Goal: Task Accomplishment & Management: Use online tool/utility

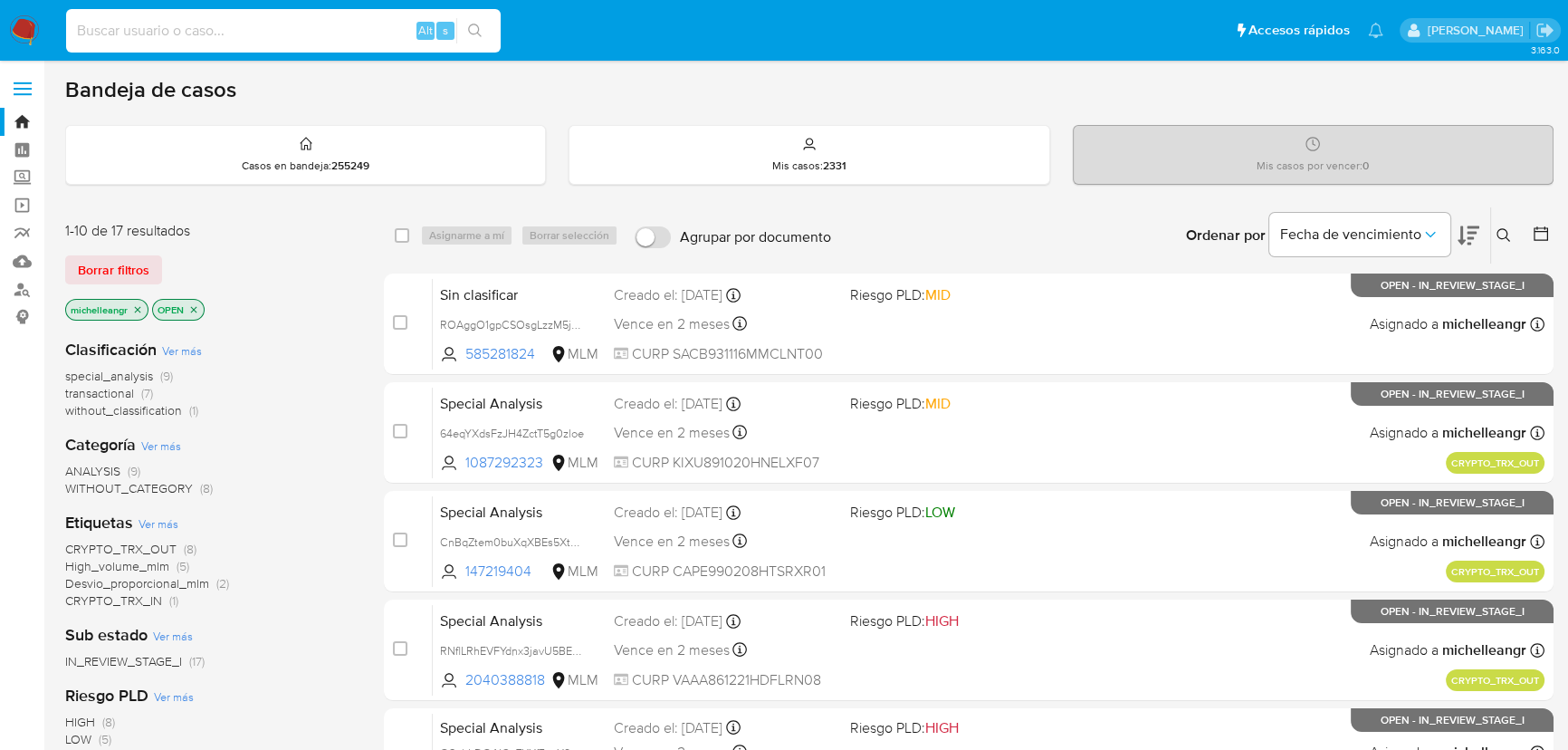
click at [242, 23] on input at bounding box center [283, 30] width 434 height 24
paste input "97o2ReJI61Qpx35ScD1l9YP0"
type input "97o2ReJI61Qpx35ScD1l9YP0"
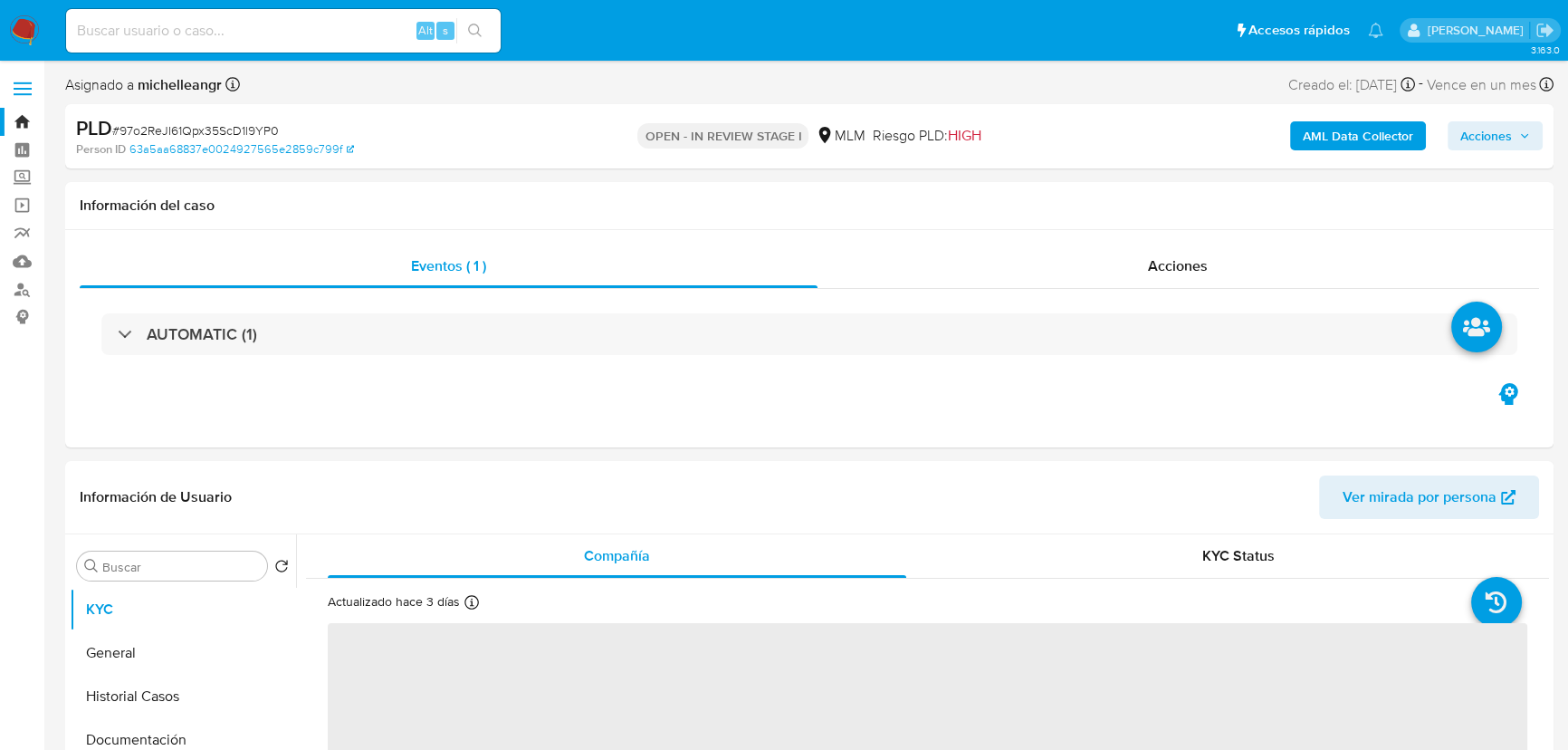
select select "10"
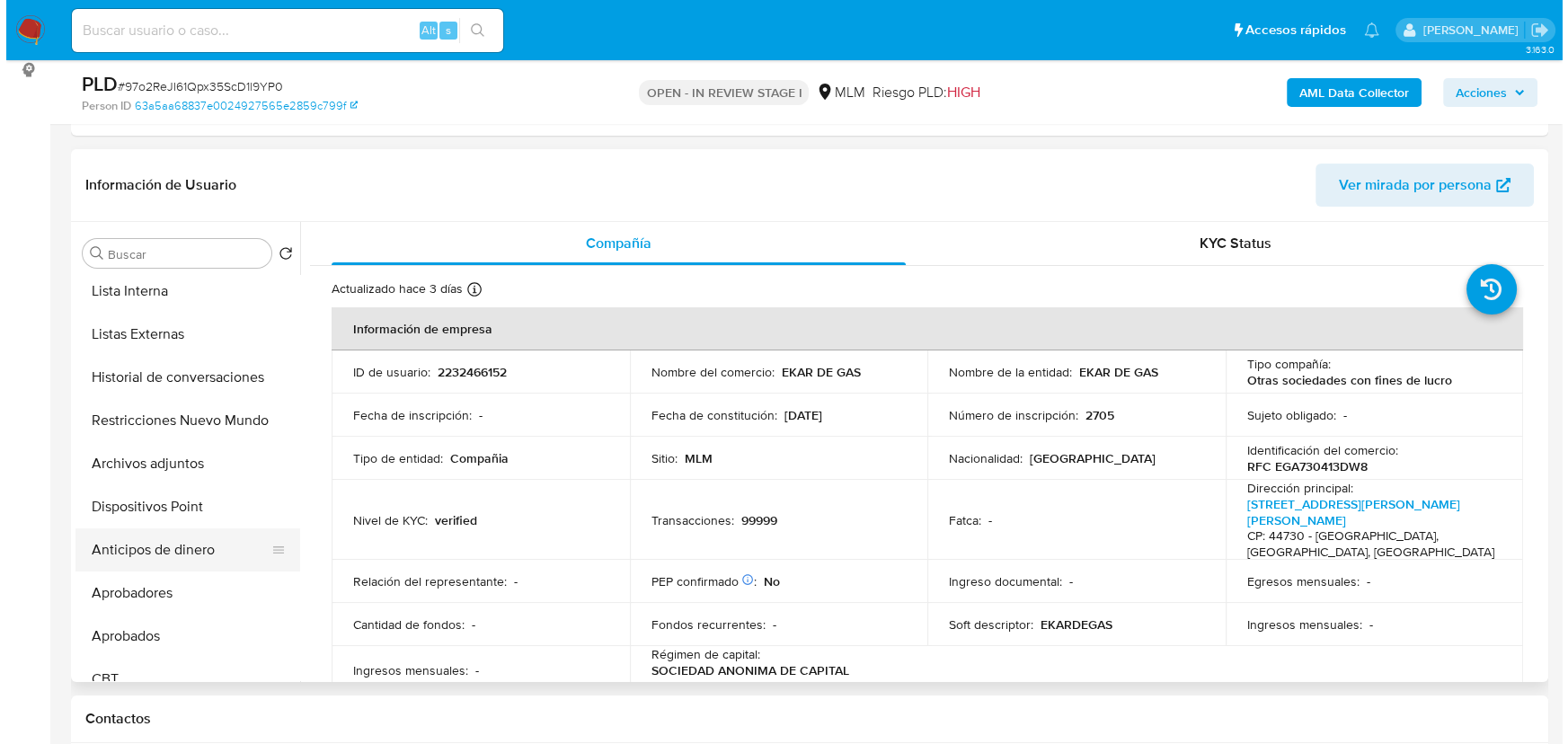
scroll to position [326, 0]
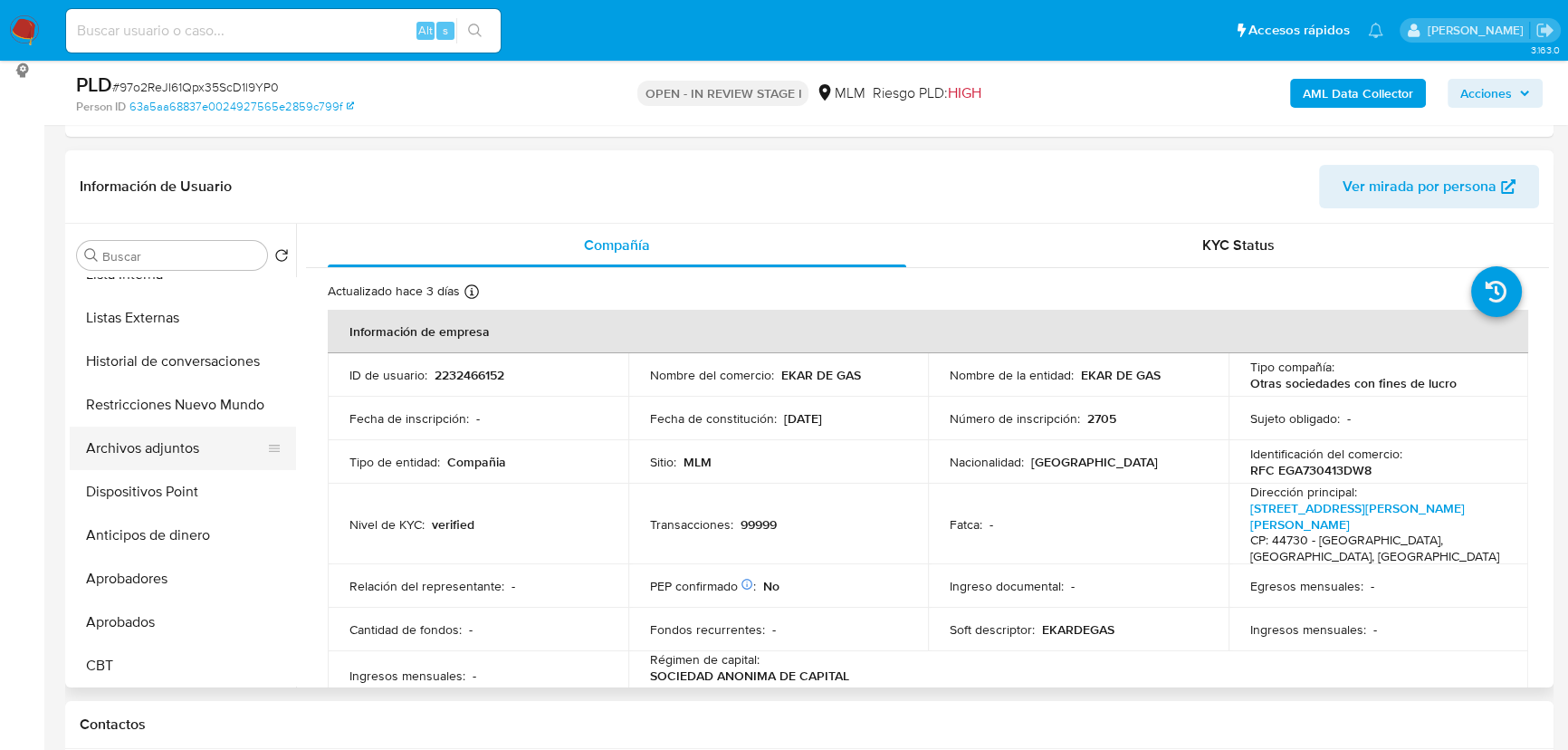
click at [183, 451] on button "Archivos adjuntos" at bounding box center [175, 449] width 211 height 44
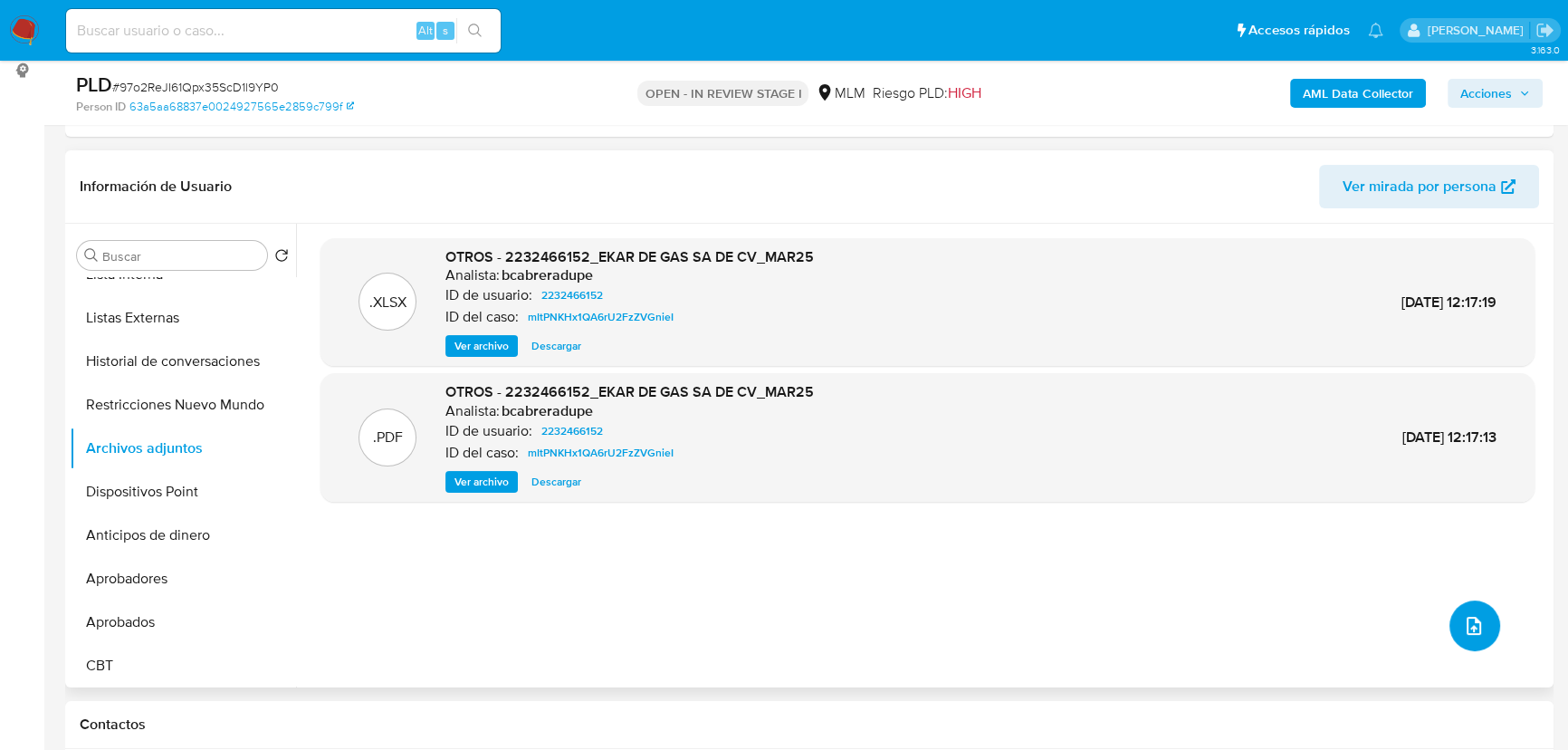
click at [1112, 565] on button "upload-file" at bounding box center [1475, 625] width 50 height 51
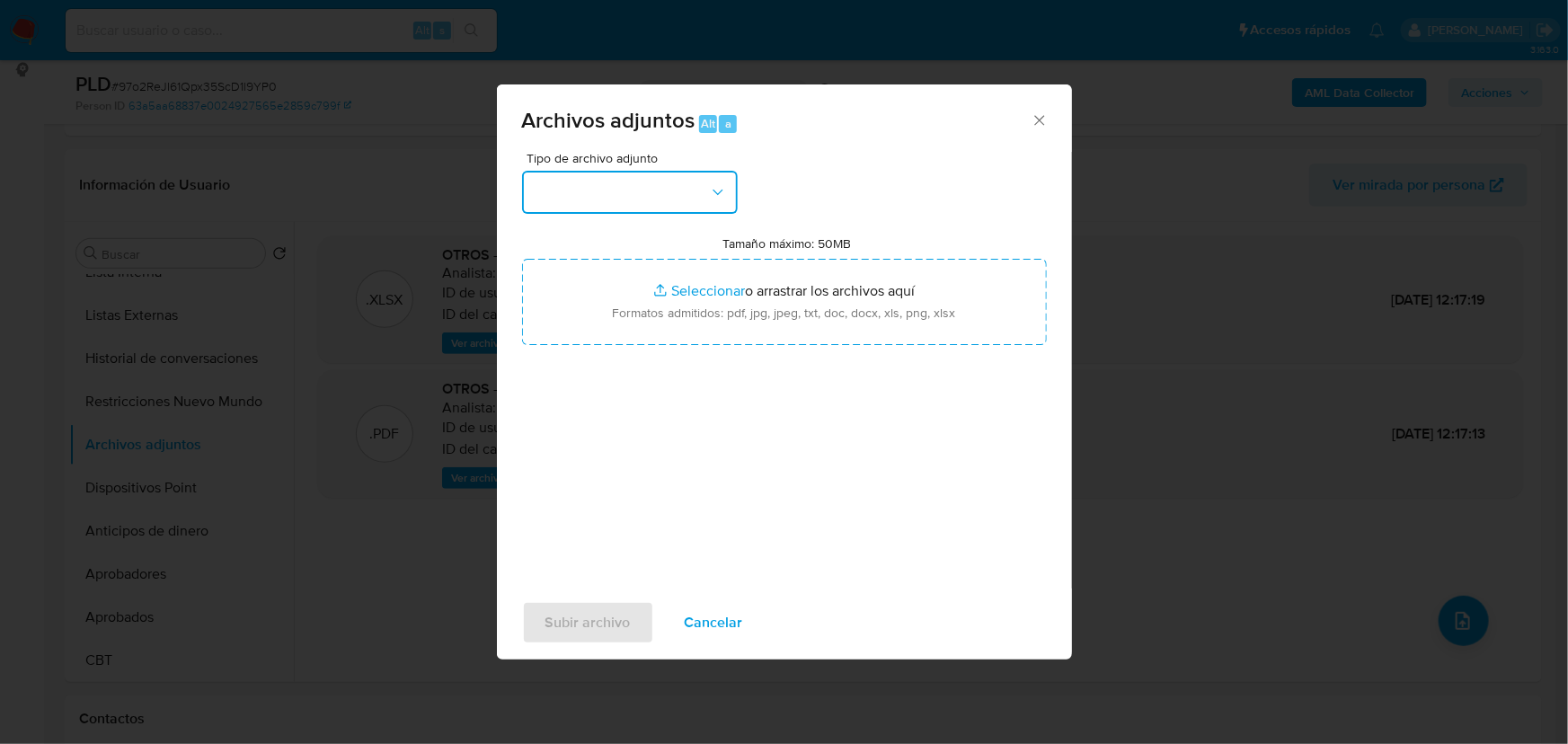
click at [561, 195] on button "button" at bounding box center [629, 193] width 215 height 43
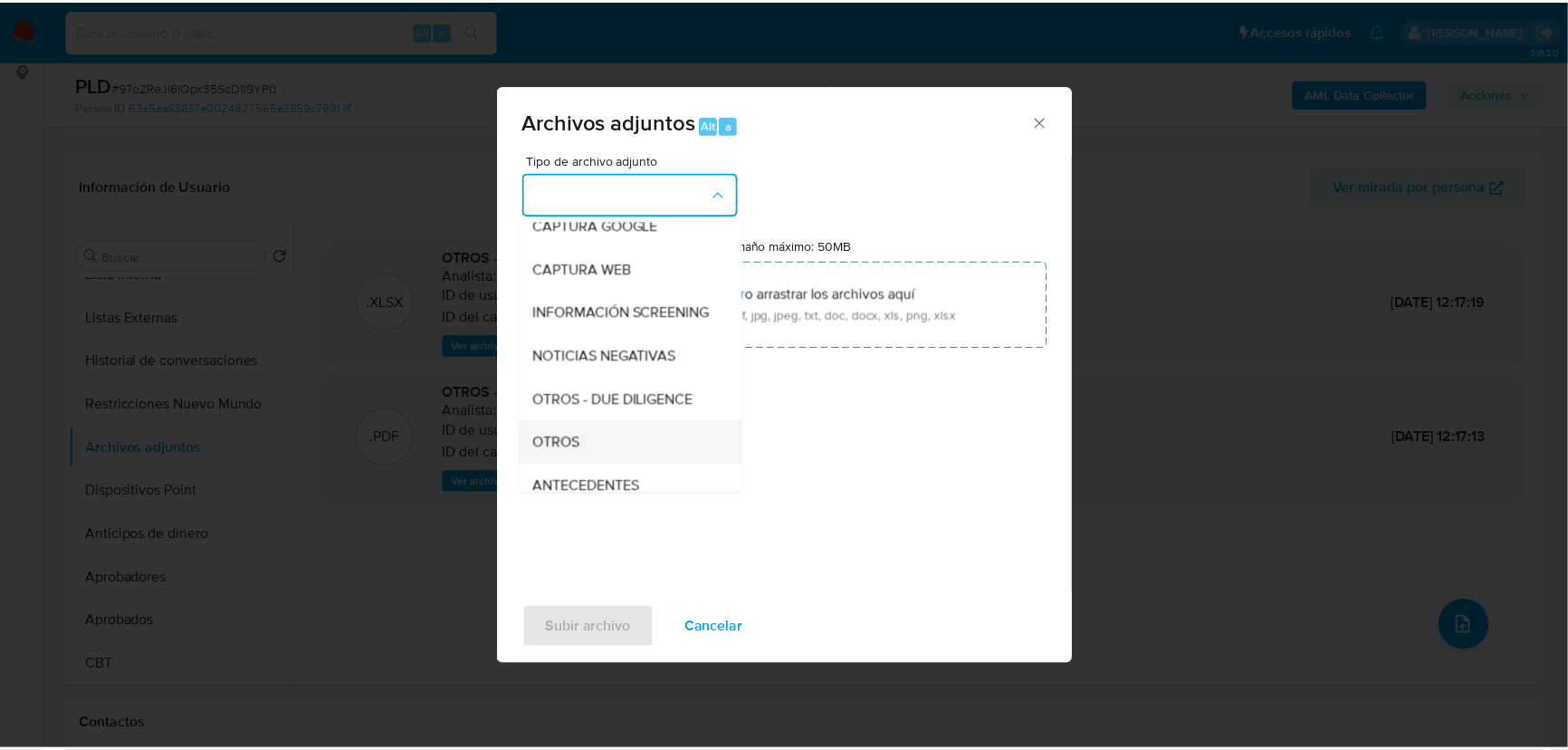
scroll to position [133, 0]
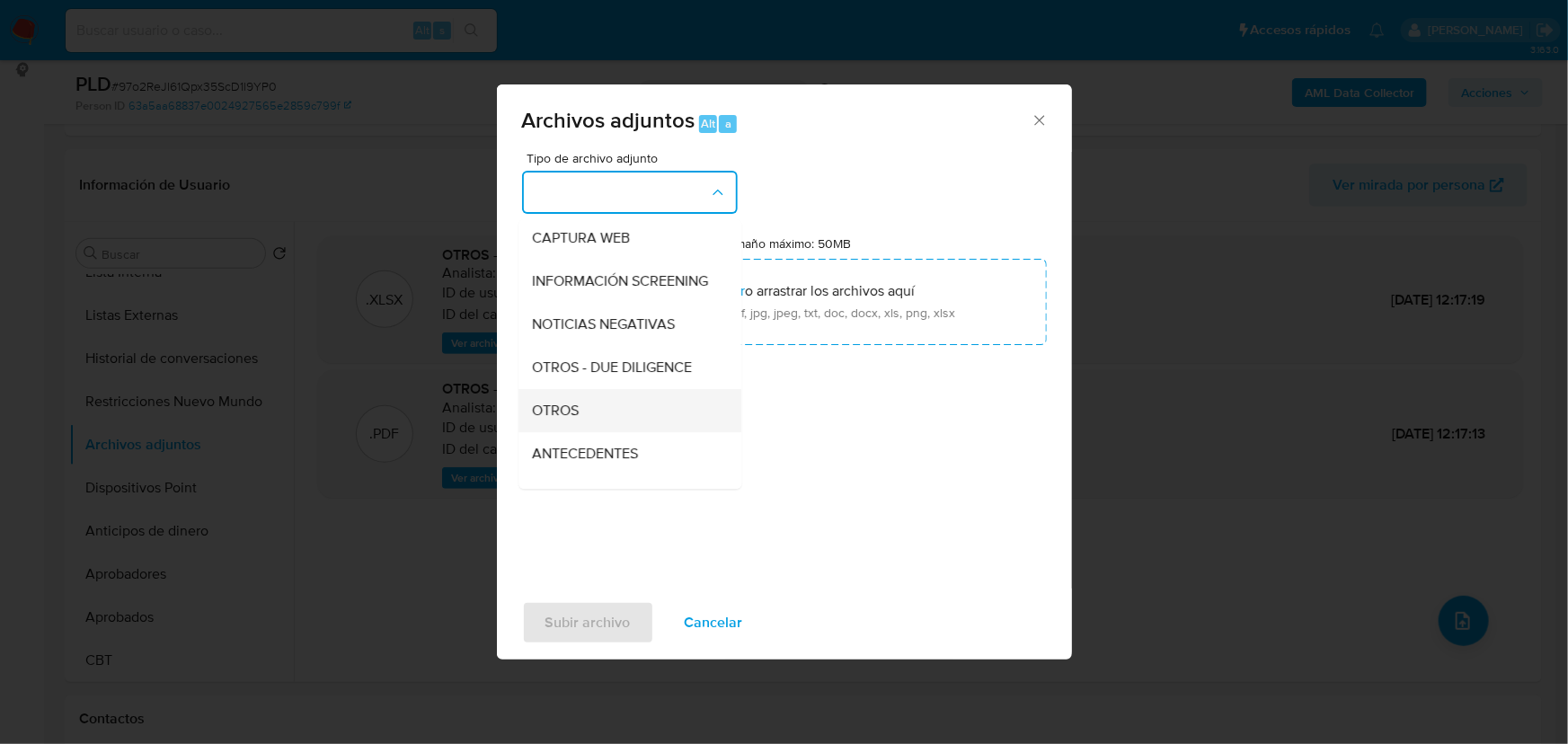
click at [582, 430] on div "OTROS" at bounding box center [625, 411] width 183 height 43
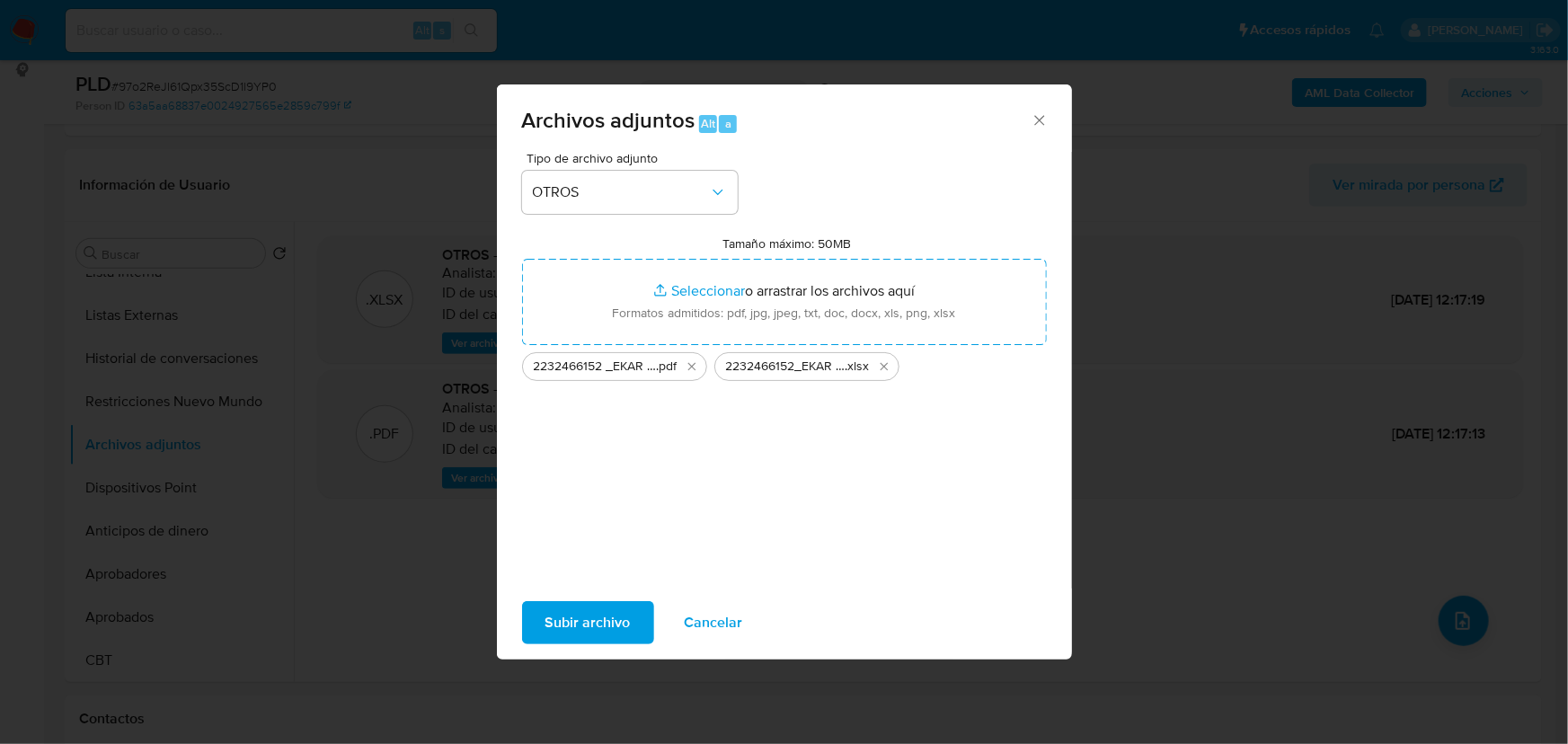
click at [565, 561] on span "Subir archivo" at bounding box center [588, 623] width 85 height 40
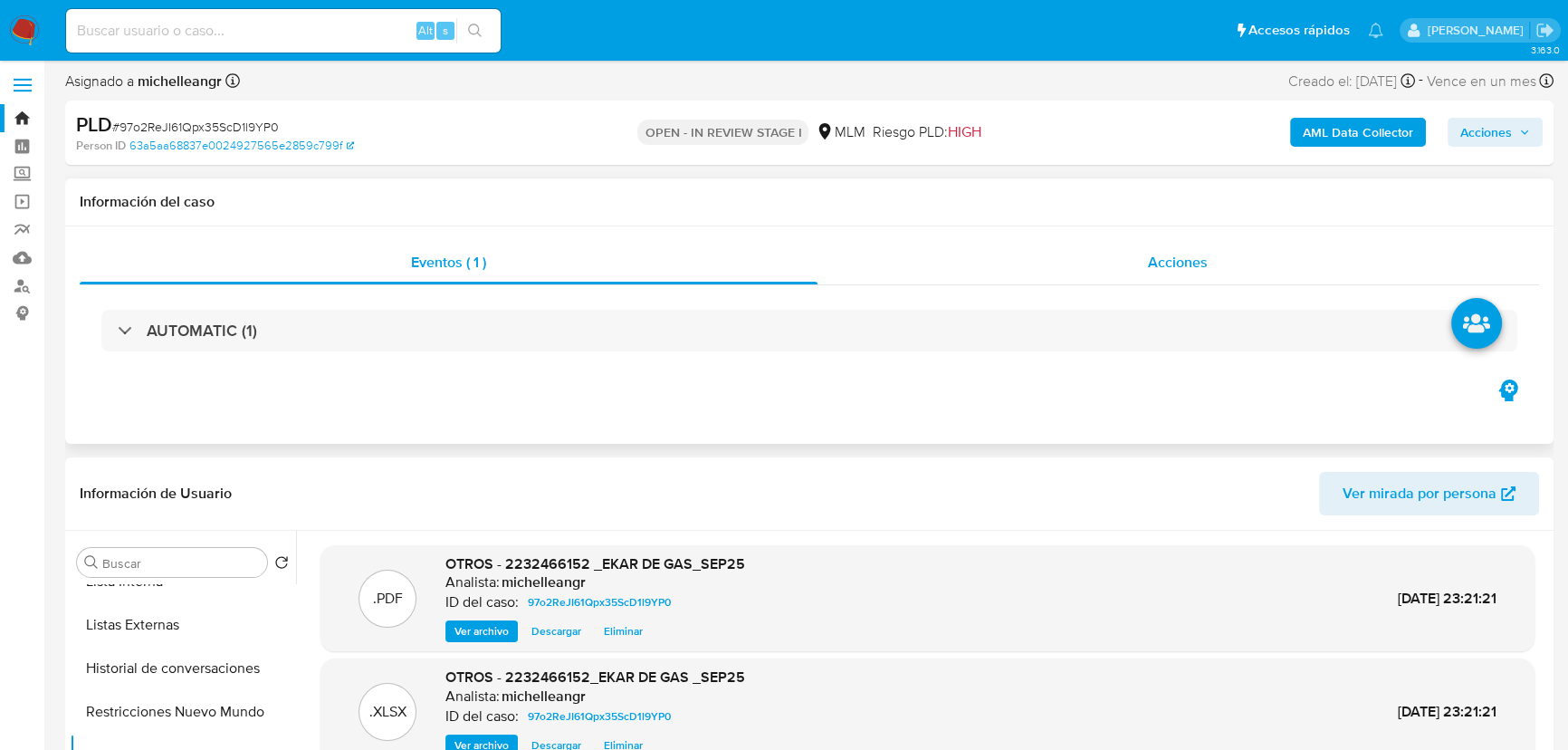
scroll to position [0, 0]
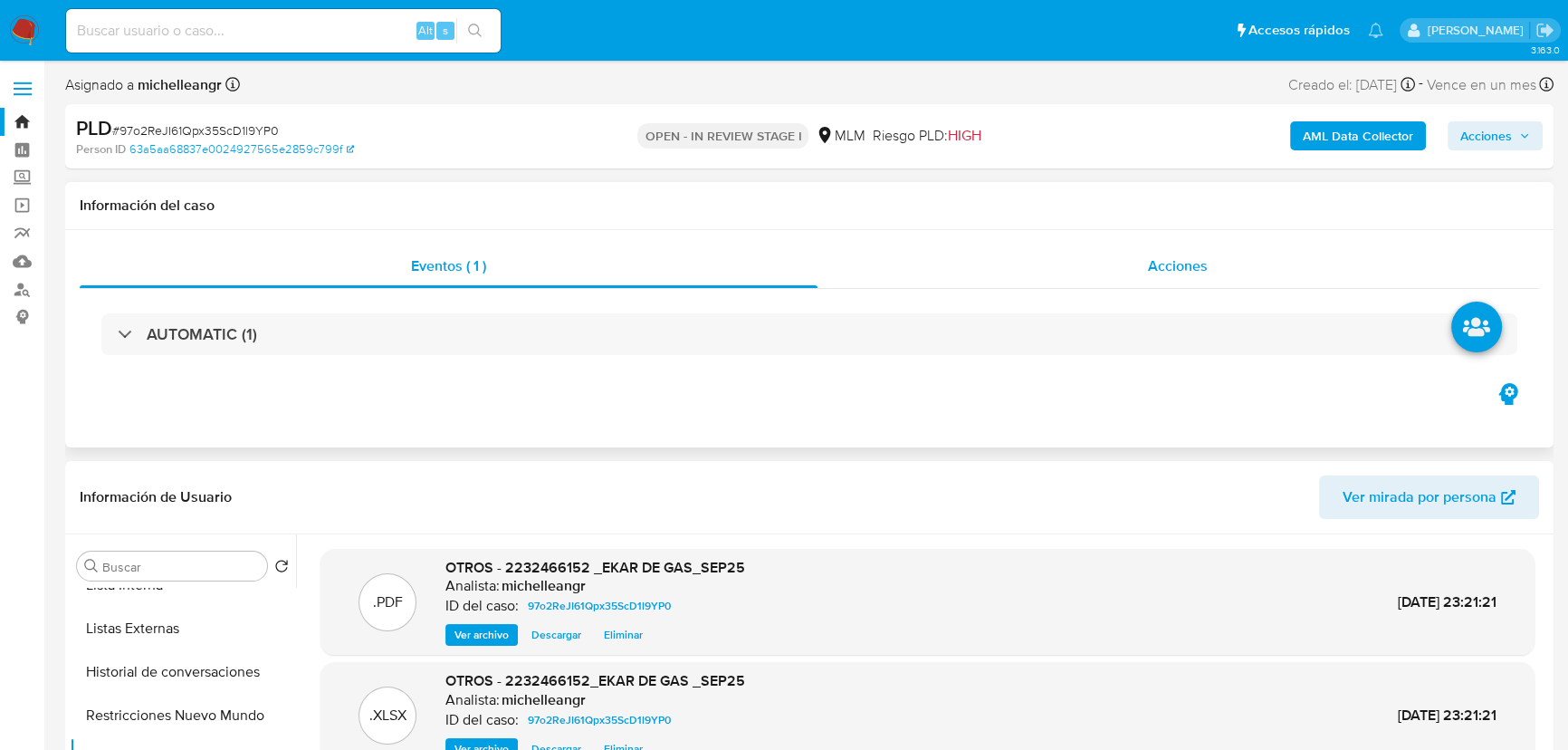
drag, startPoint x: 1179, startPoint y: 278, endPoint x: 1198, endPoint y: 256, distance: 29.1
click at [1112, 275] on div "Acciones" at bounding box center [1178, 267] width 723 height 44
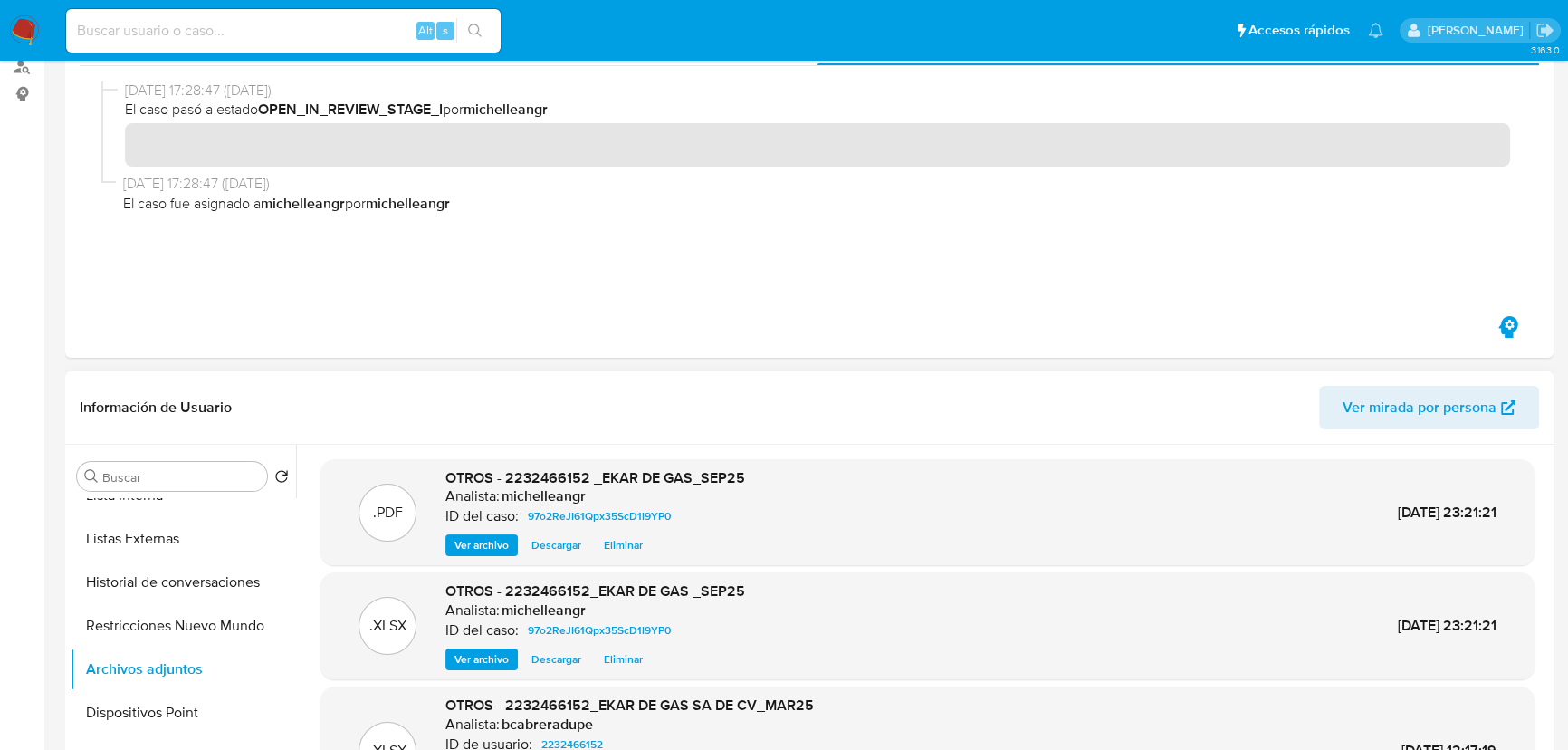
scroll to position [329, 0]
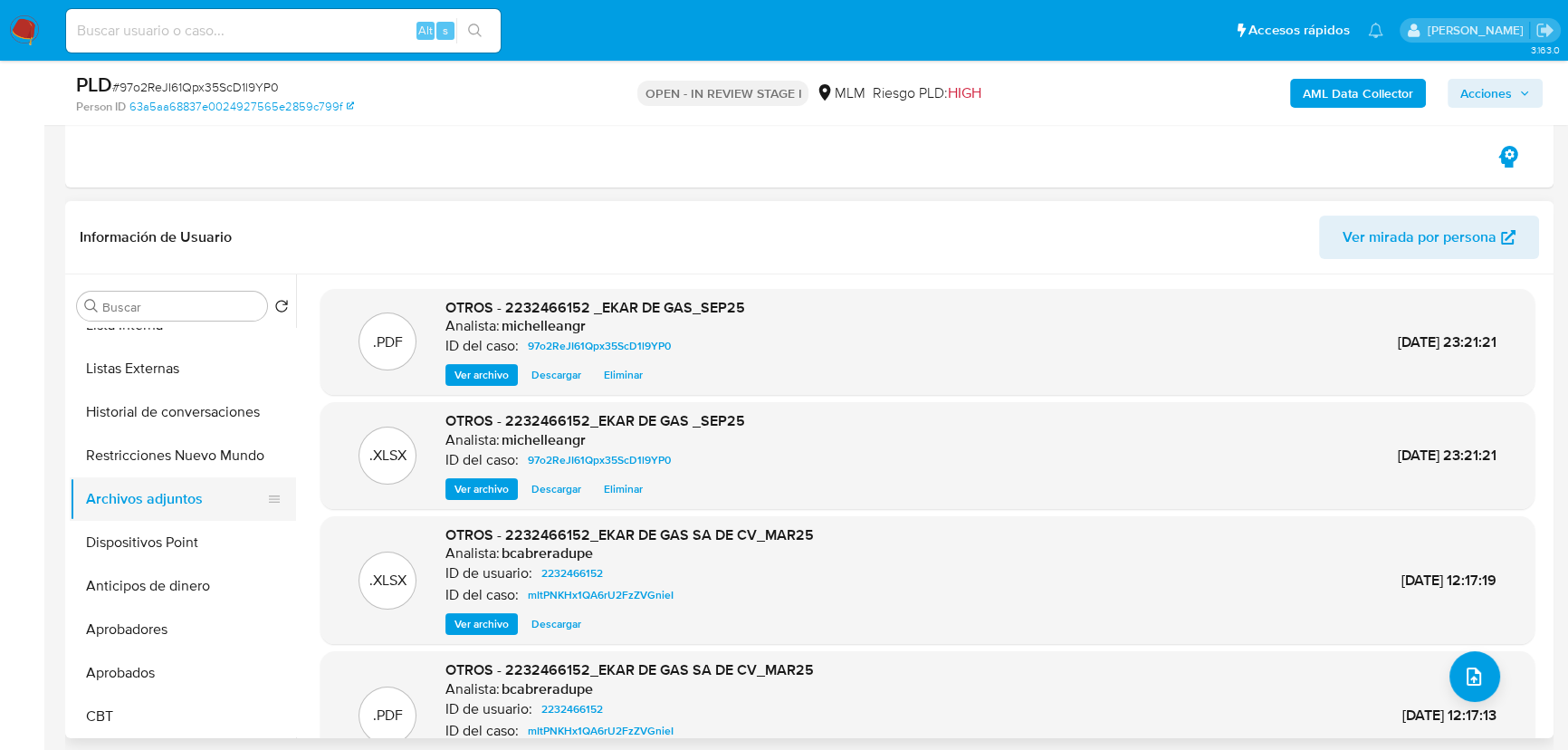
drag, startPoint x: 186, startPoint y: 625, endPoint x: 188, endPoint y: 517, distance: 108.0
click at [185, 565] on button "Aprobadores" at bounding box center [183, 630] width 227 height 44
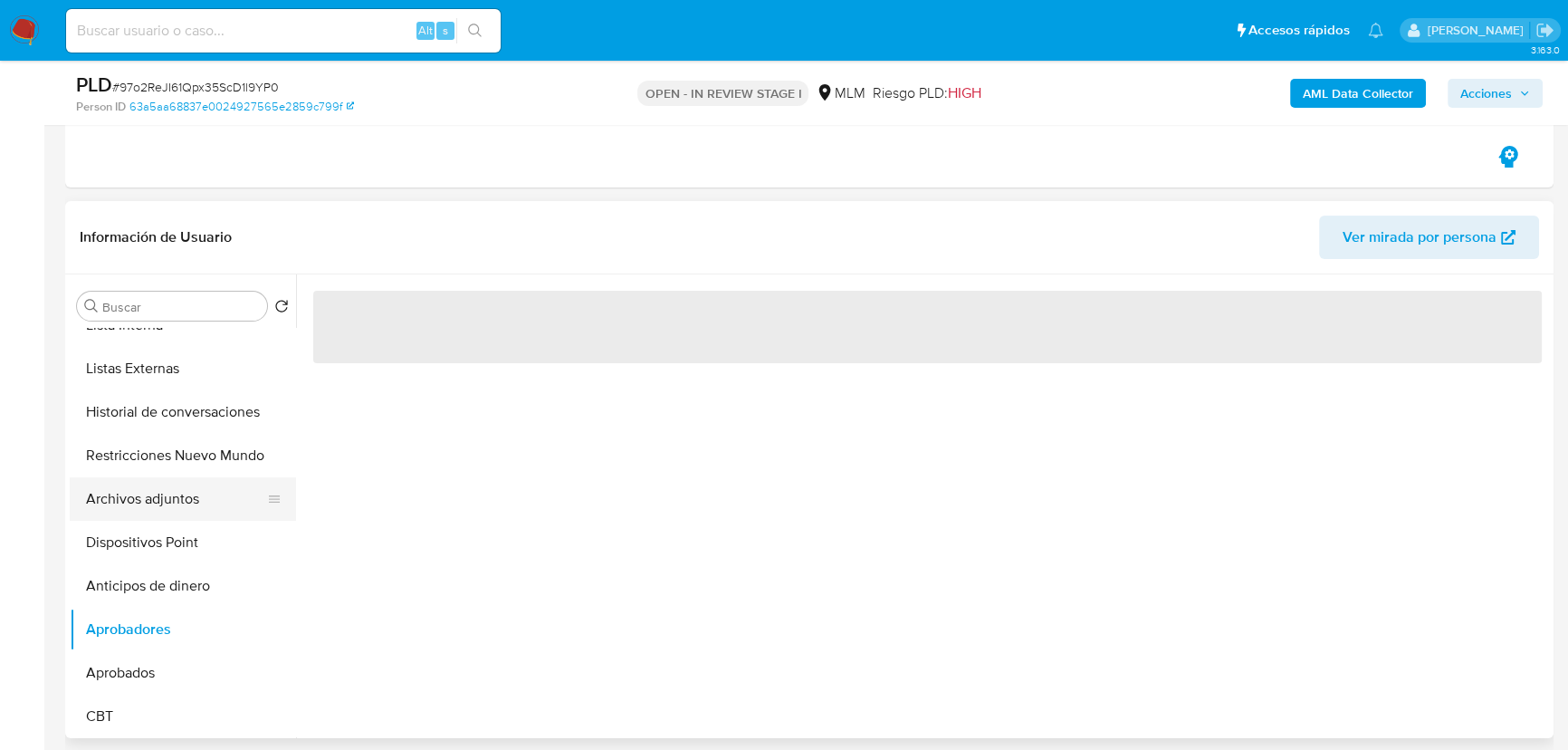
drag, startPoint x: 160, startPoint y: 548, endPoint x: 171, endPoint y: 497, distance: 52.2
click at [161, 535] on button "Dispositivos Point" at bounding box center [183, 543] width 227 height 44
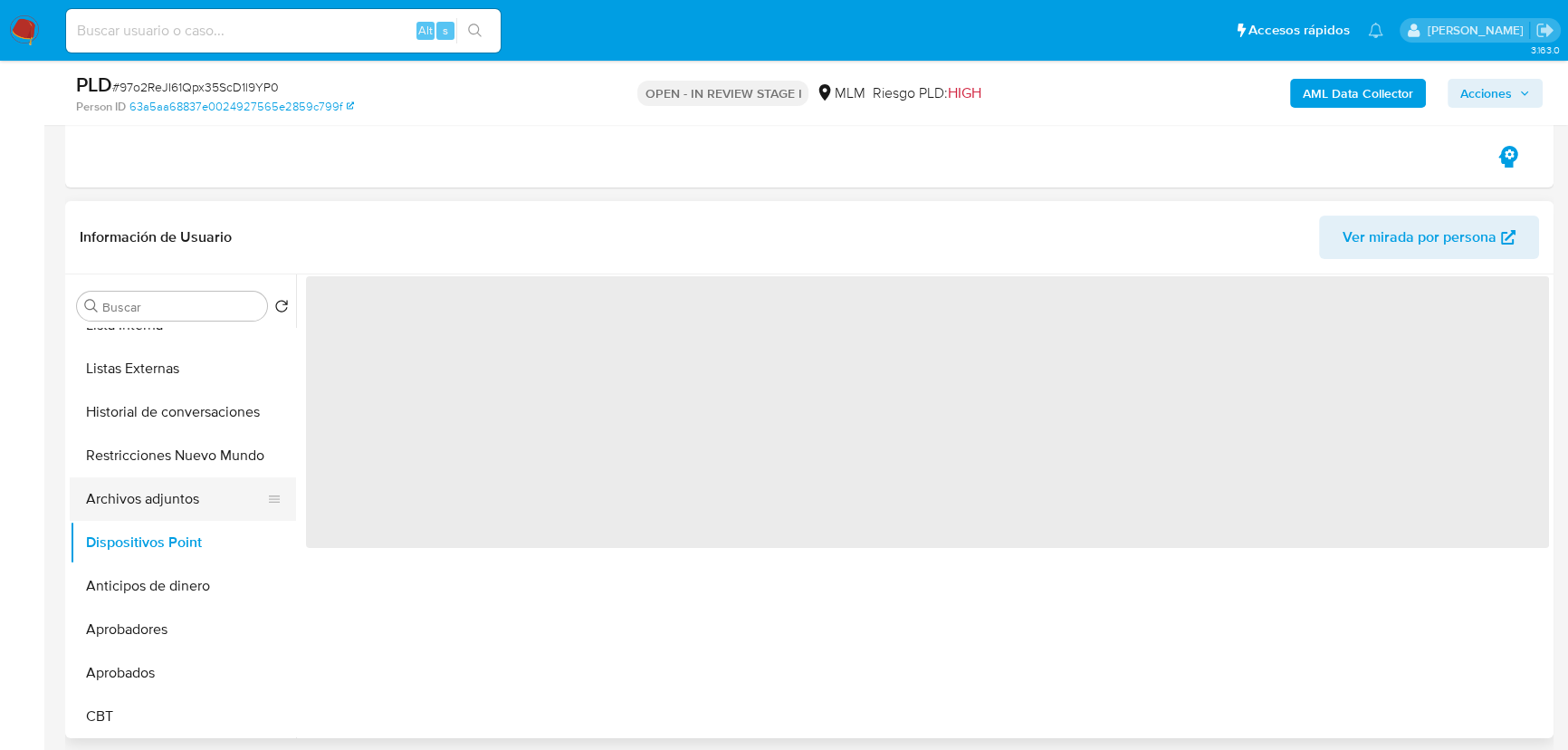
click at [171, 497] on button "Archivos adjuntos" at bounding box center [175, 499] width 211 height 44
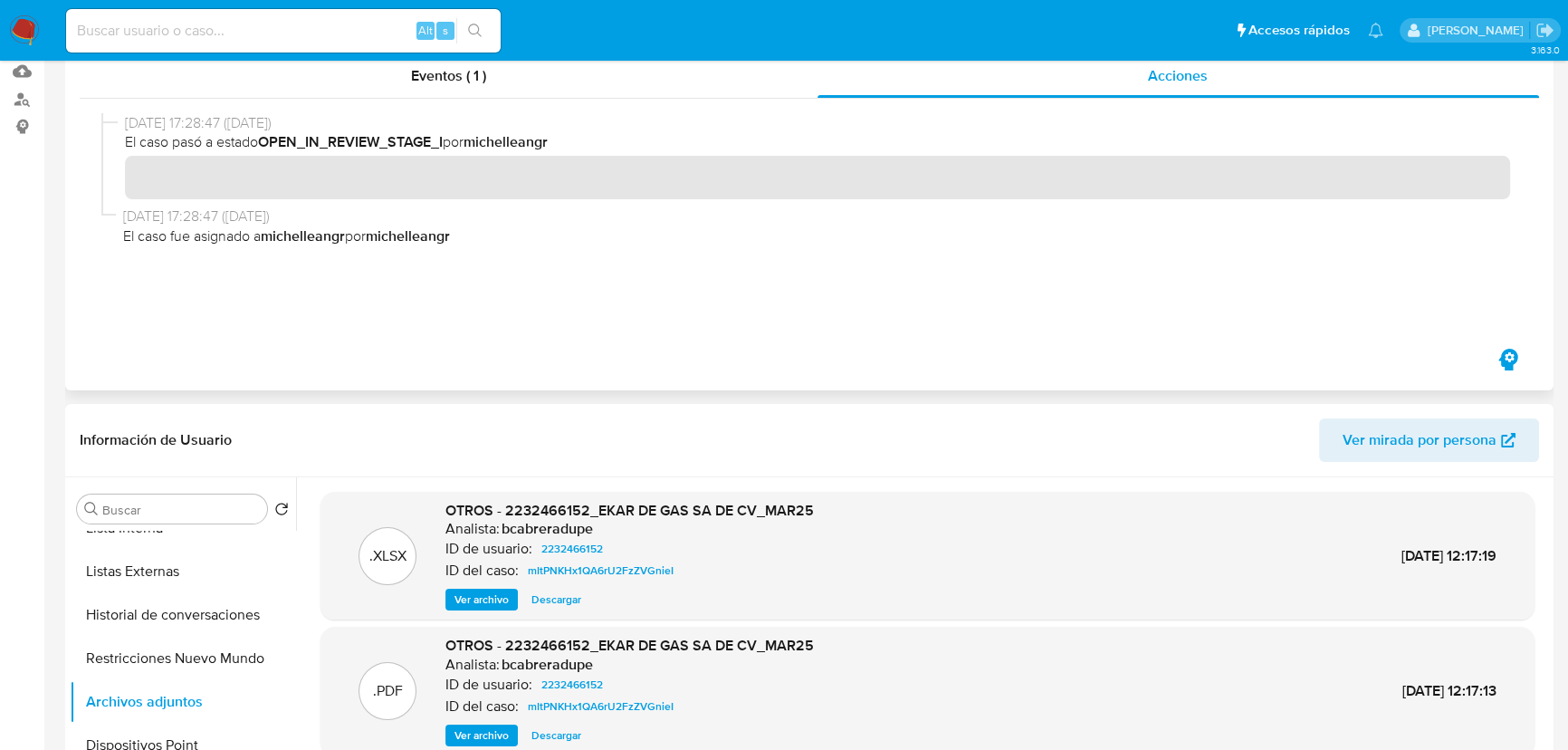
scroll to position [0, 0]
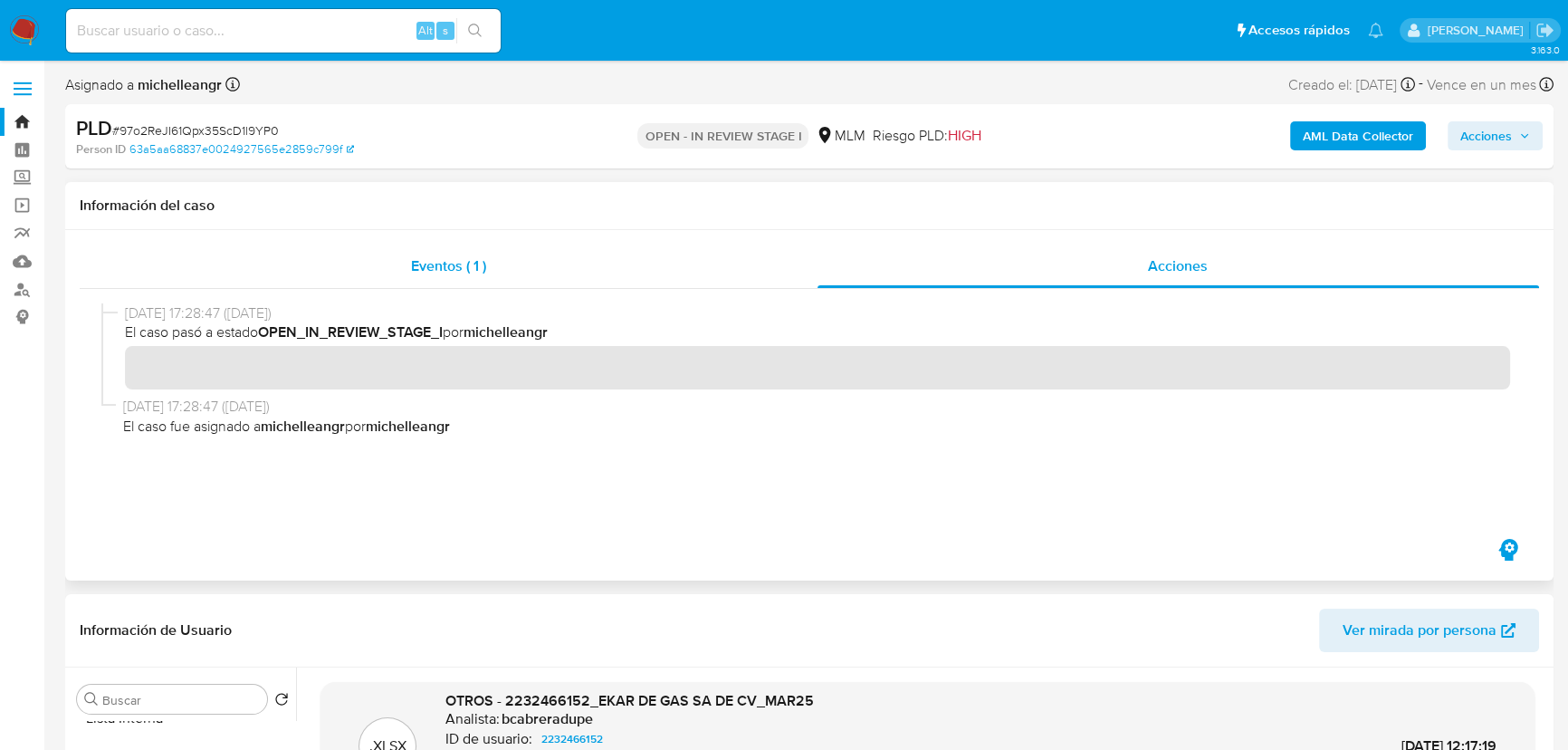
click at [452, 252] on div "Eventos ( 1 )" at bounding box center [449, 267] width 738 height 44
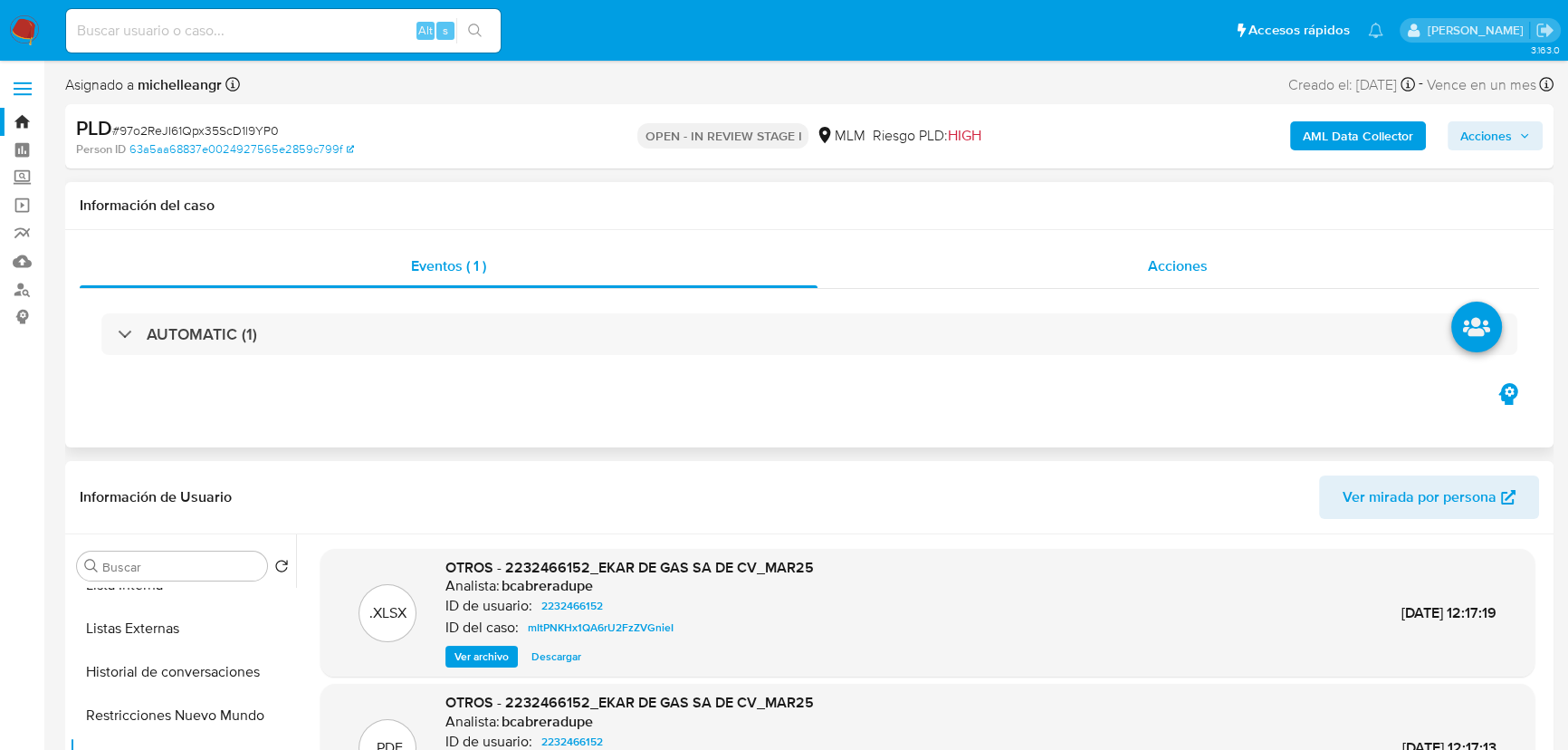
click at [1112, 257] on span "Acciones" at bounding box center [1177, 266] width 60 height 21
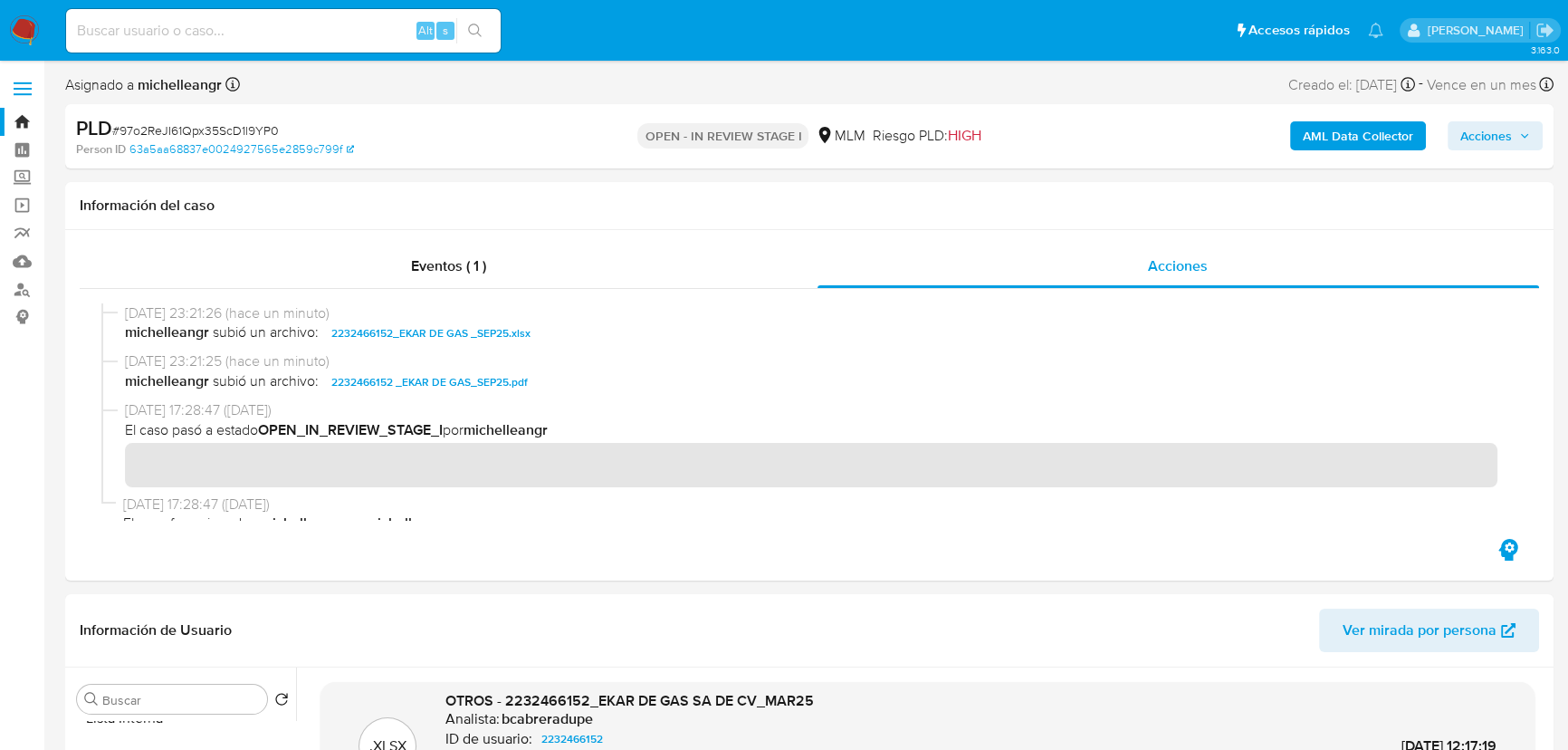
click at [1112, 139] on span "Acciones" at bounding box center [1486, 135] width 51 height 29
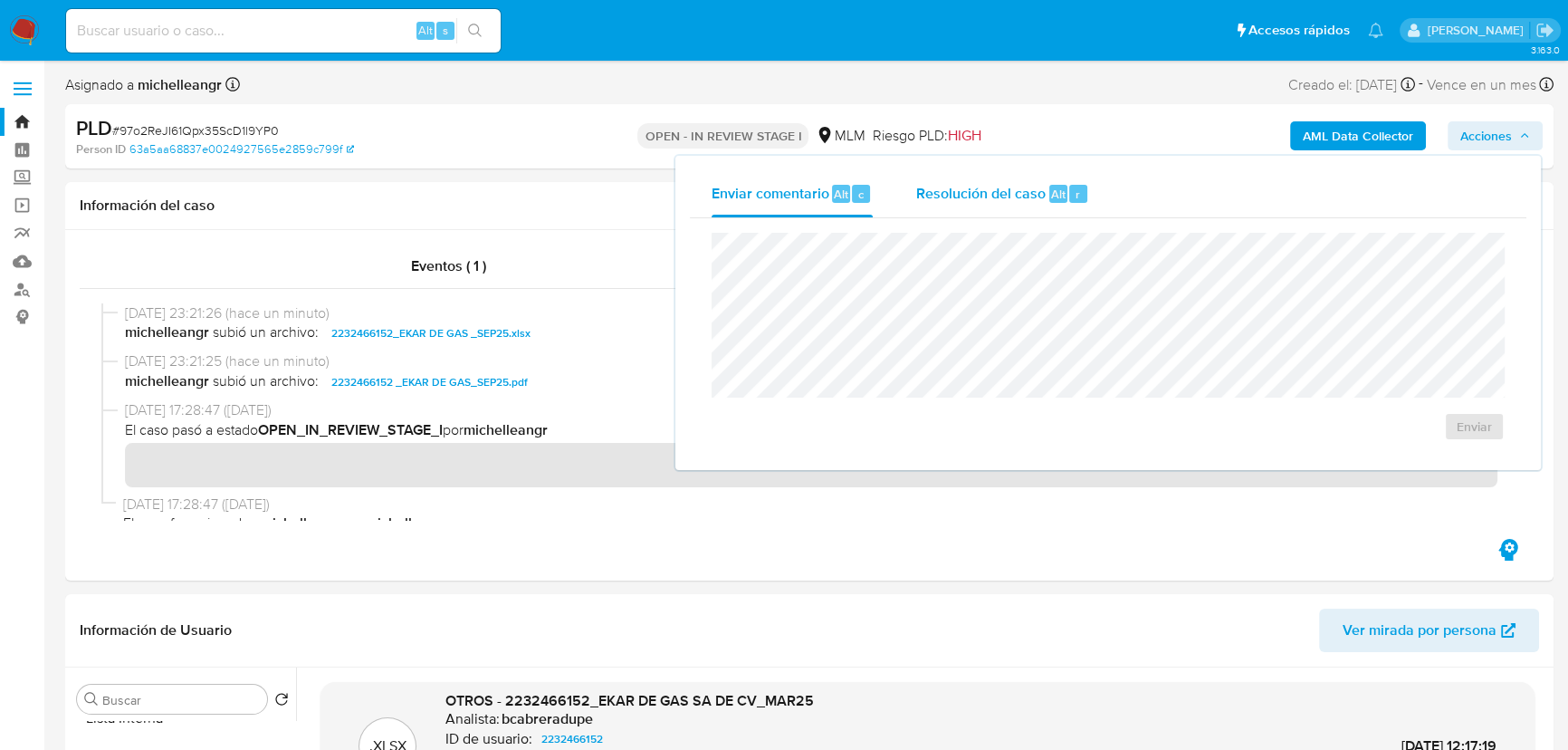
click at [950, 189] on span "Resolución del caso" at bounding box center [981, 193] width 130 height 21
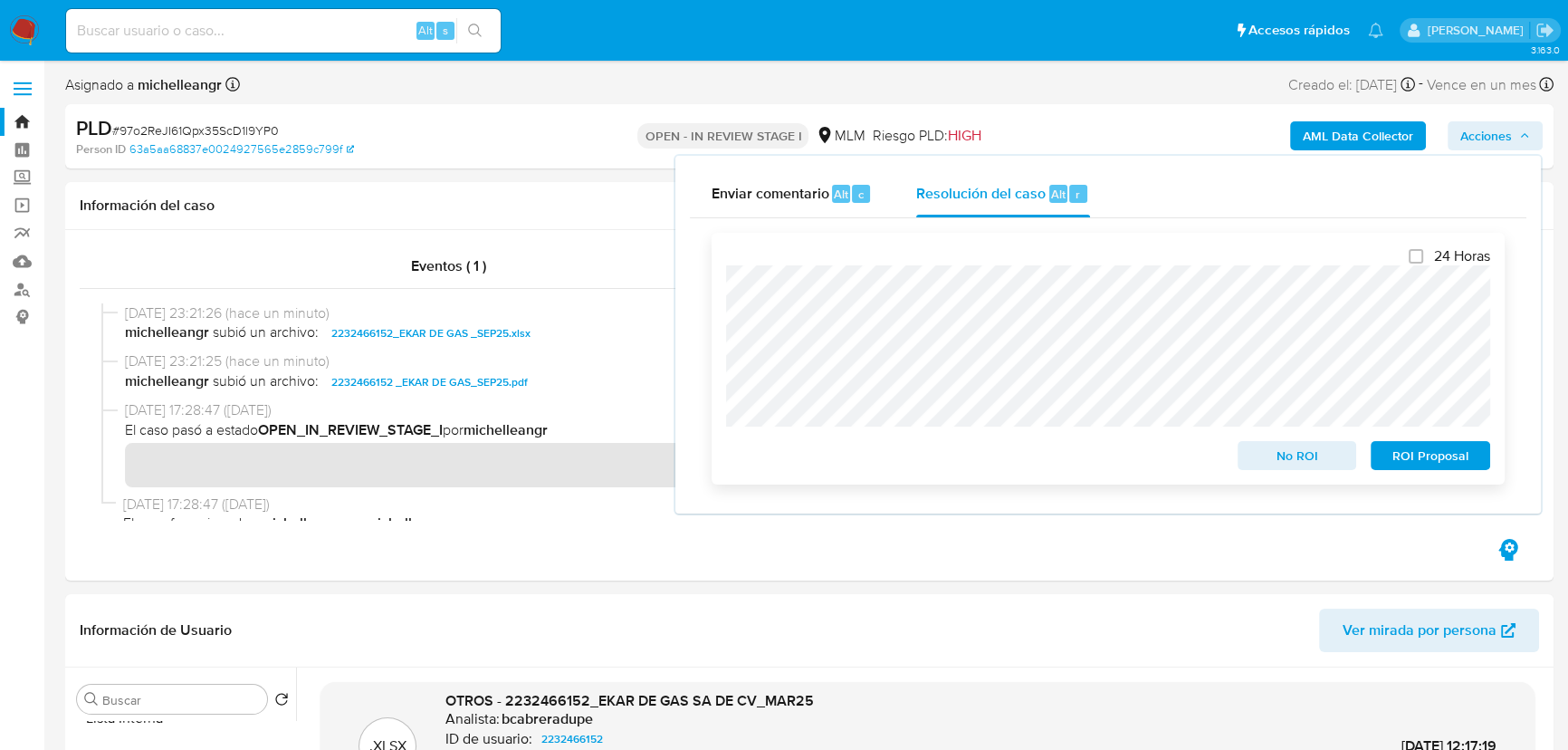
click at [1112, 464] on span "No ROI" at bounding box center [1297, 456] width 94 height 26
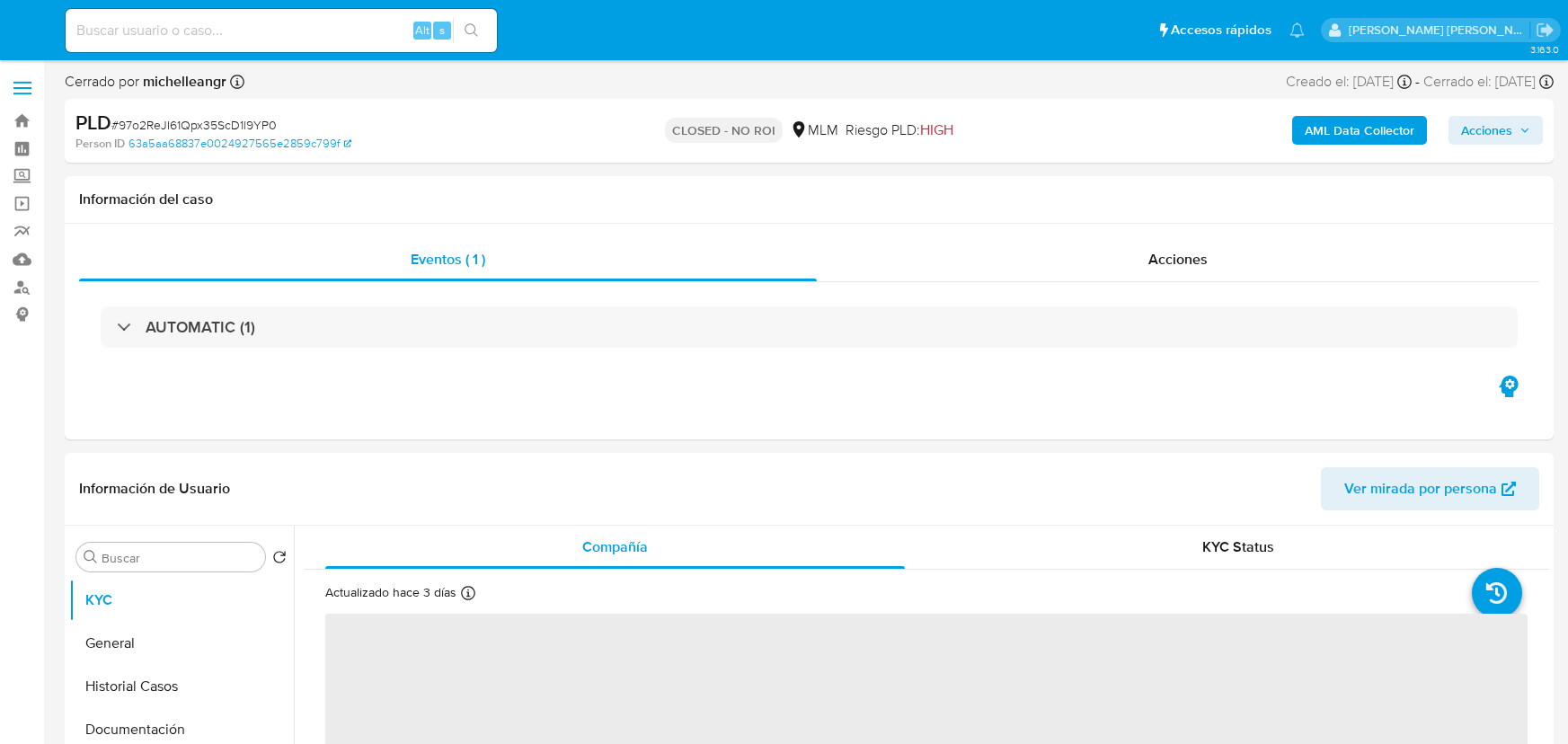
select select "10"
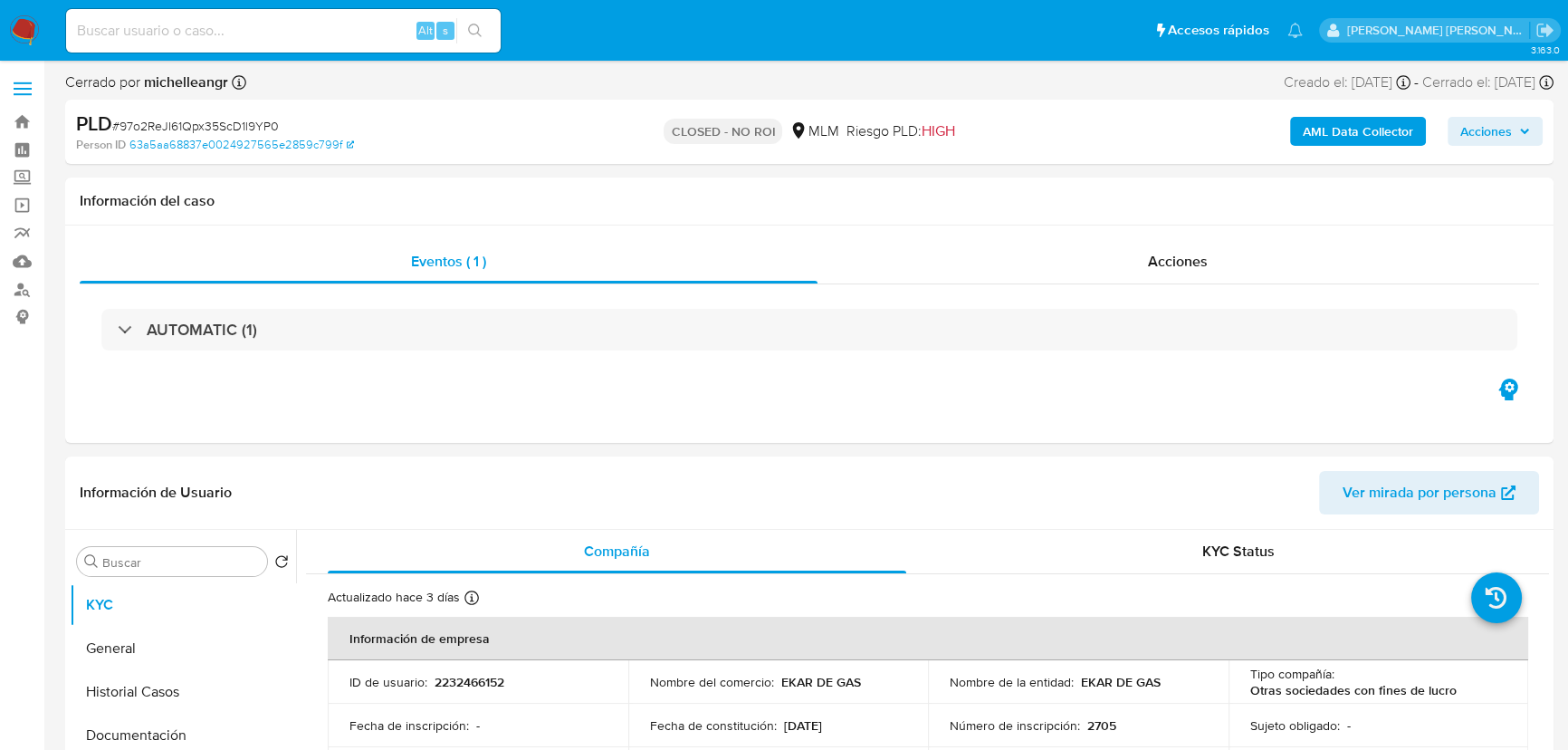
click at [201, 25] on input at bounding box center [283, 30] width 434 height 24
paste input "AiONTB9ZkzjGDgjbwiYue15F"
type input "AiONTB9ZkzjGDgjbwiYue15F"
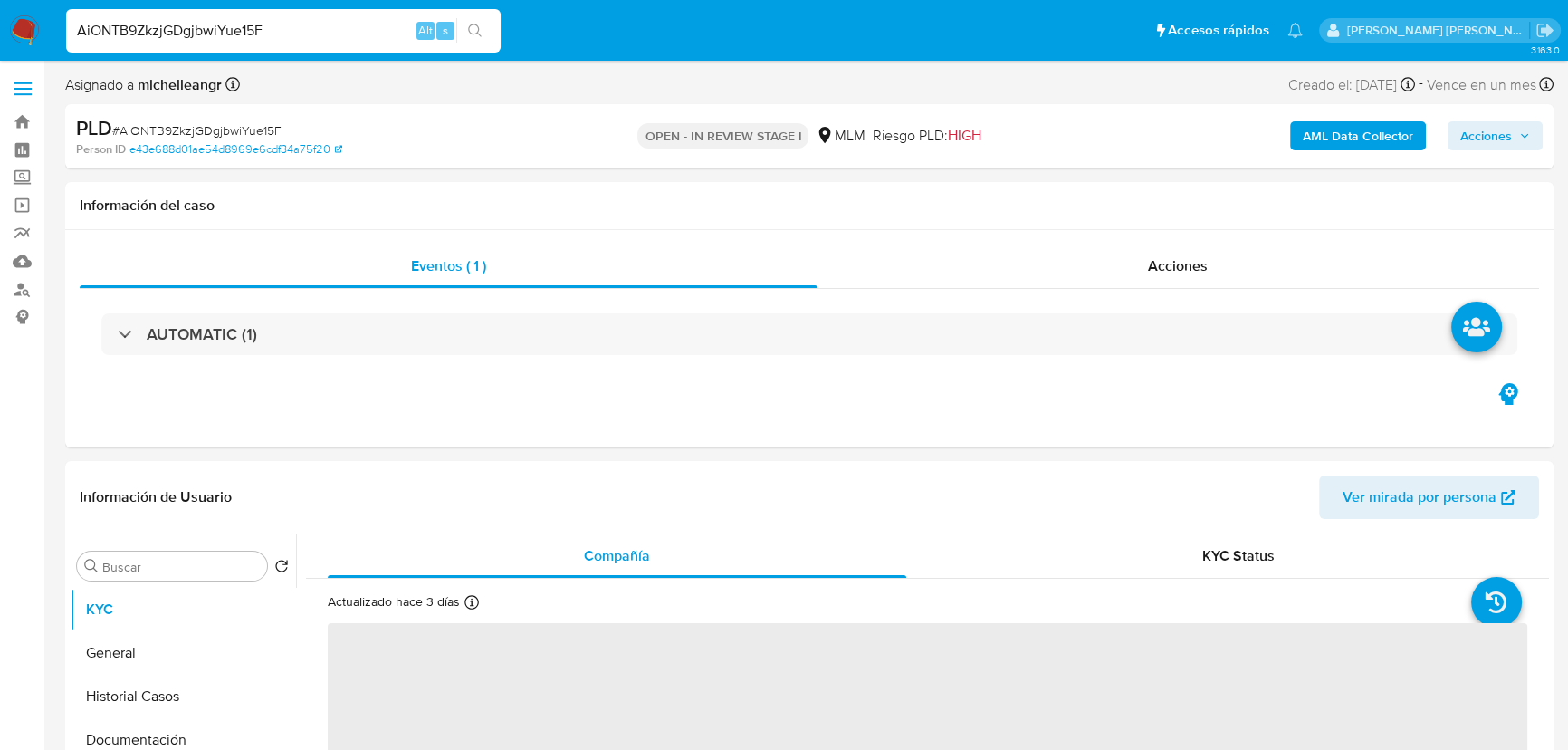
select select "10"
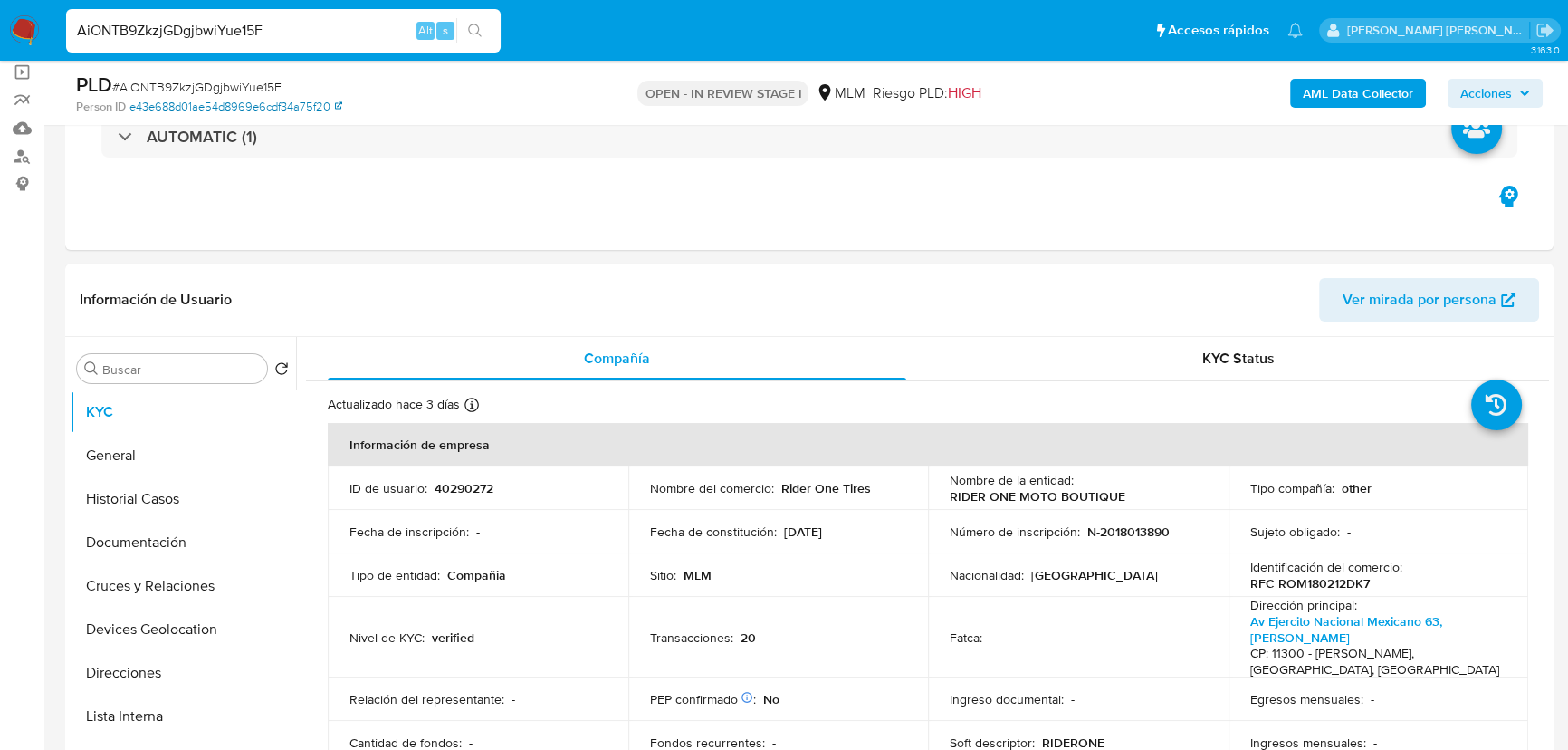
scroll to position [247, 0]
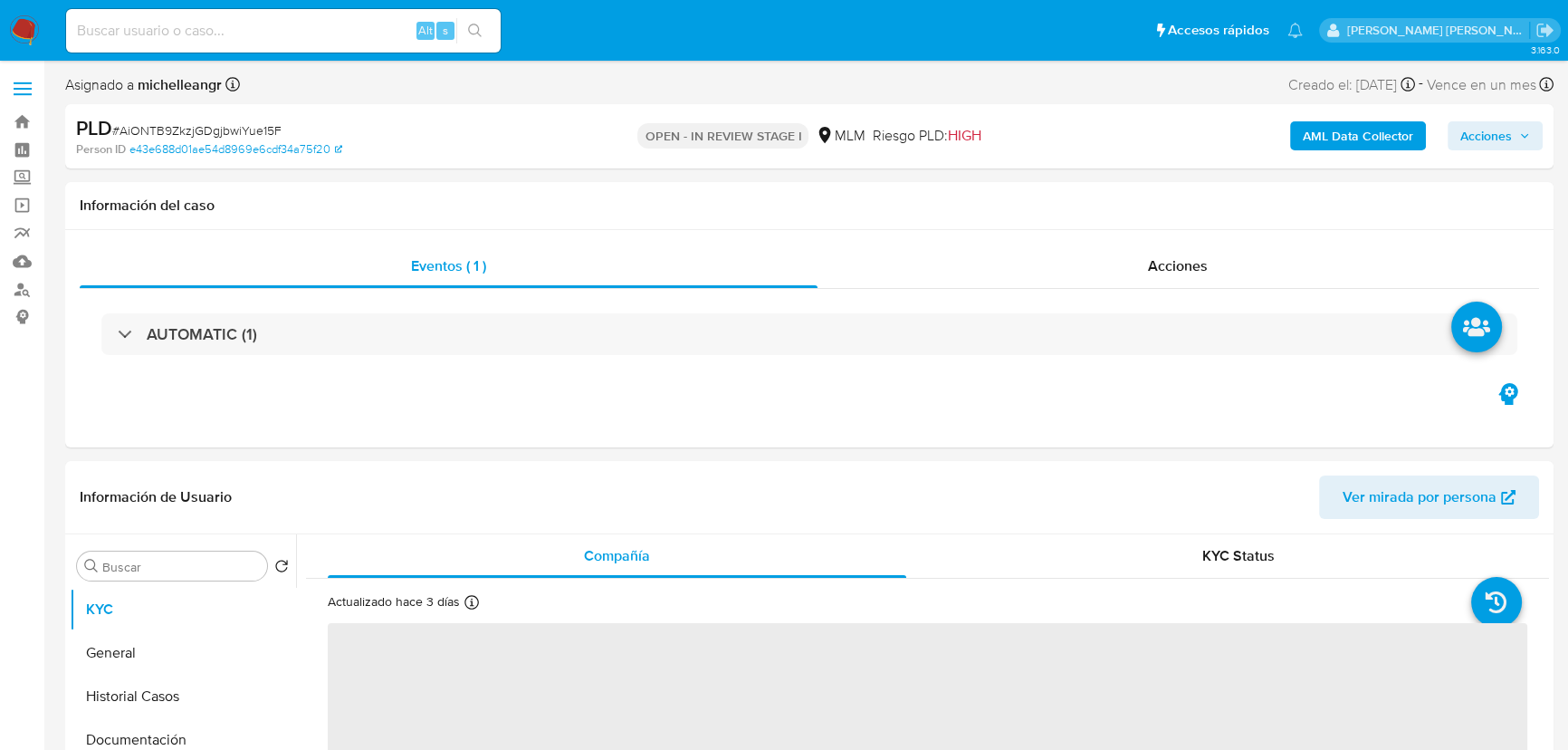
select select "10"
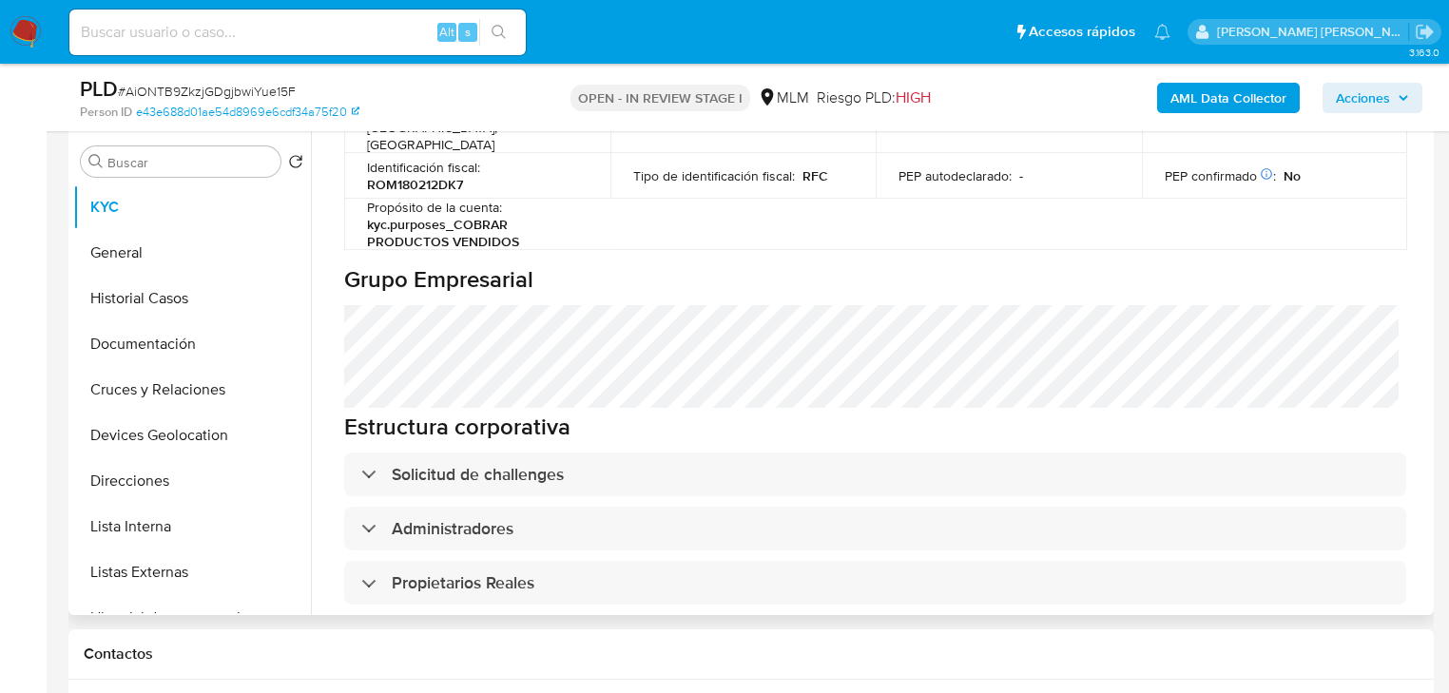
scroll to position [836, 0]
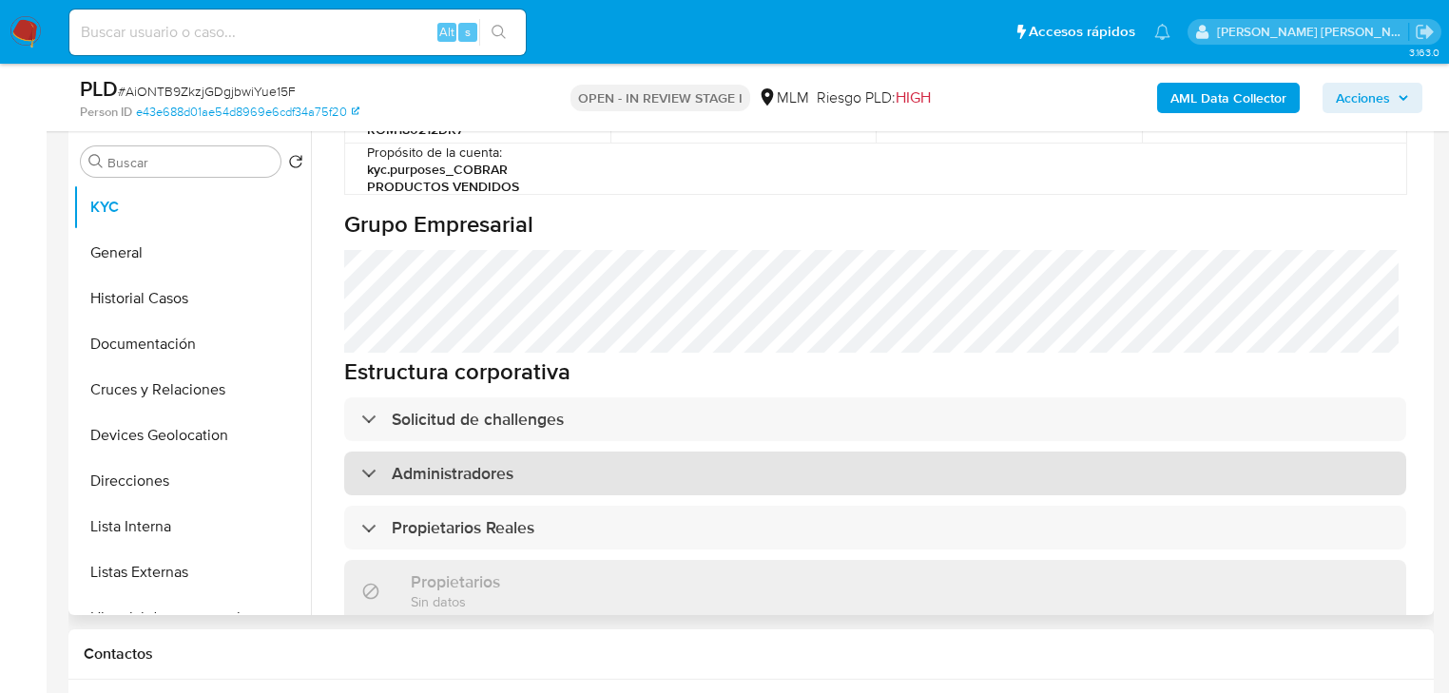
click at [620, 451] on div "Administradores" at bounding box center [875, 473] width 1062 height 44
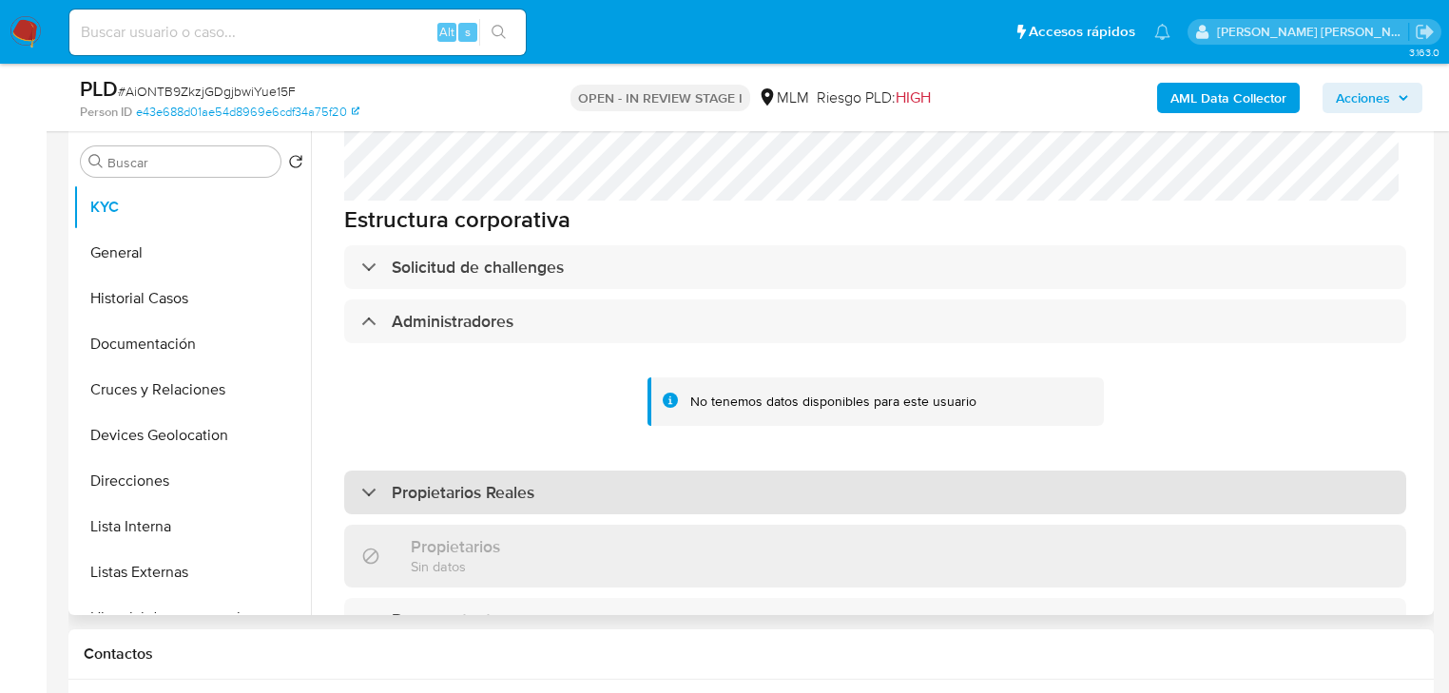
click at [626, 471] on div "Propietarios Reales" at bounding box center [875, 493] width 1062 height 44
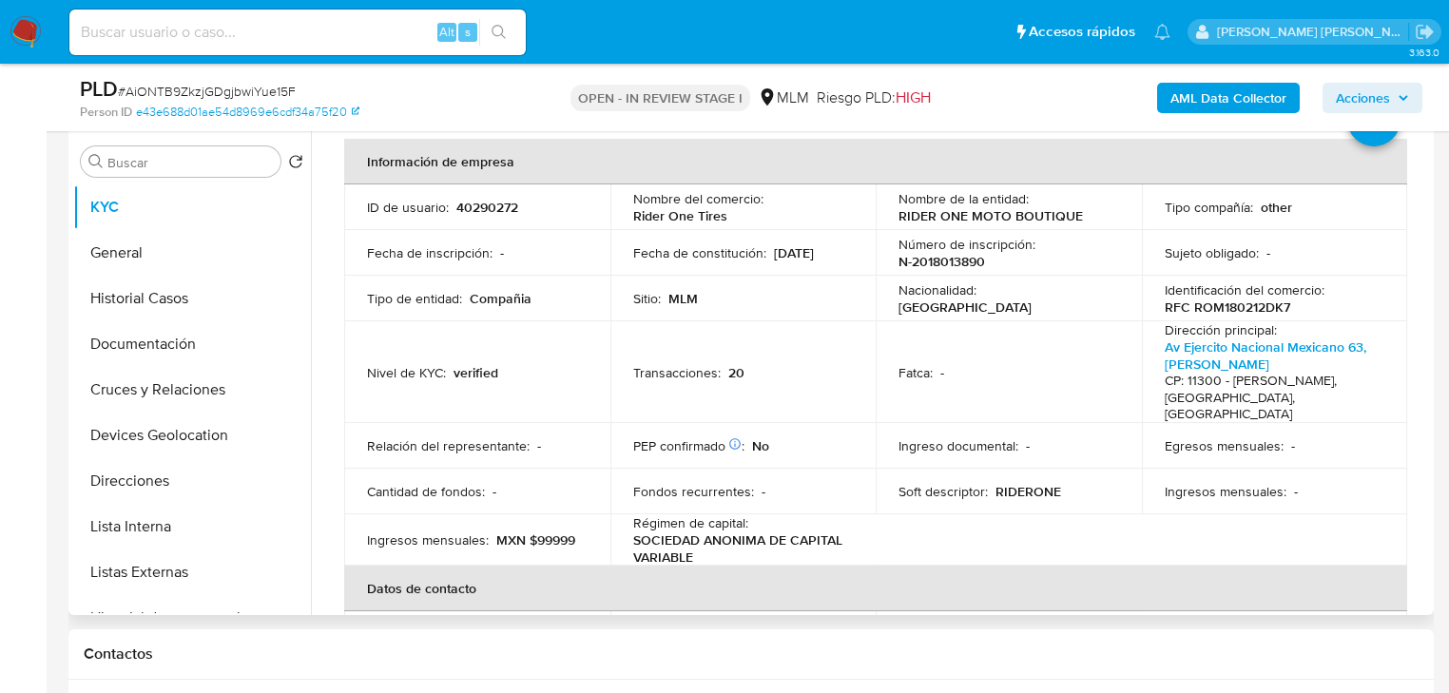
scroll to position [76, 0]
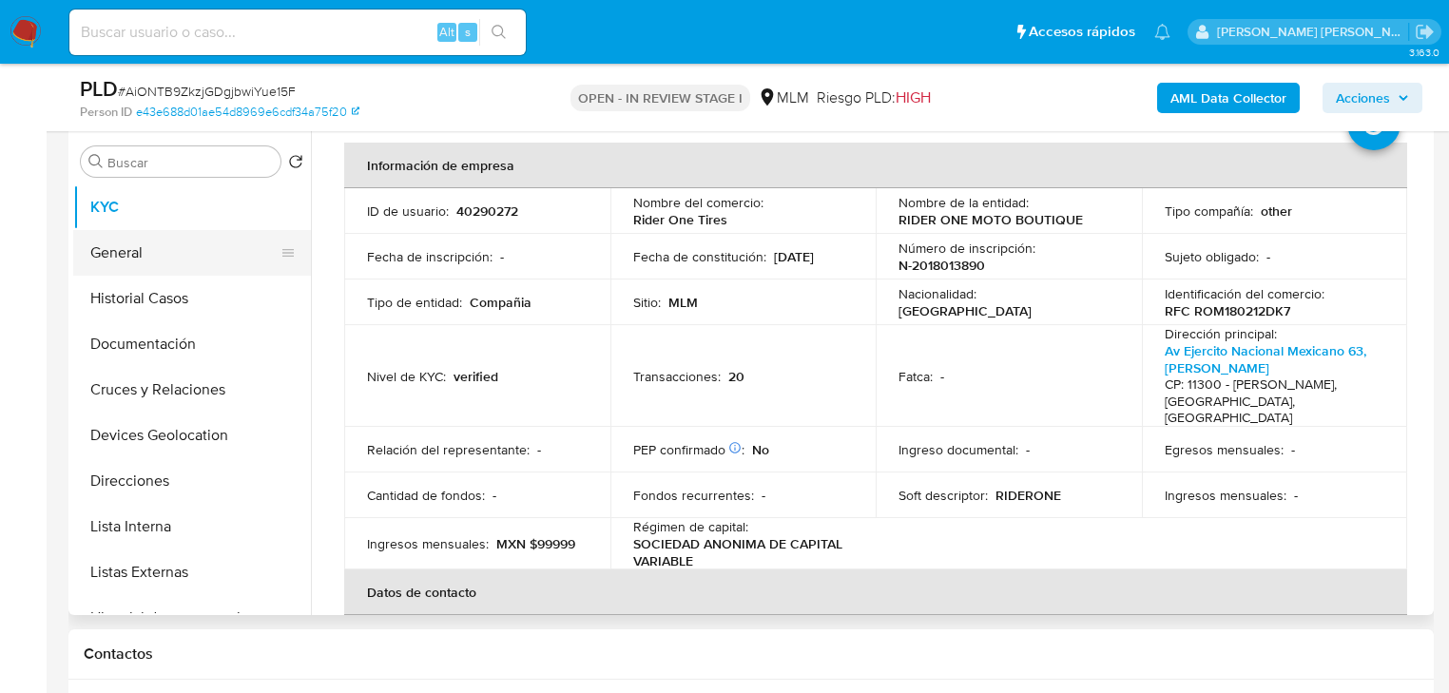
click at [154, 240] on button "General" at bounding box center [184, 253] width 222 height 46
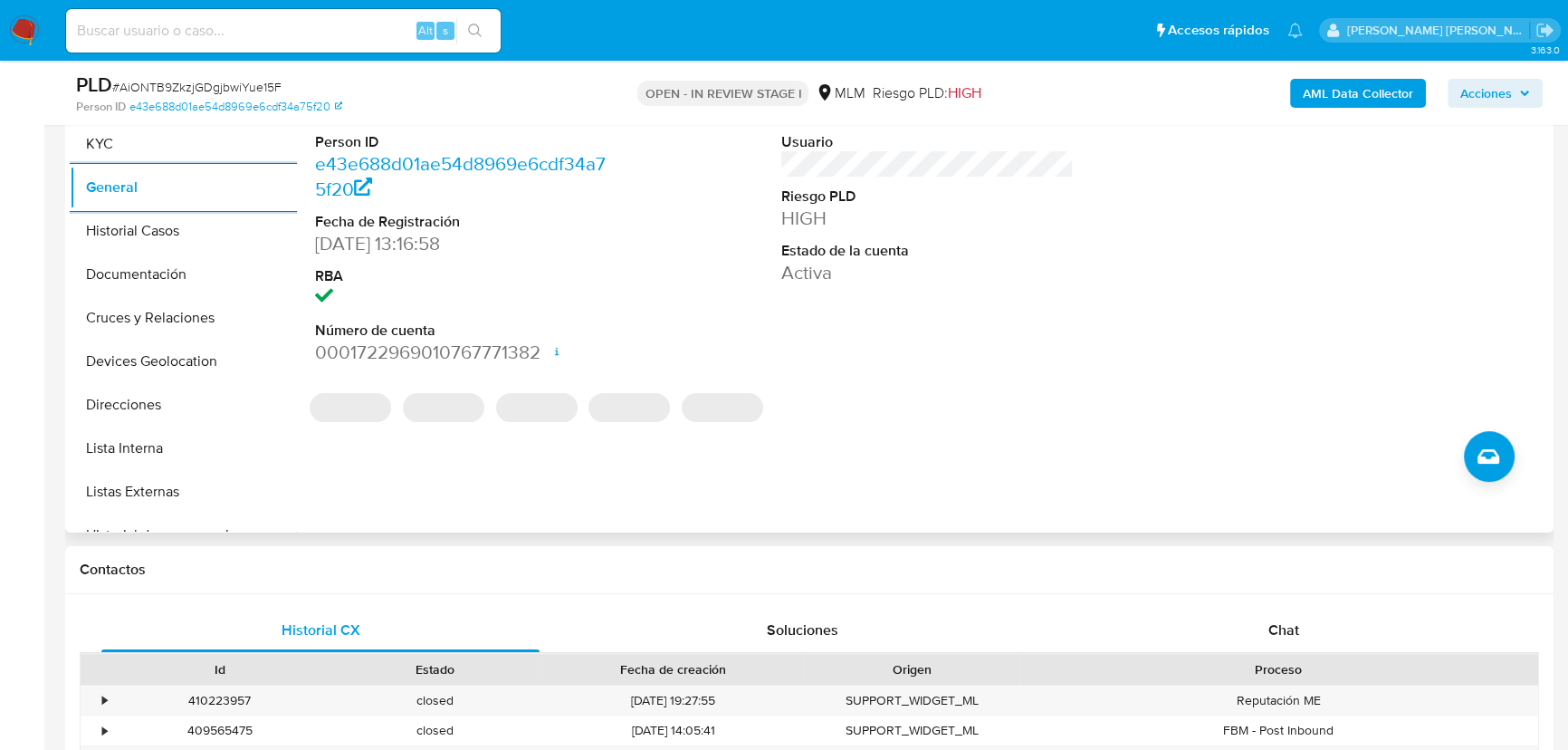
scroll to position [430, 0]
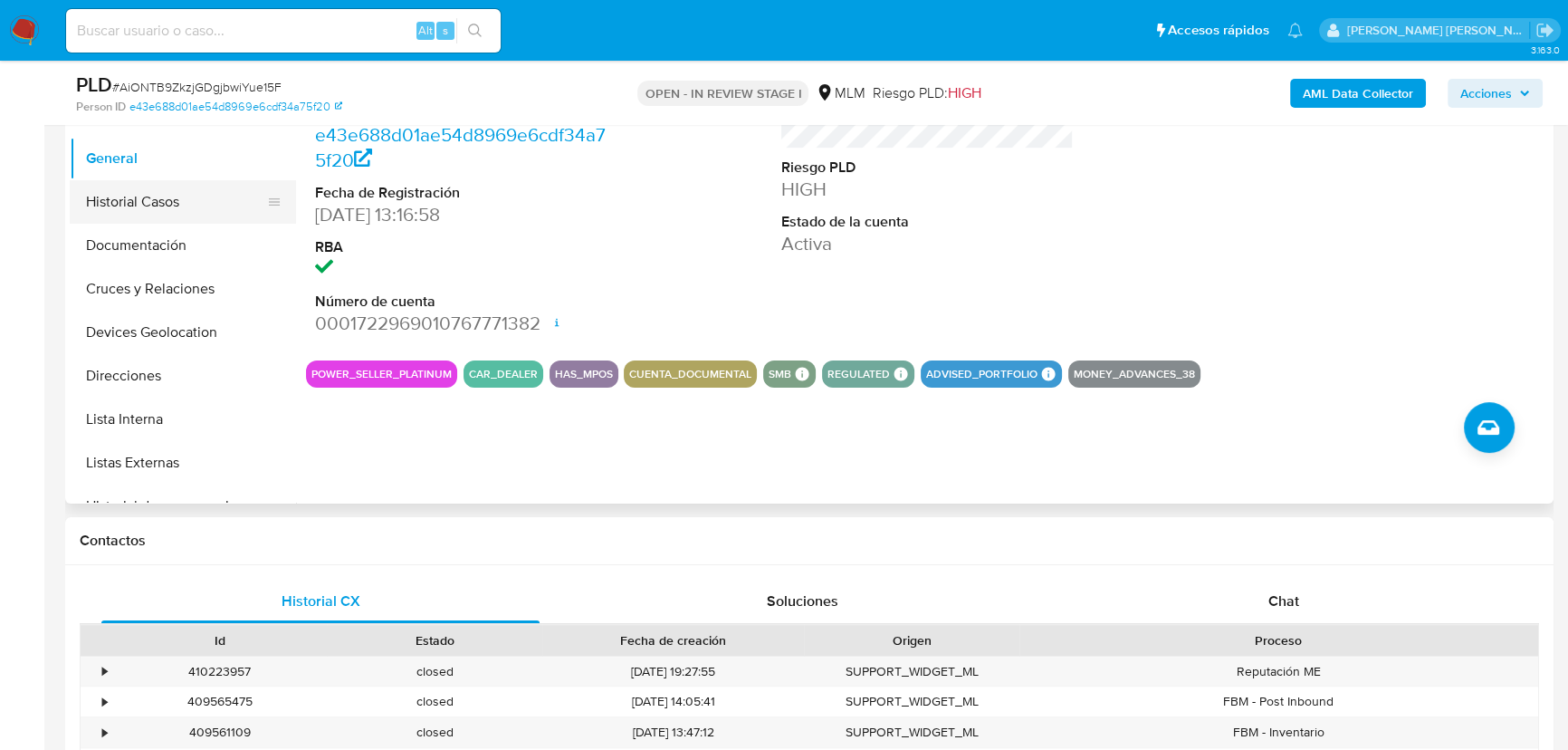
click at [226, 210] on button "Historial Casos" at bounding box center [175, 202] width 211 height 44
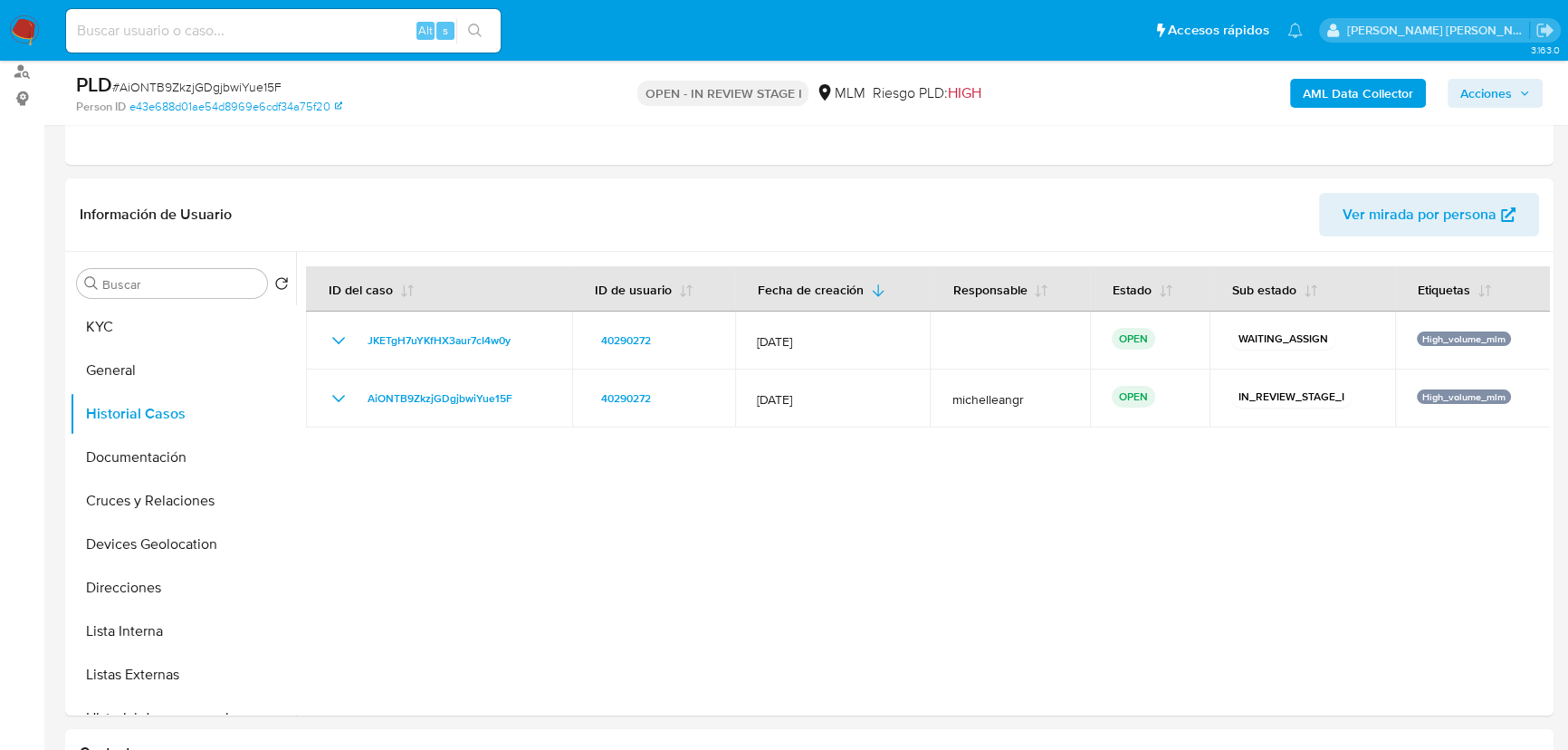
scroll to position [266, 0]
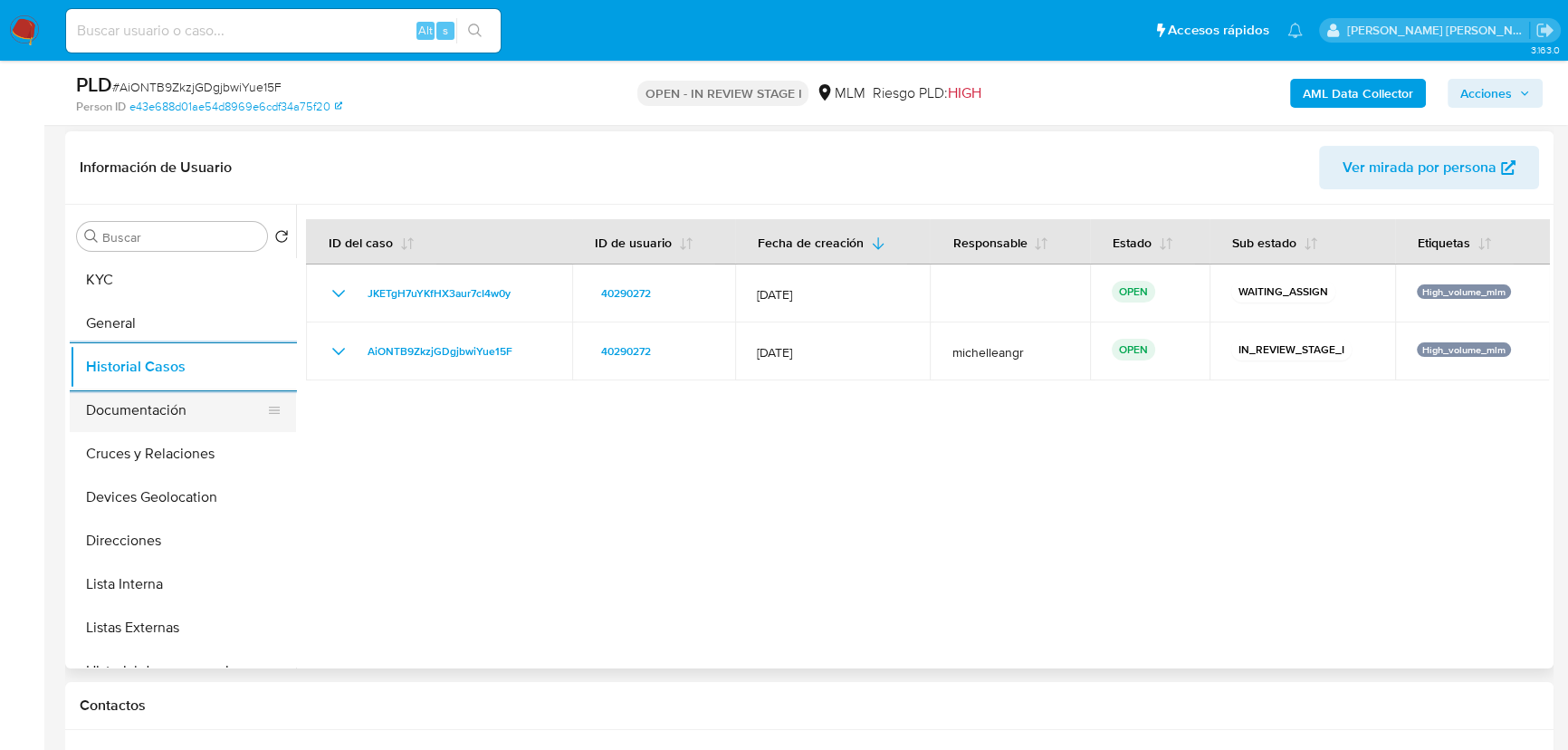
click at [198, 432] on button "Cruces y Relaciones" at bounding box center [183, 454] width 227 height 44
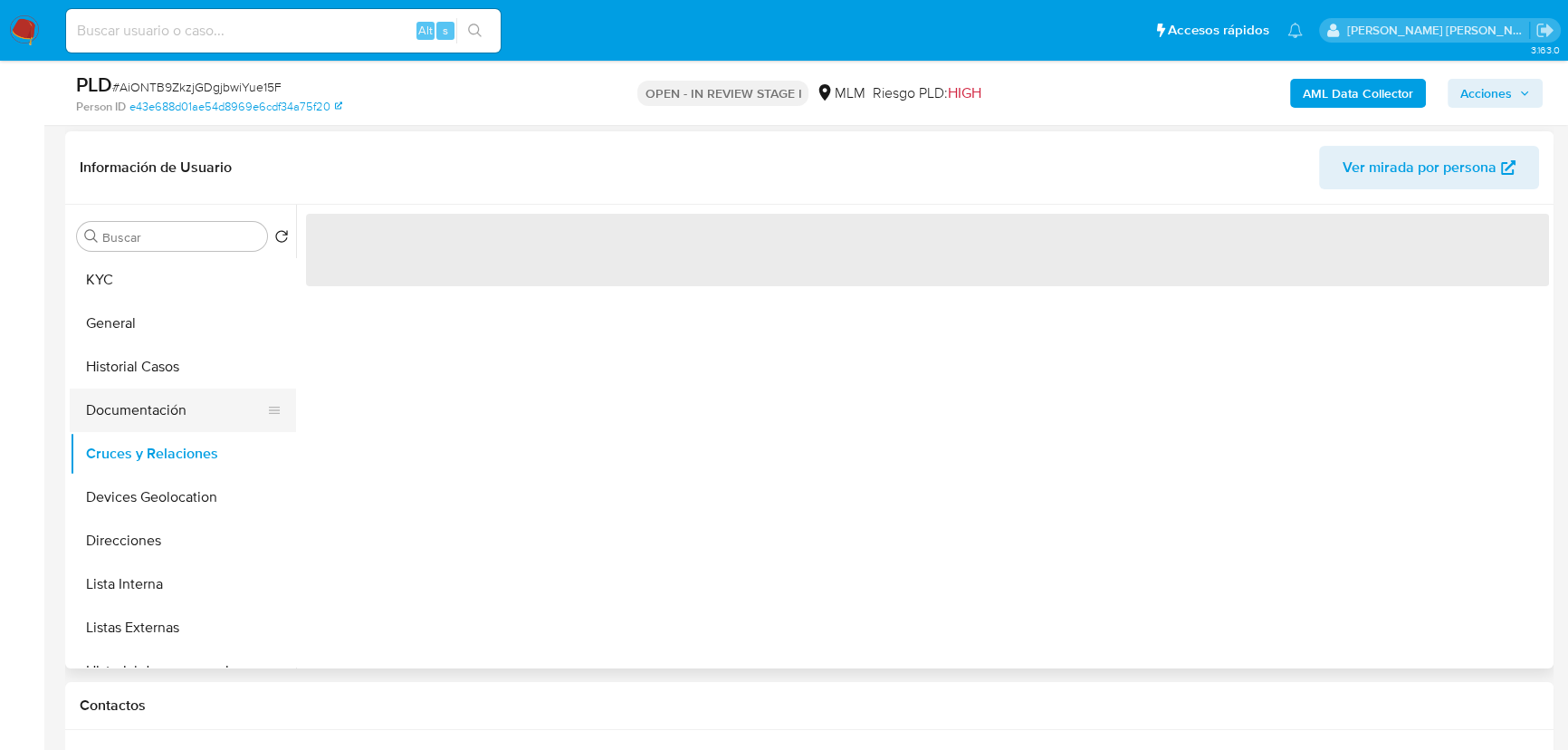
click at [191, 415] on button "Documentación" at bounding box center [175, 411] width 211 height 44
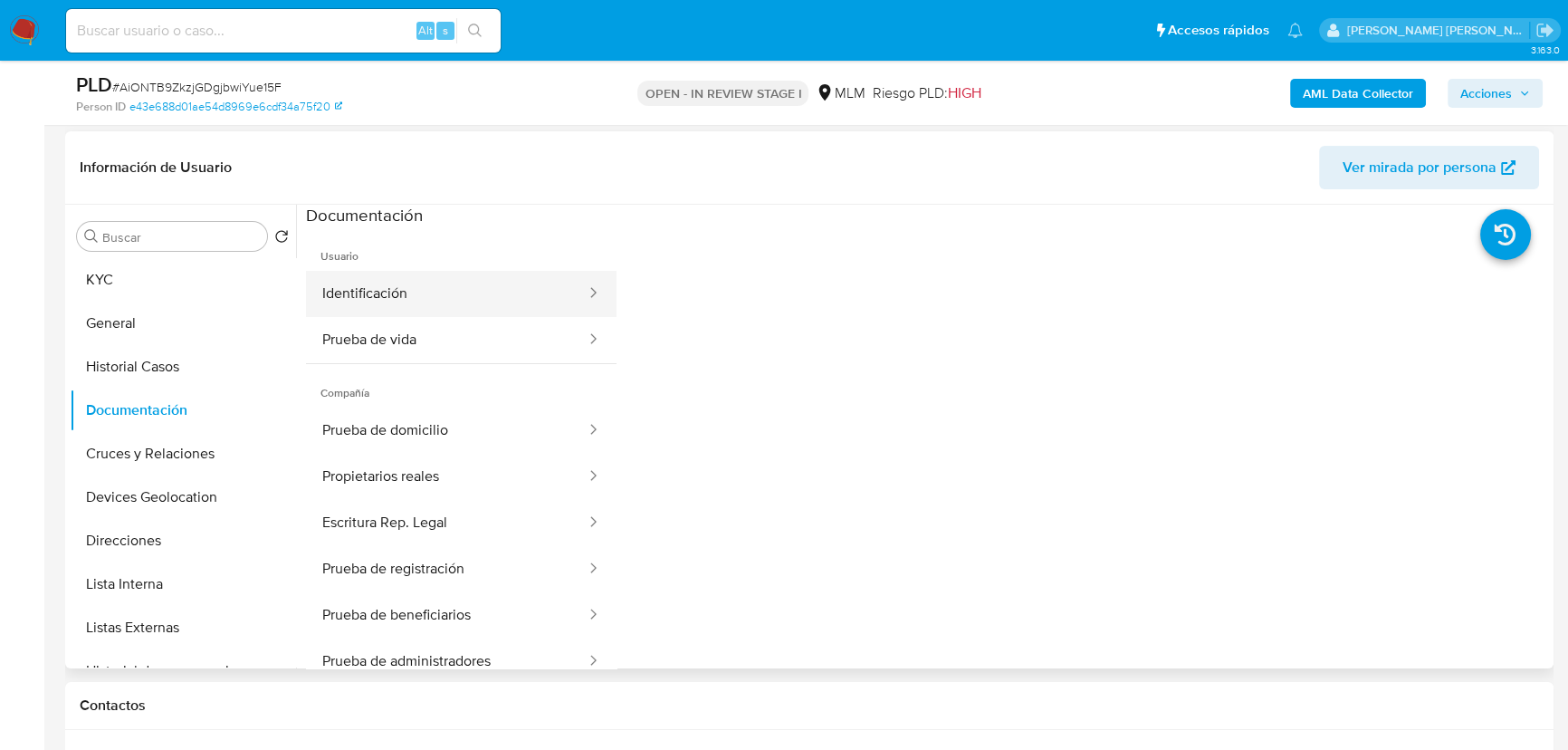
drag, startPoint x: 478, startPoint y: 306, endPoint x: 593, endPoint y: 312, distance: 115.2
click at [478, 304] on button "Identificación" at bounding box center [447, 294] width 282 height 46
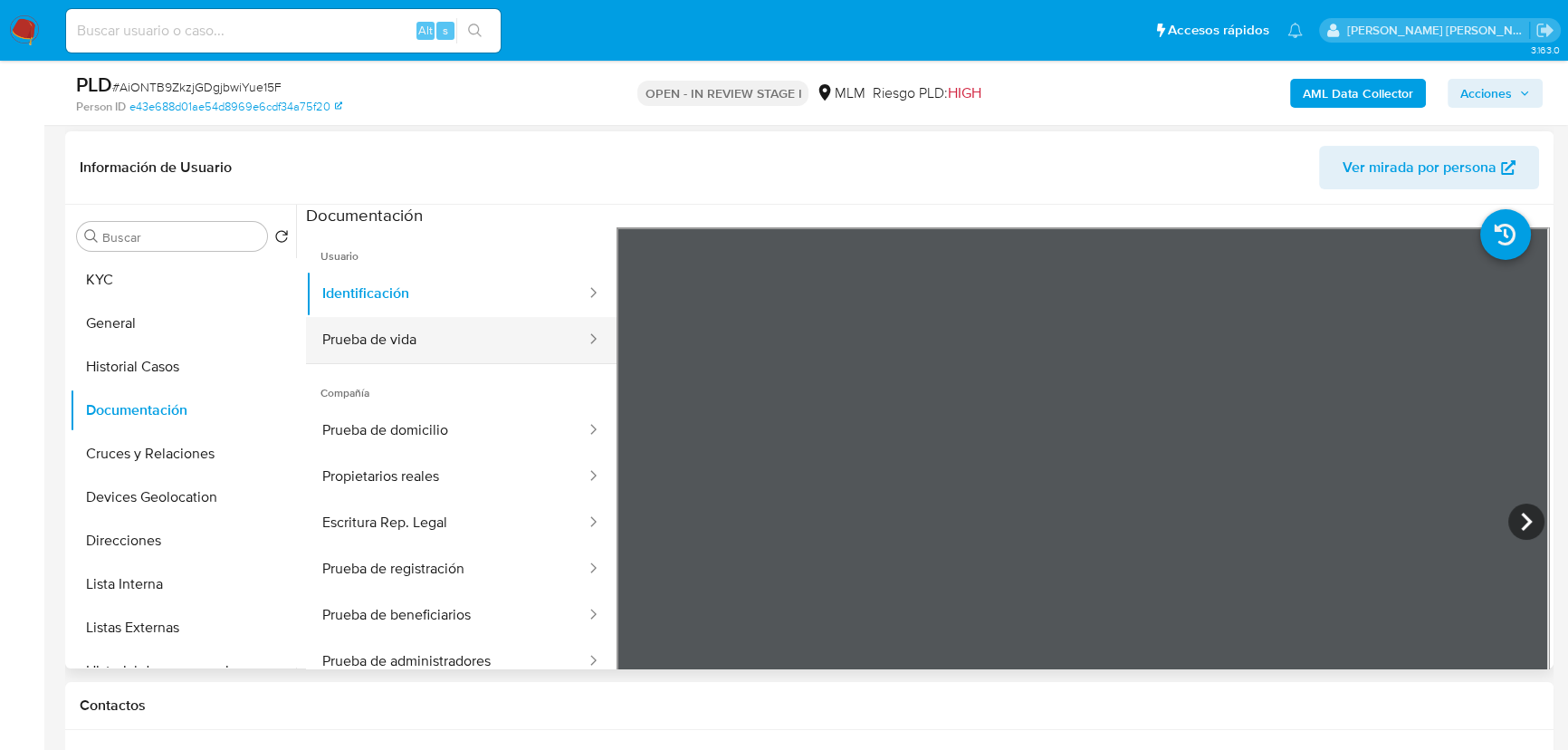
click at [423, 335] on button "Prueba de vida" at bounding box center [447, 340] width 282 height 46
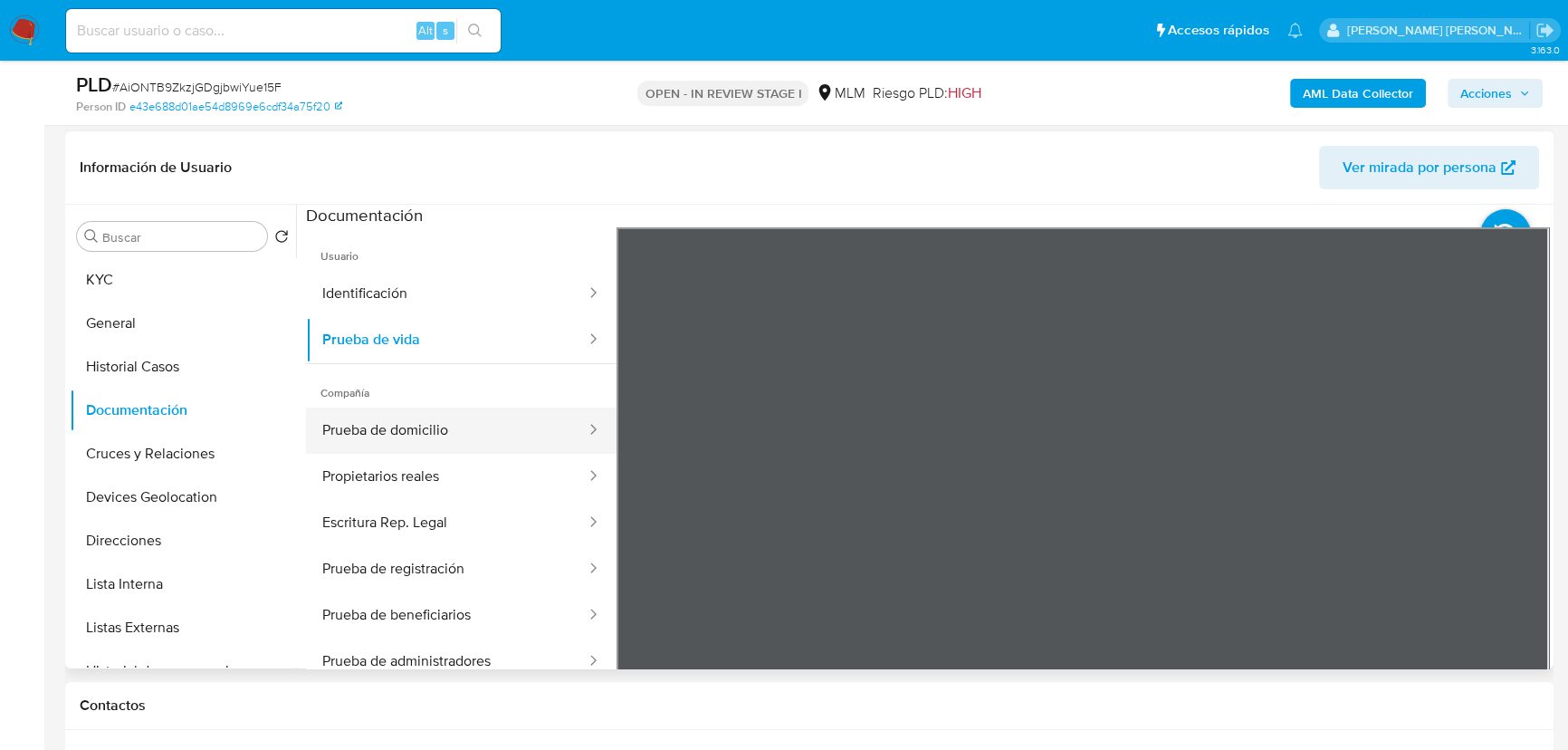
click at [418, 430] on button "Prueba de domicilio" at bounding box center [447, 431] width 282 height 46
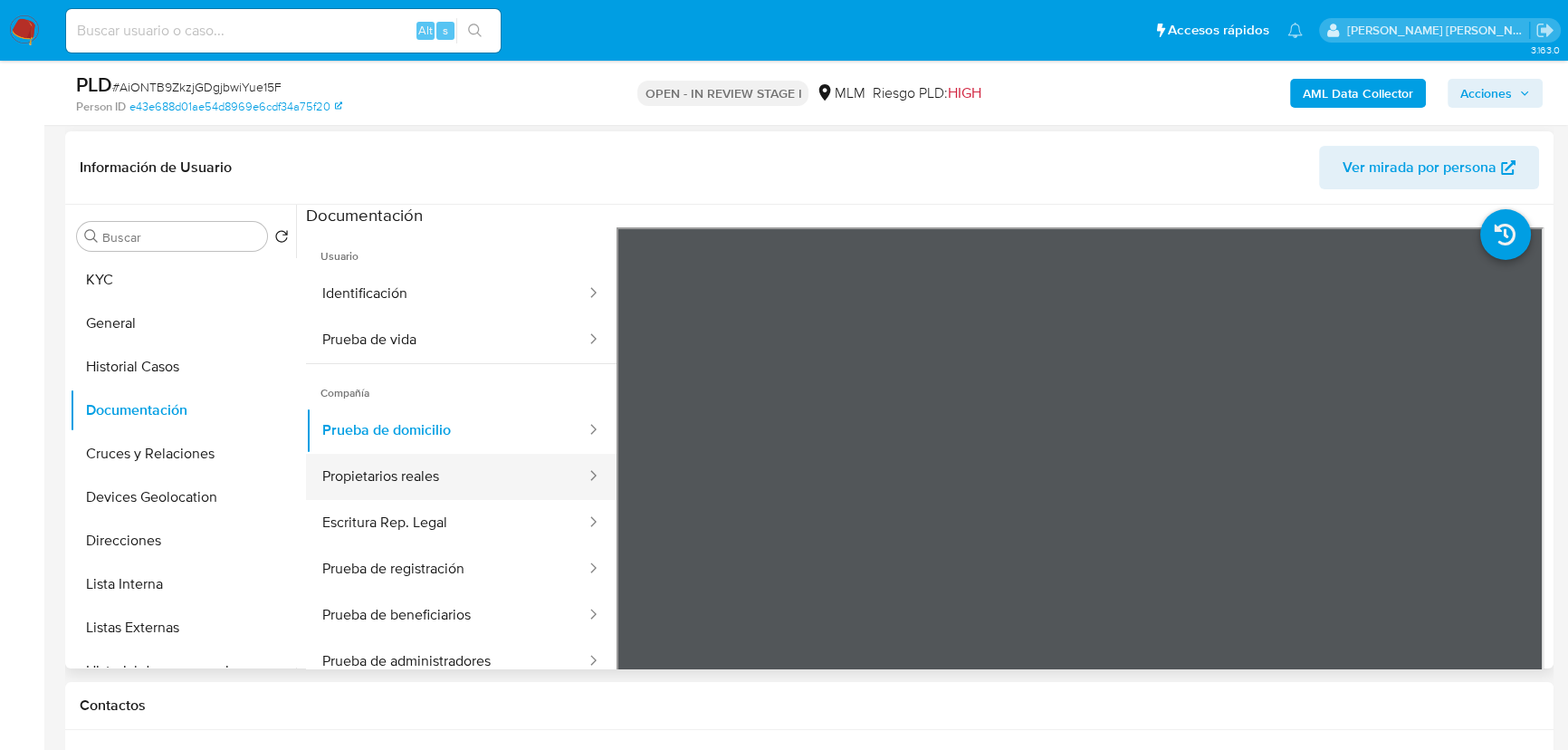
drag, startPoint x: 393, startPoint y: 497, endPoint x: 412, endPoint y: 494, distance: 19.2
click at [393, 497] on button "Propietarios reales" at bounding box center [447, 476] width 282 height 46
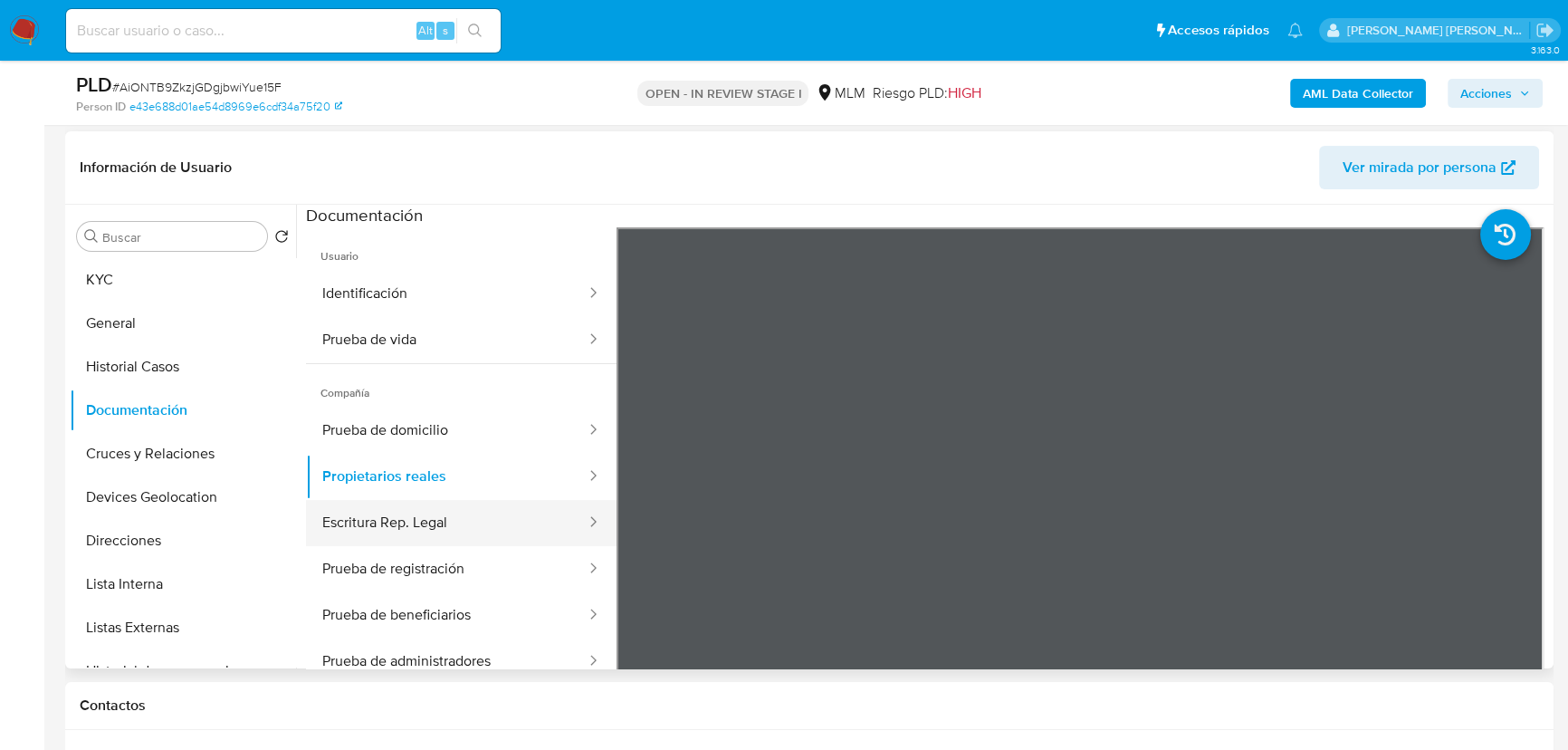
click at [473, 517] on button "Escritura Rep. Legal" at bounding box center [447, 523] width 282 height 46
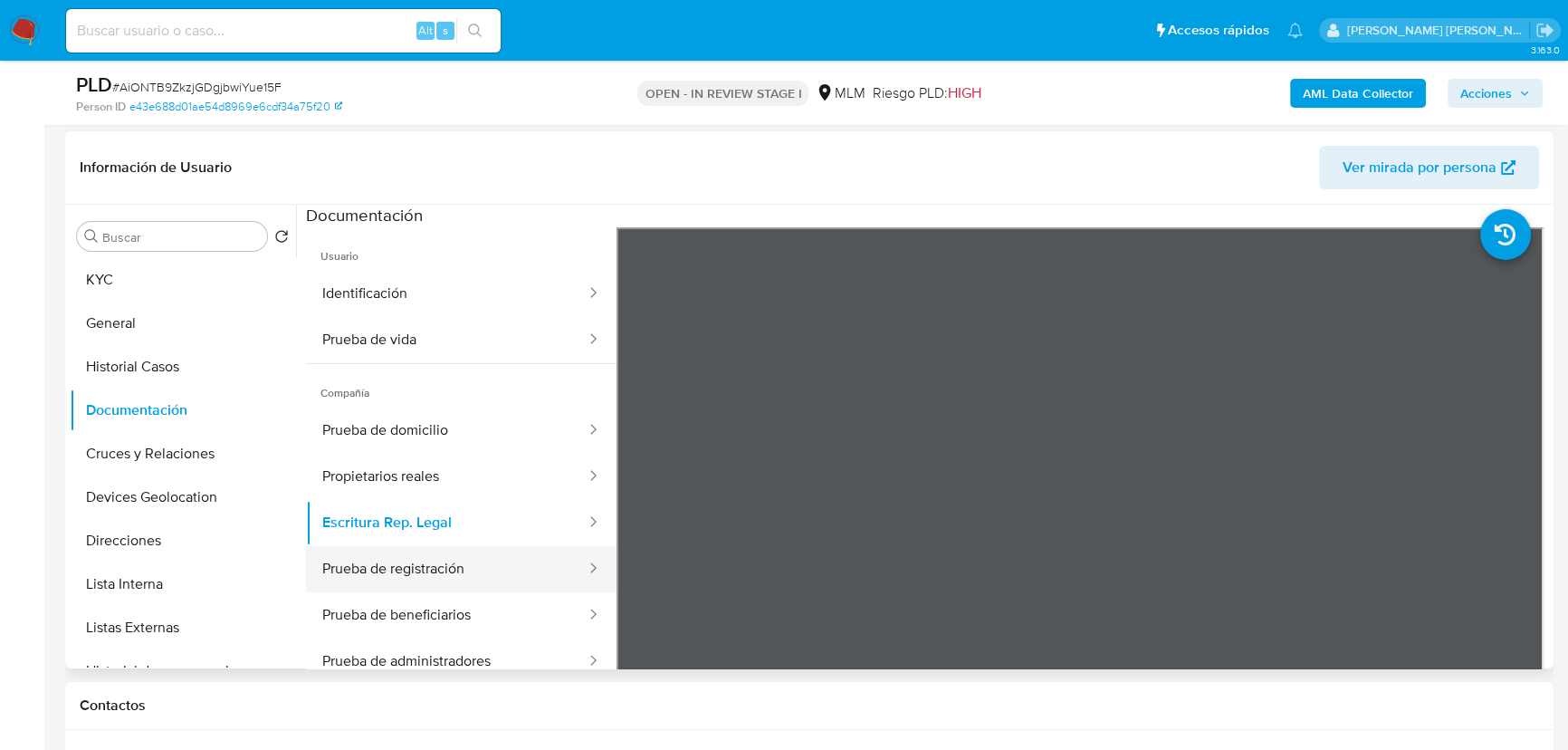
click at [407, 559] on button "Prueba de registración" at bounding box center [447, 569] width 282 height 46
drag, startPoint x: 424, startPoint y: 607, endPoint x: 557, endPoint y: 571, distance: 137.8
click at [425, 604] on button "Prueba de beneficiarios" at bounding box center [447, 616] width 282 height 46
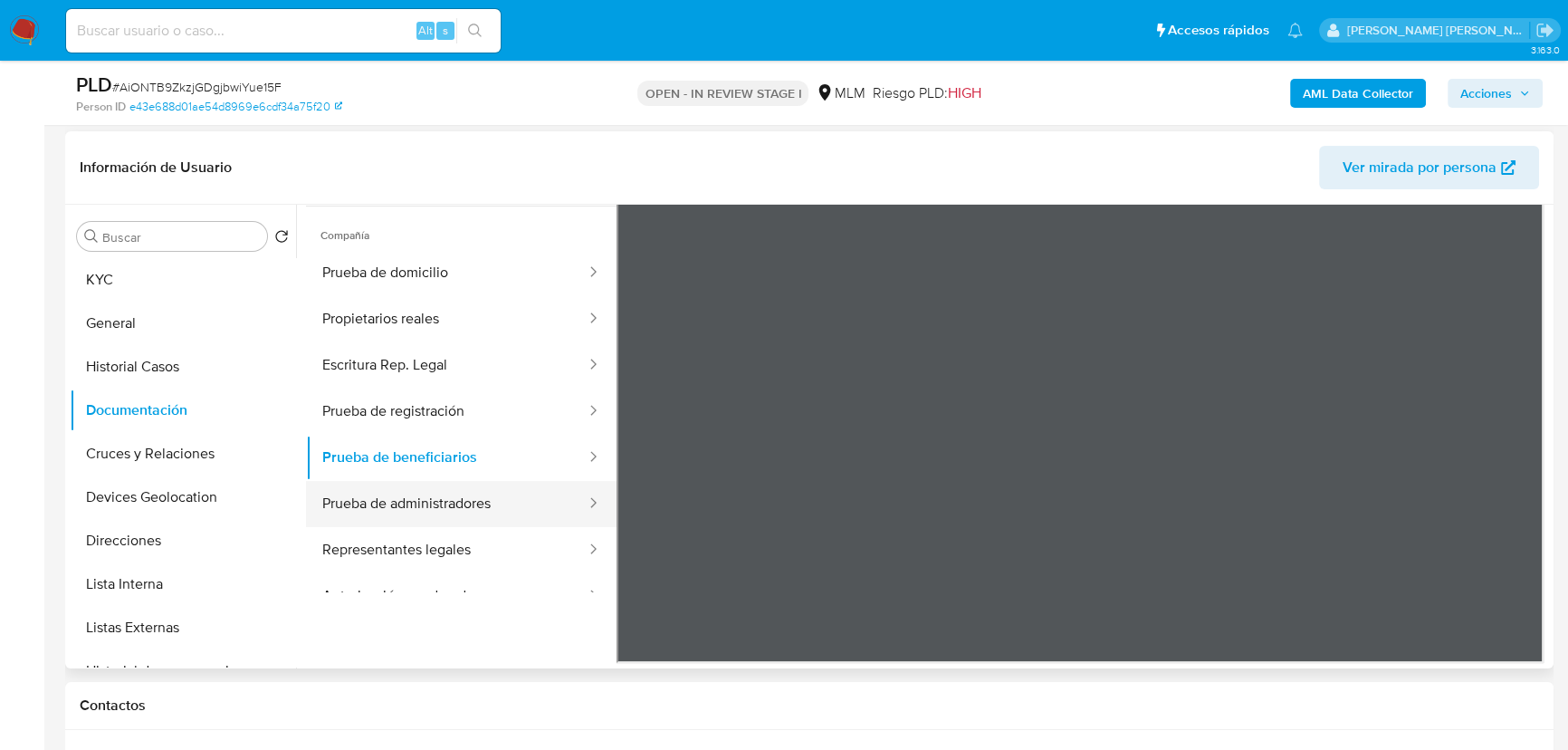
drag, startPoint x: 446, startPoint y: 507, endPoint x: 474, endPoint y: 493, distance: 31.3
click at [448, 503] on button "Prueba de administradores" at bounding box center [447, 504] width 282 height 46
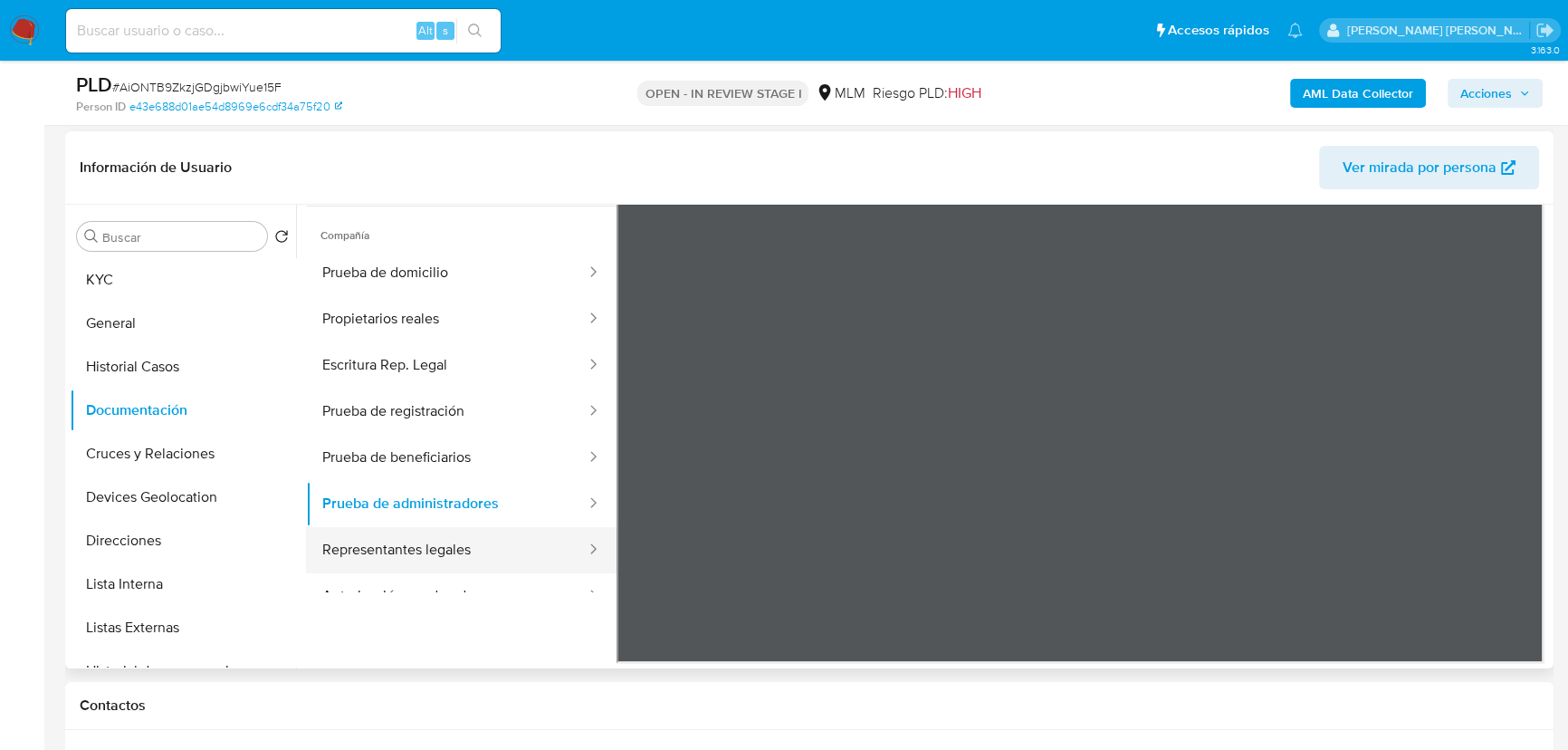
drag, startPoint x: 461, startPoint y: 554, endPoint x: 601, endPoint y: 548, distance: 140.1
click at [462, 553] on button "Representantes legales" at bounding box center [447, 550] width 282 height 46
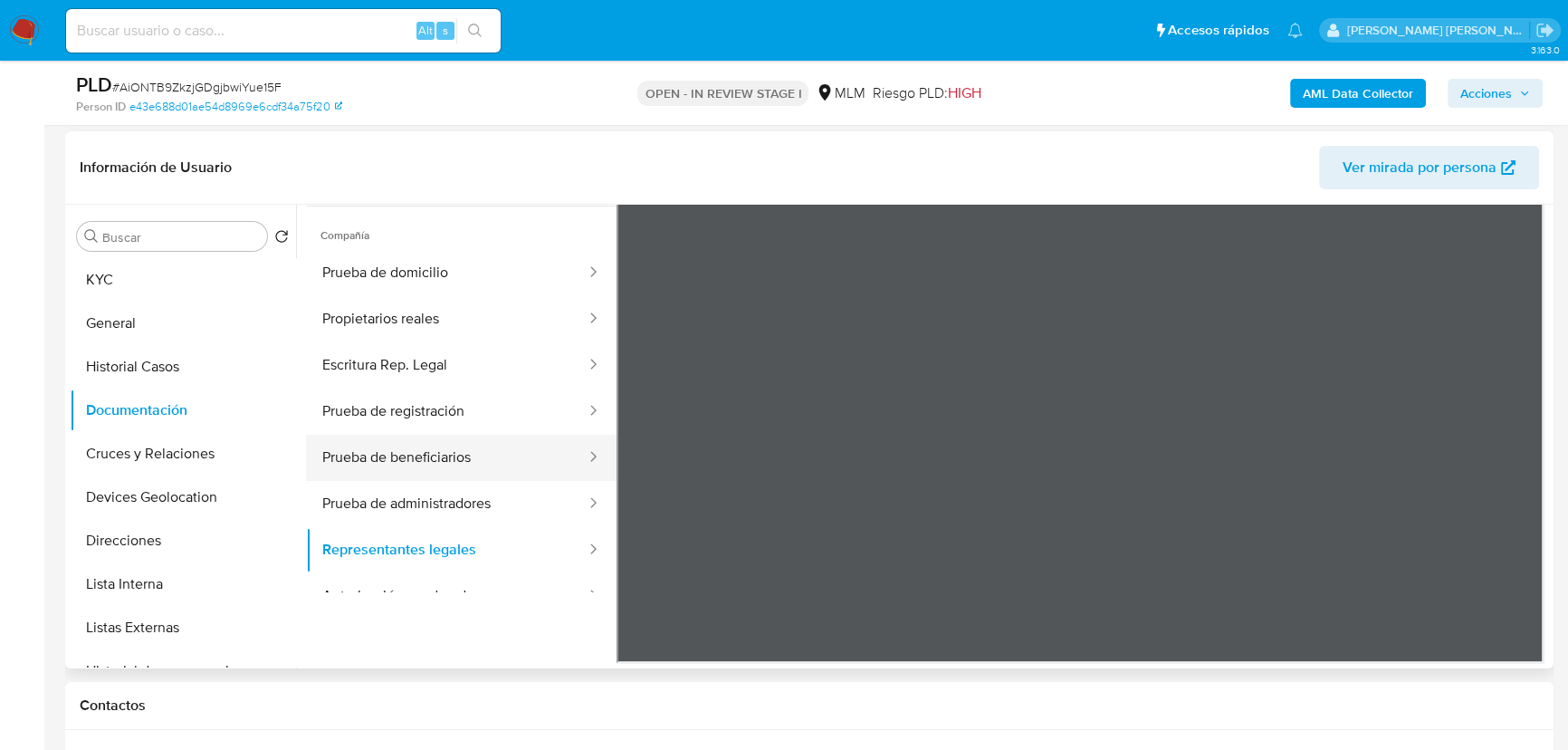
drag, startPoint x: 119, startPoint y: 430, endPoint x: 333, endPoint y: 443, distance: 214.4
click at [131, 425] on ul "KYC General Historial Casos Documentación Cruces y Relaciones Devices Geolocati…" at bounding box center [183, 462] width 227 height 409
click at [169, 460] on button "Cruces y Relaciones" at bounding box center [175, 454] width 211 height 44
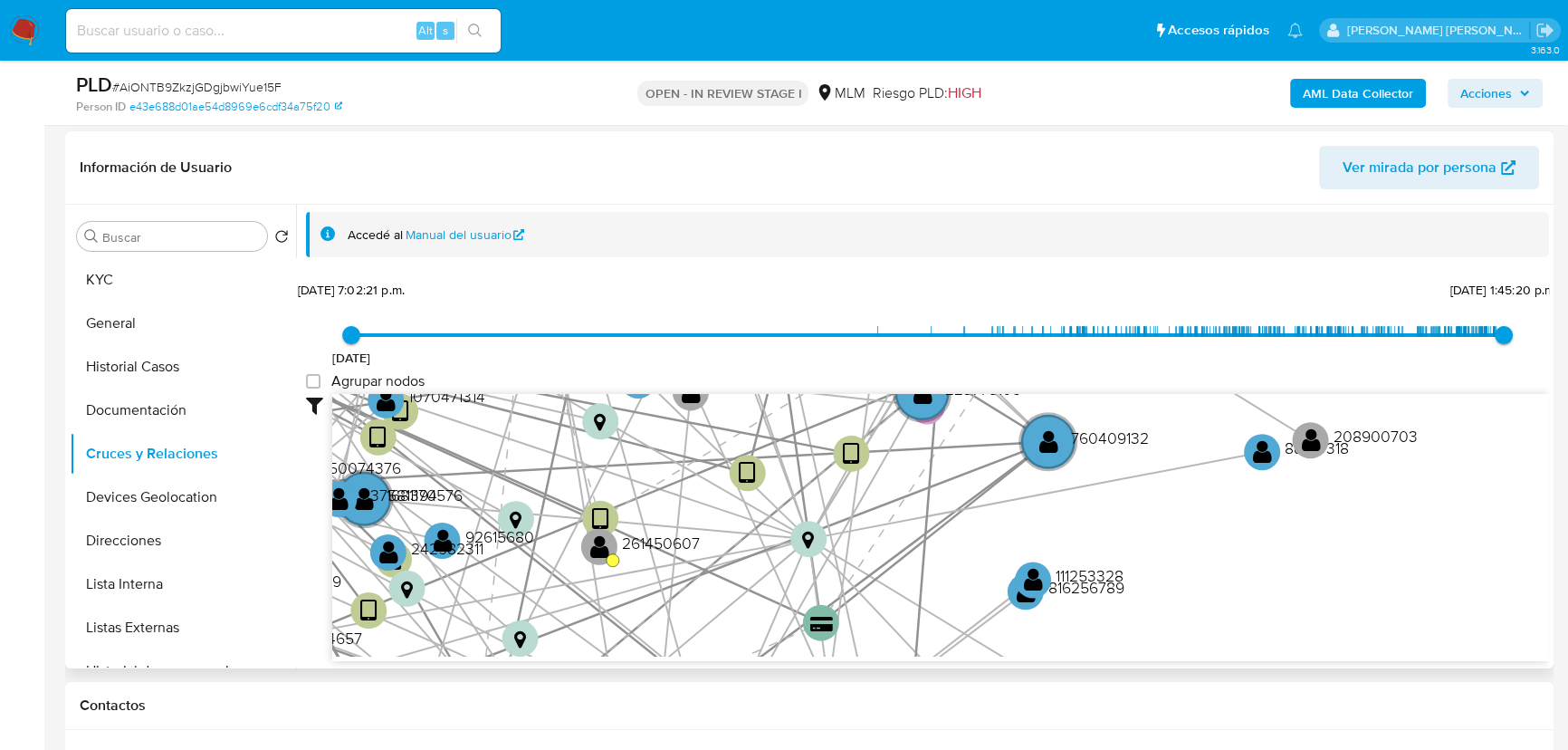
scroll to position [48, 0]
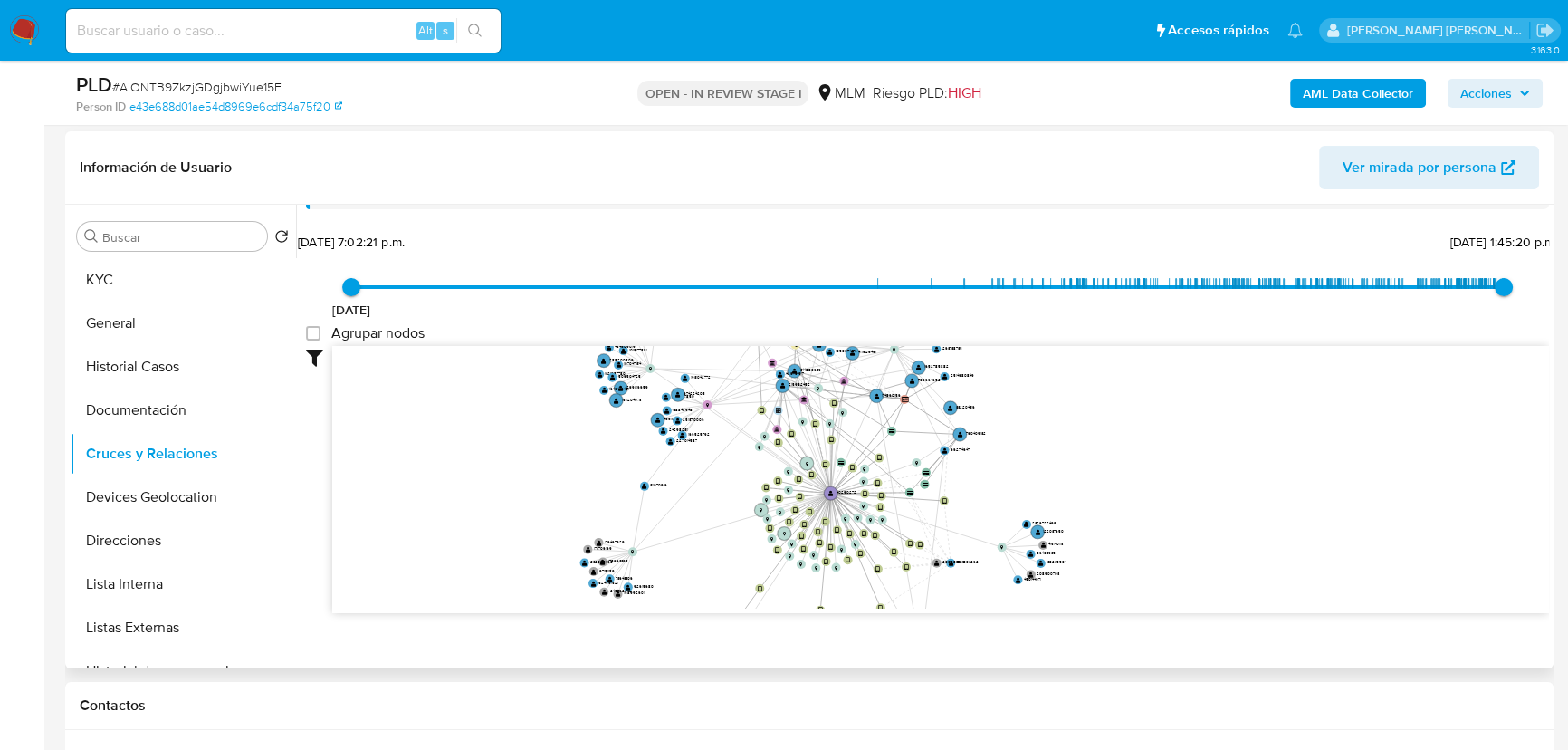
drag, startPoint x: 766, startPoint y: 427, endPoint x: 688, endPoint y: 545, distance: 141.4
click at [688, 545] on icon "device-65aadc1d65afedf37f07c81f  device-641c79ea08813b001824ae38  device-618a…" at bounding box center [940, 477] width 1216 height 263
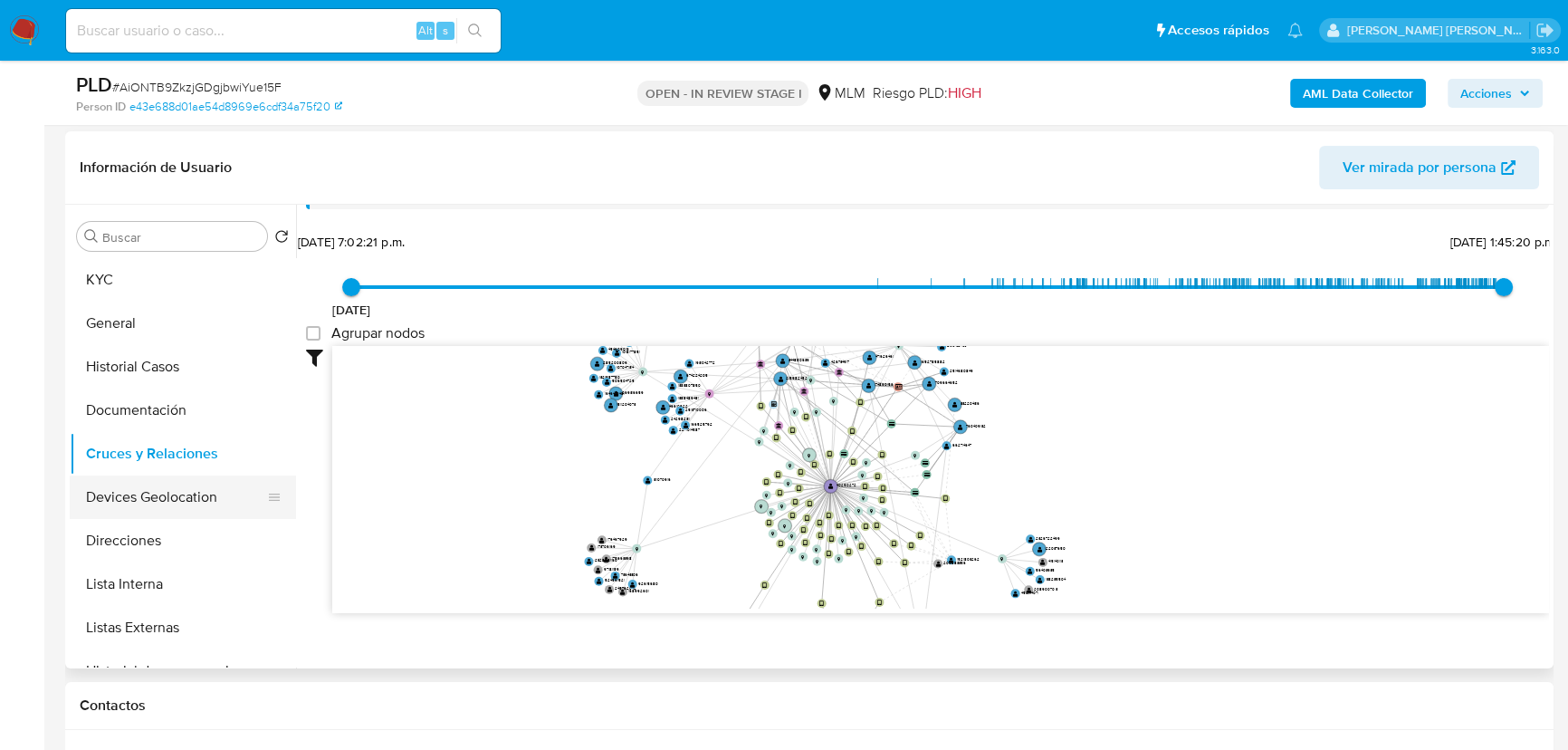
click at [243, 496] on button "Devices Geolocation" at bounding box center [175, 497] width 211 height 44
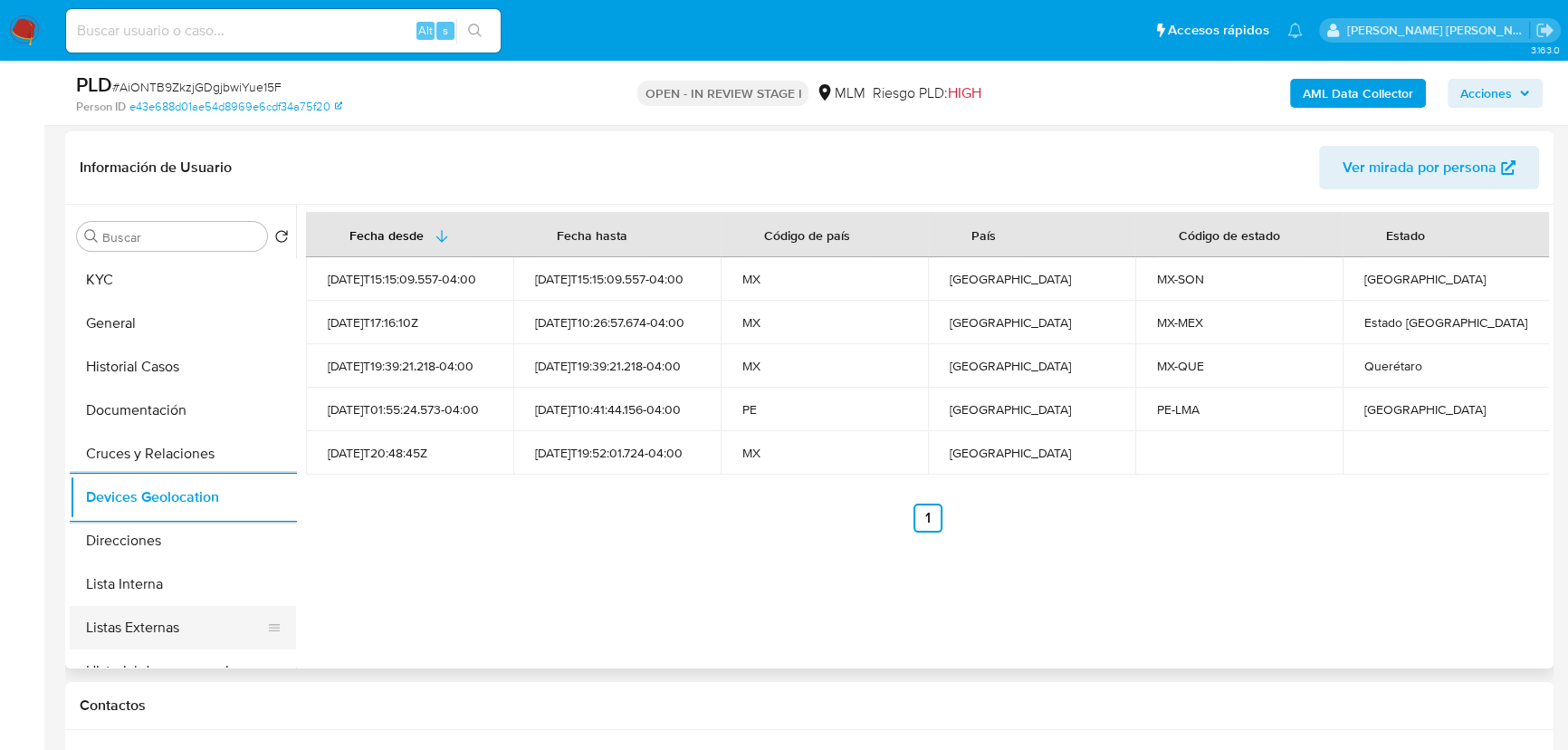
click at [219, 630] on button "Listas Externas" at bounding box center [175, 628] width 211 height 44
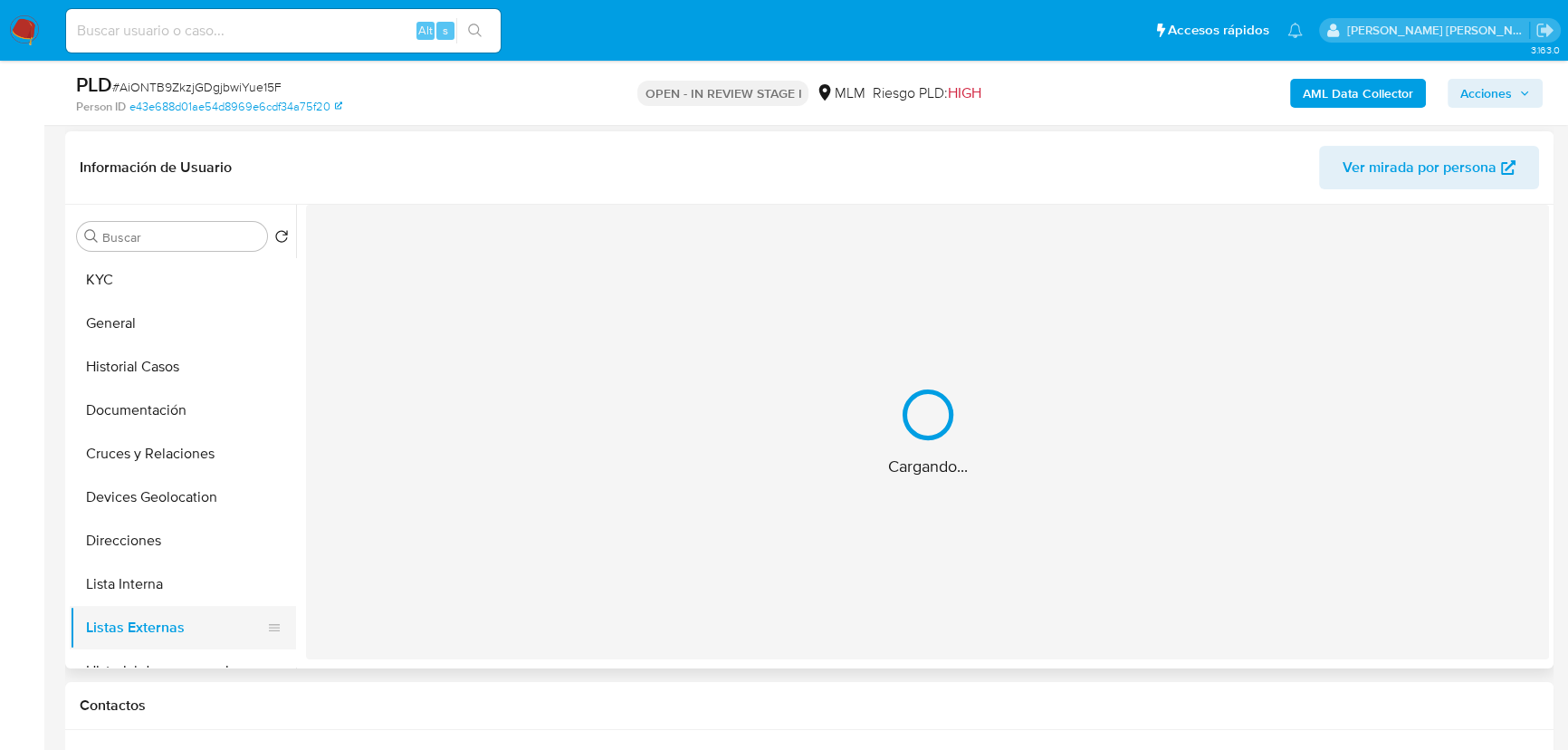
click at [613, 506] on div "Cargando..." at bounding box center [927, 432] width 1243 height 455
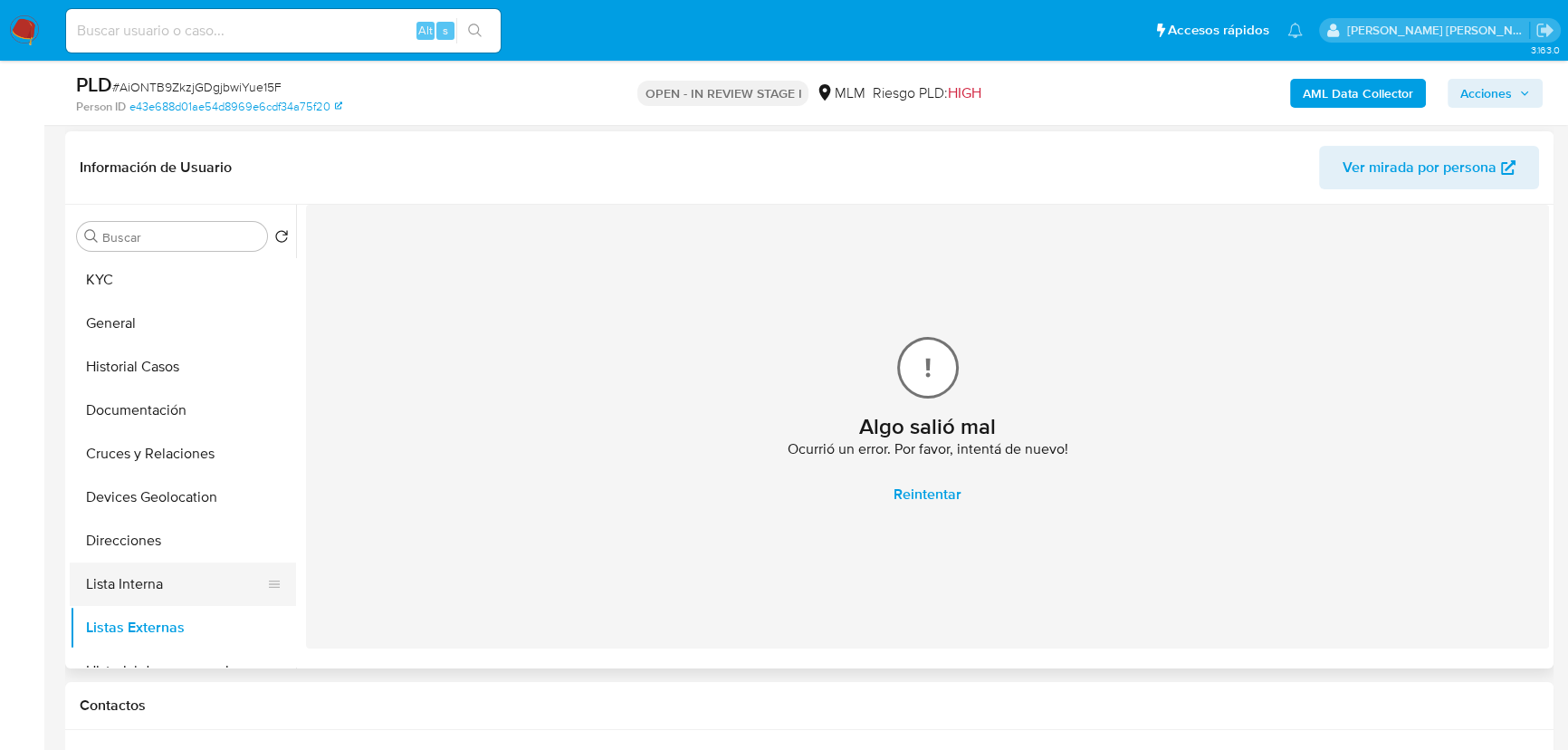
click at [167, 569] on button "Lista Interna" at bounding box center [175, 584] width 211 height 44
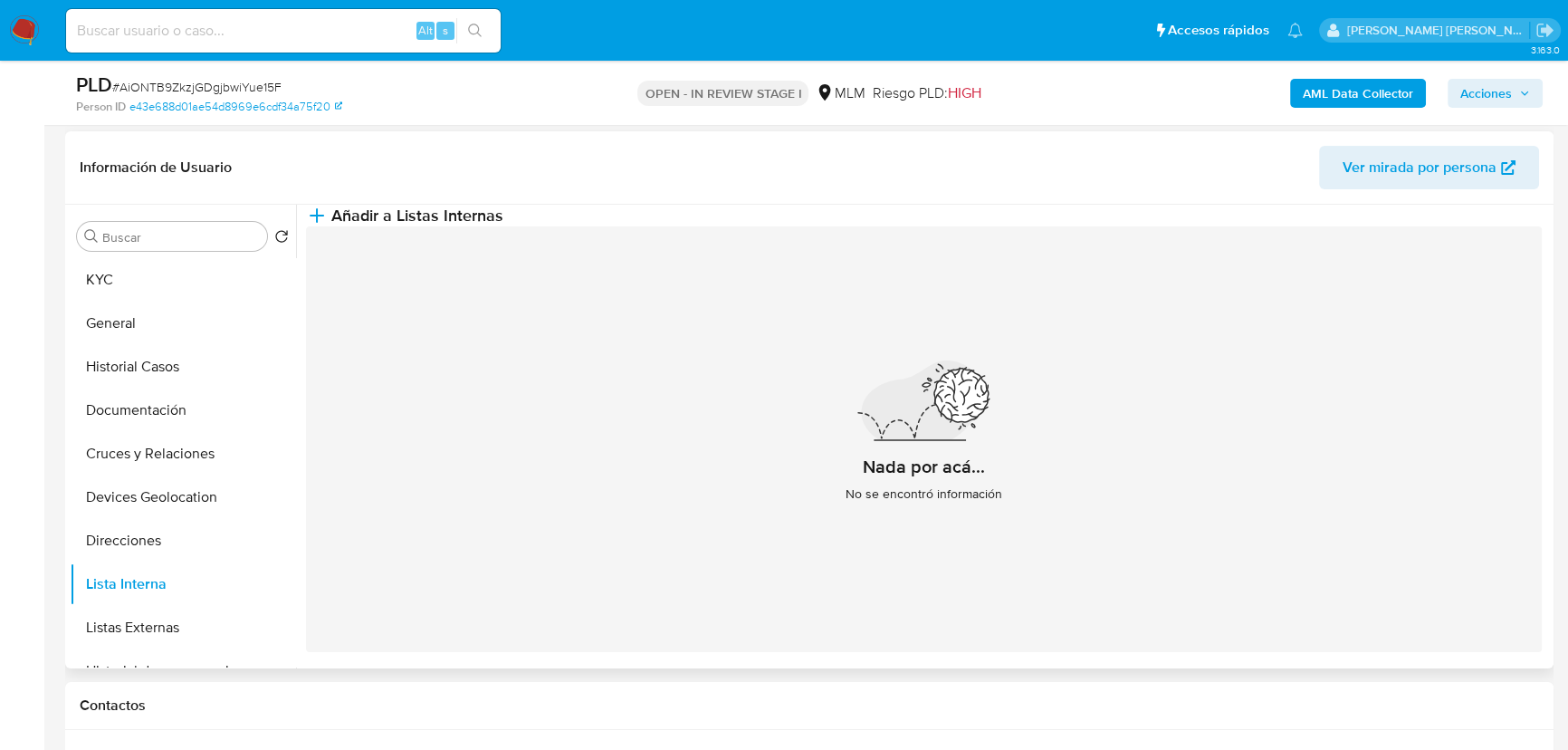
drag, startPoint x: 166, startPoint y: 630, endPoint x: 303, endPoint y: 579, distance: 146.2
click at [167, 630] on button "Listas Externas" at bounding box center [183, 628] width 227 height 44
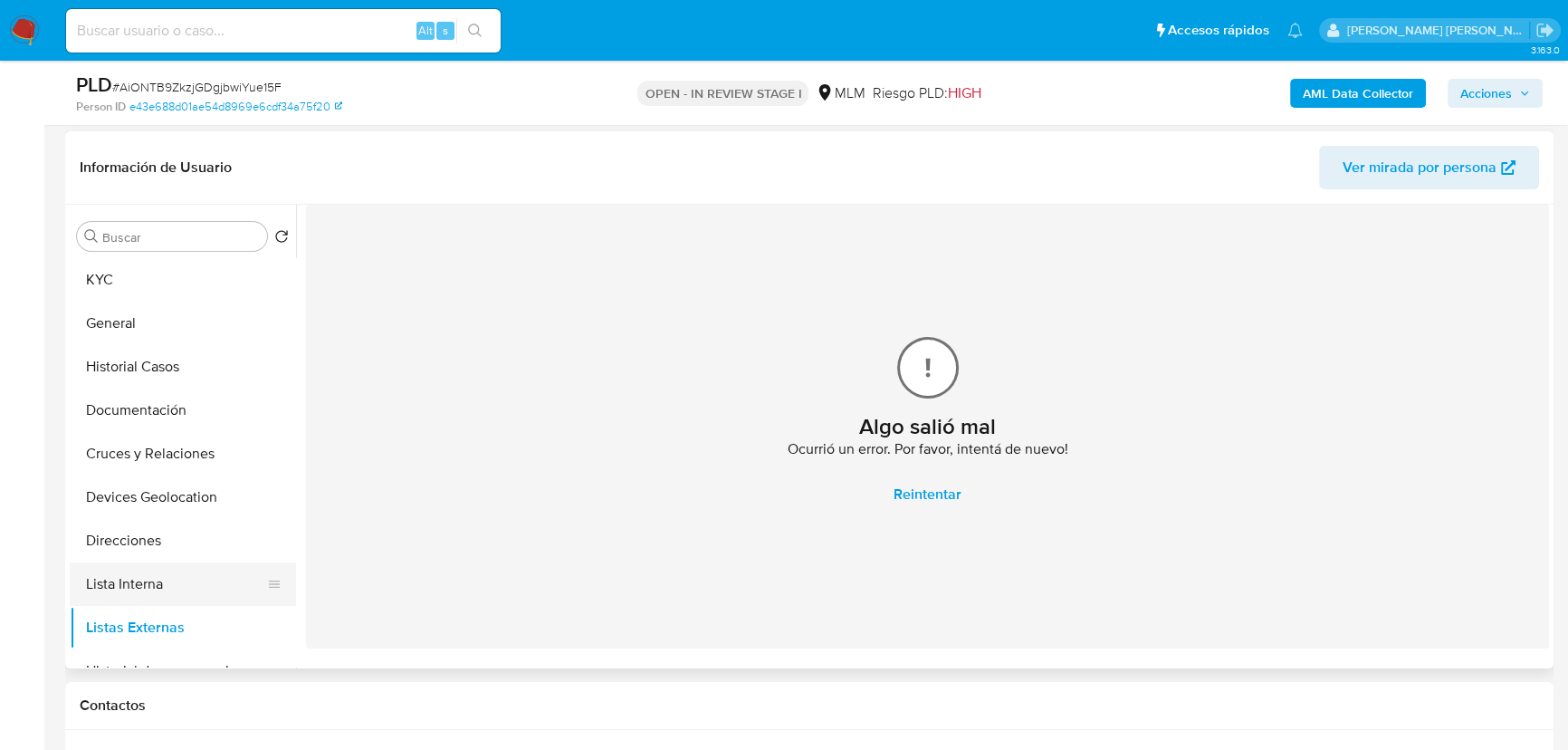
click at [154, 579] on button "Lista Interna" at bounding box center [175, 584] width 211 height 44
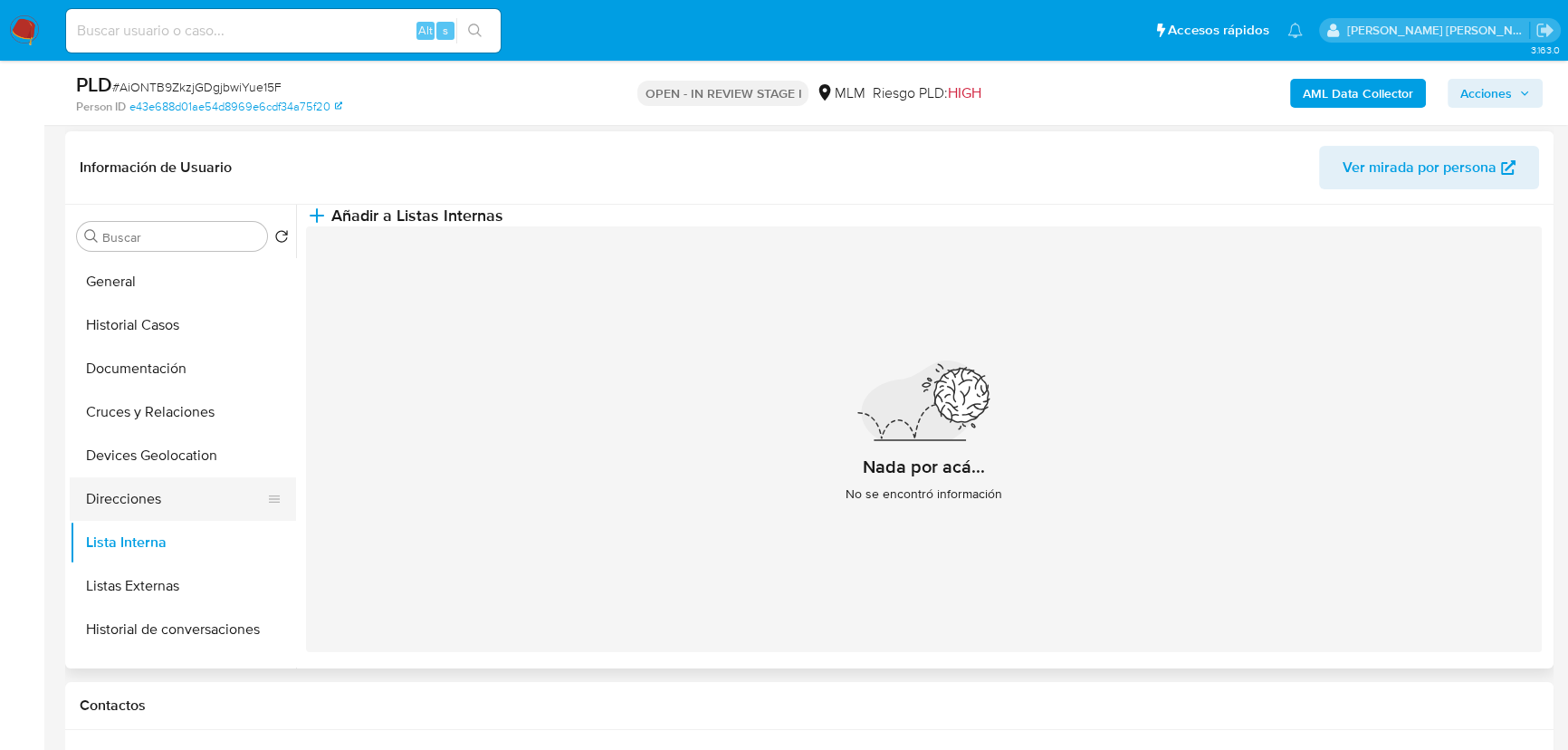
scroll to position [82, 0]
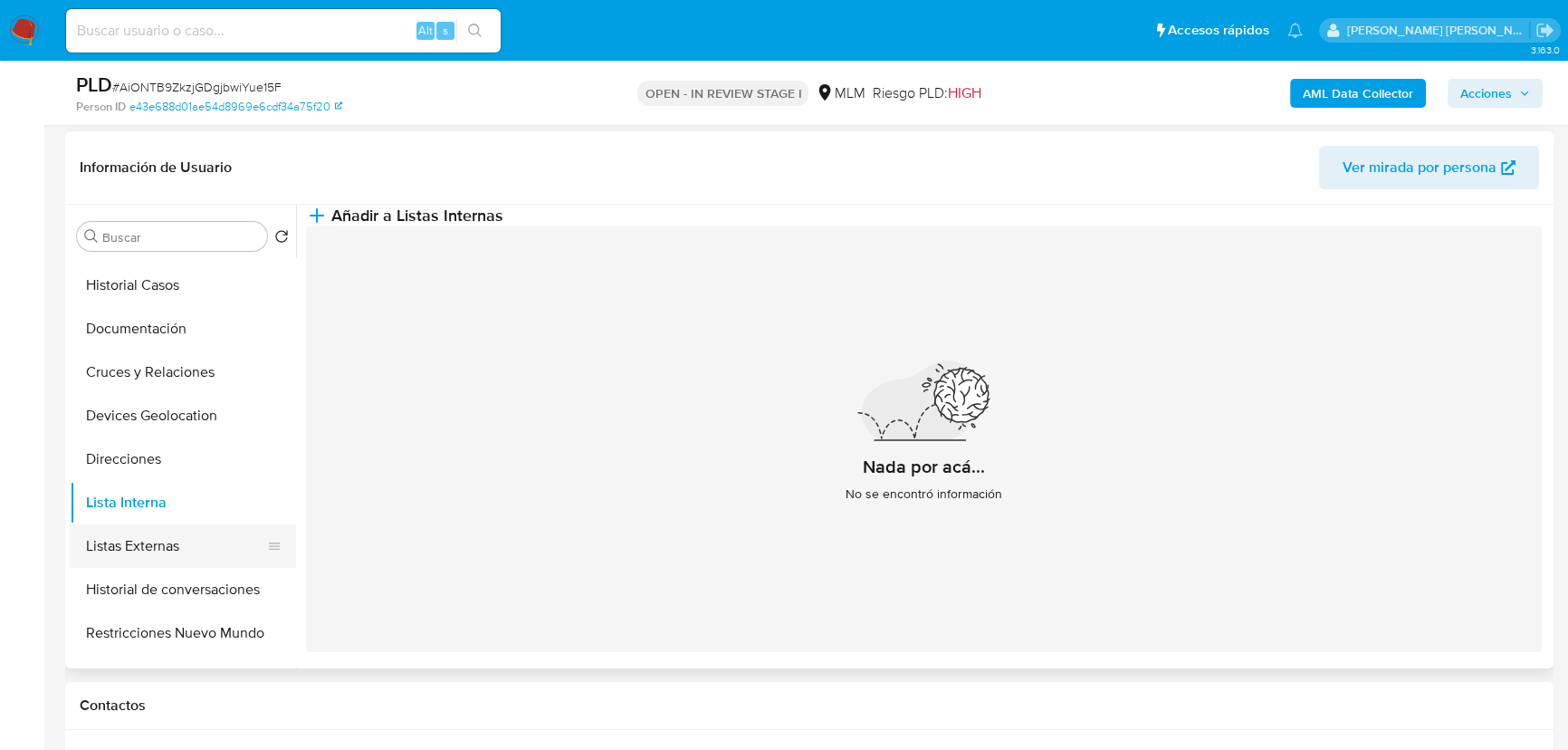
drag, startPoint x: 167, startPoint y: 545, endPoint x: 167, endPoint y: 536, distance: 9.0
click at [167, 536] on button "Listas Externas" at bounding box center [175, 546] width 211 height 44
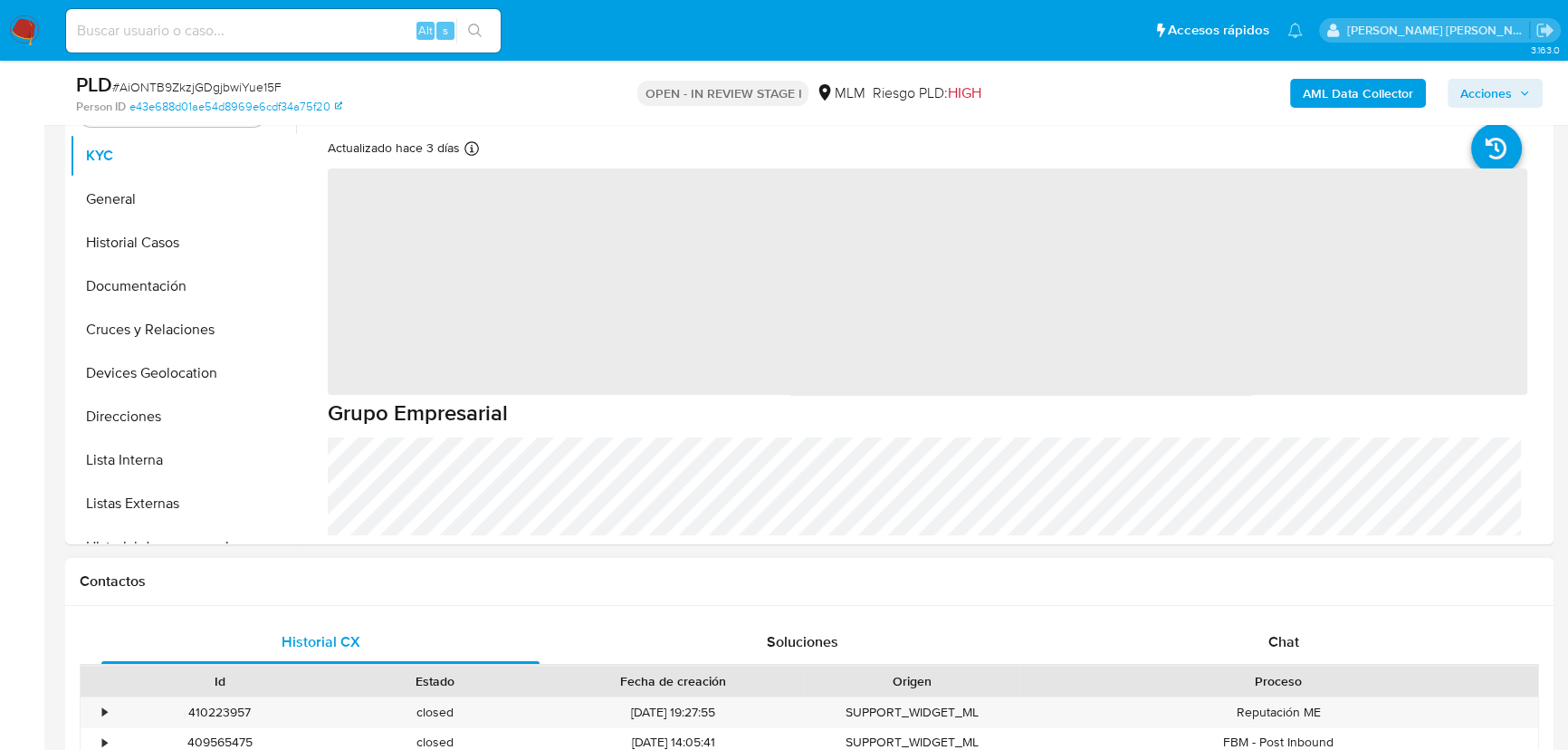
scroll to position [577, 0]
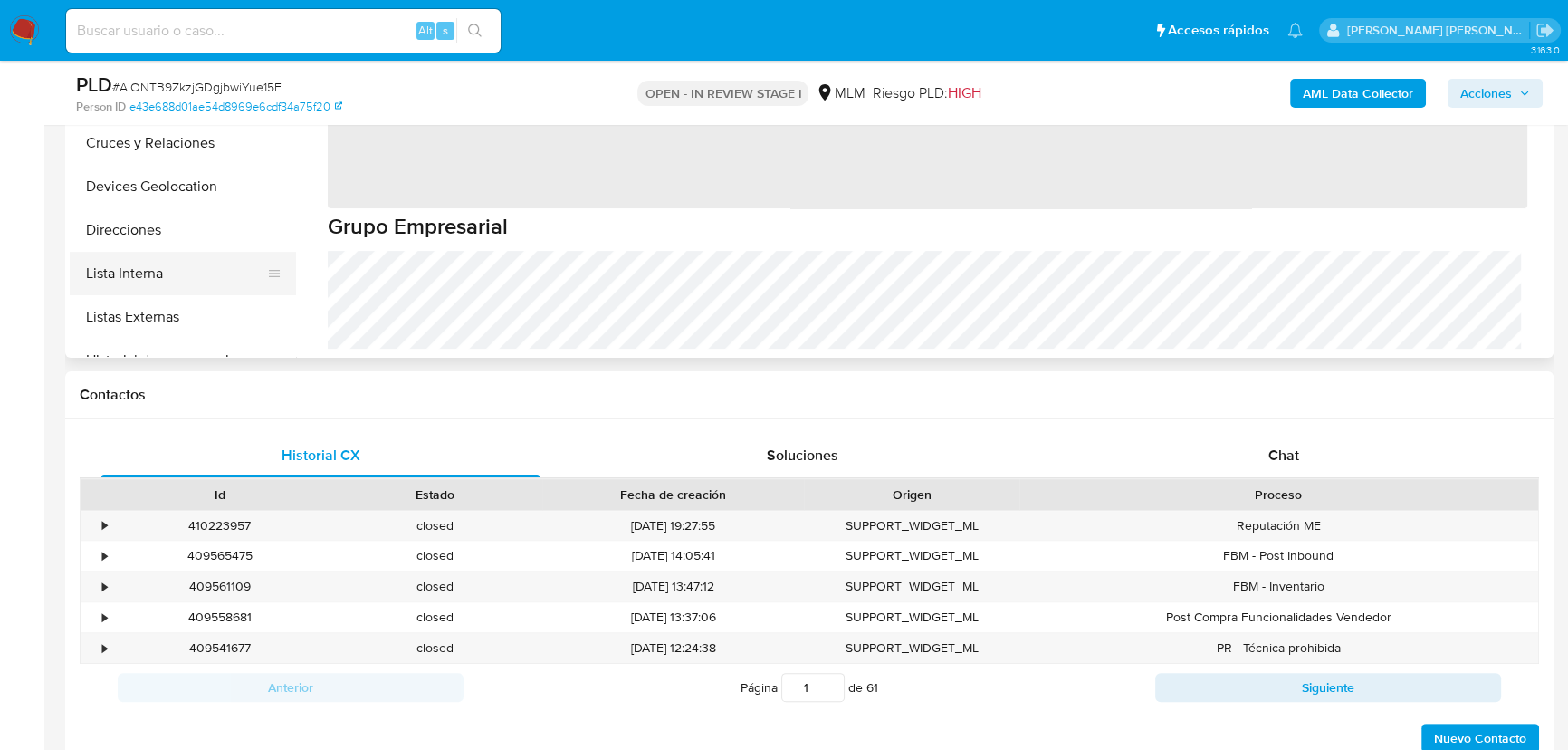
select select "10"
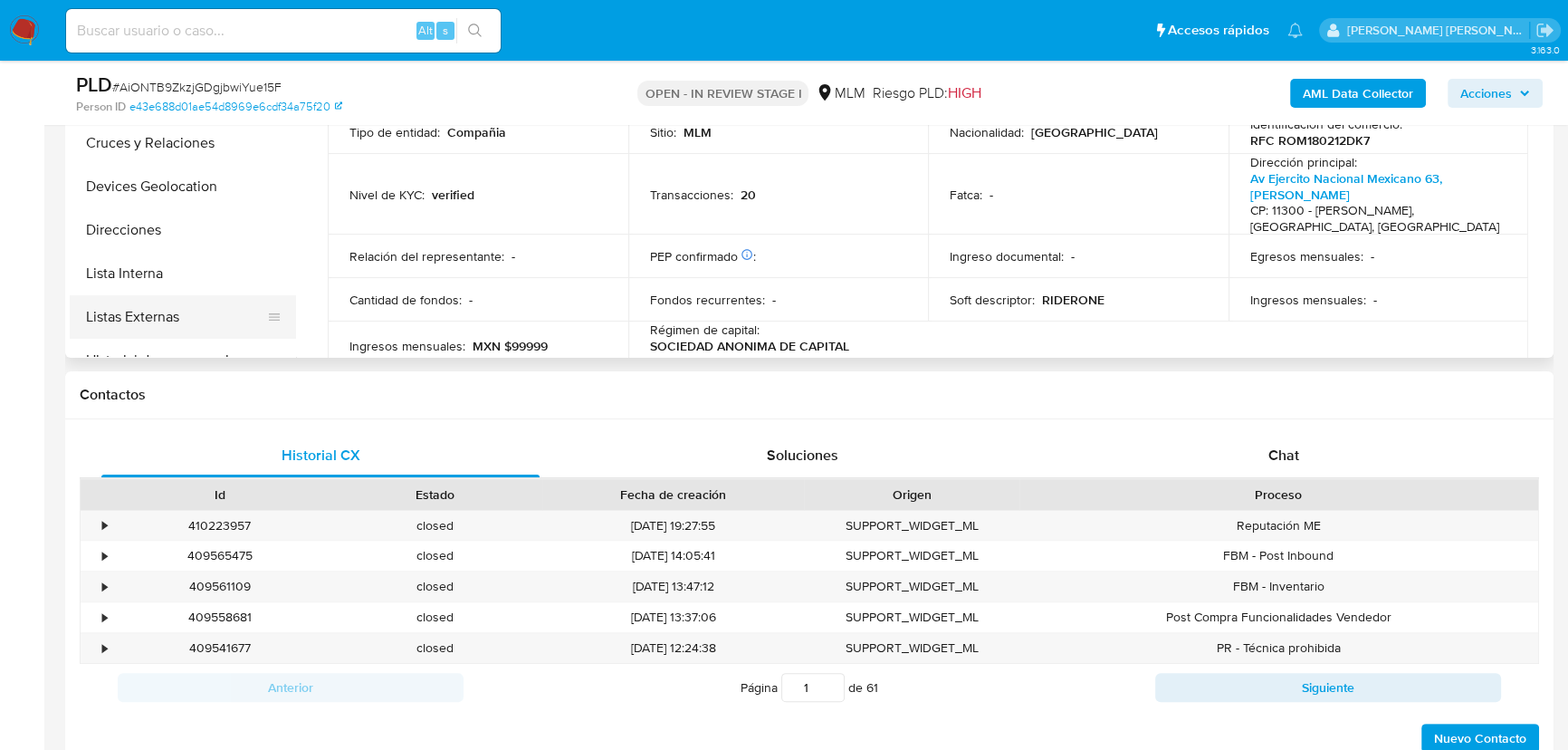
click at [175, 300] on button "Listas Externas" at bounding box center [175, 317] width 211 height 44
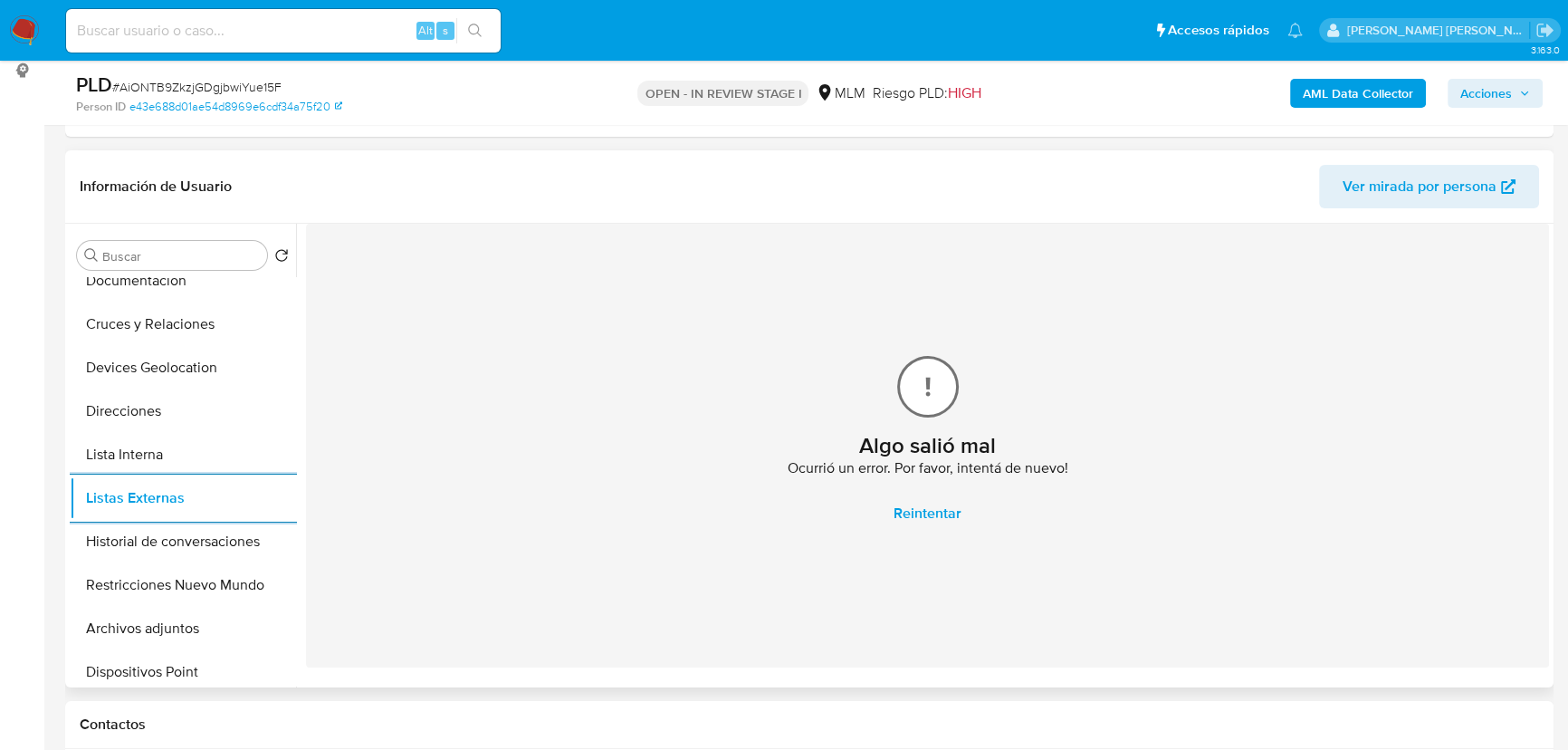
scroll to position [164, 0]
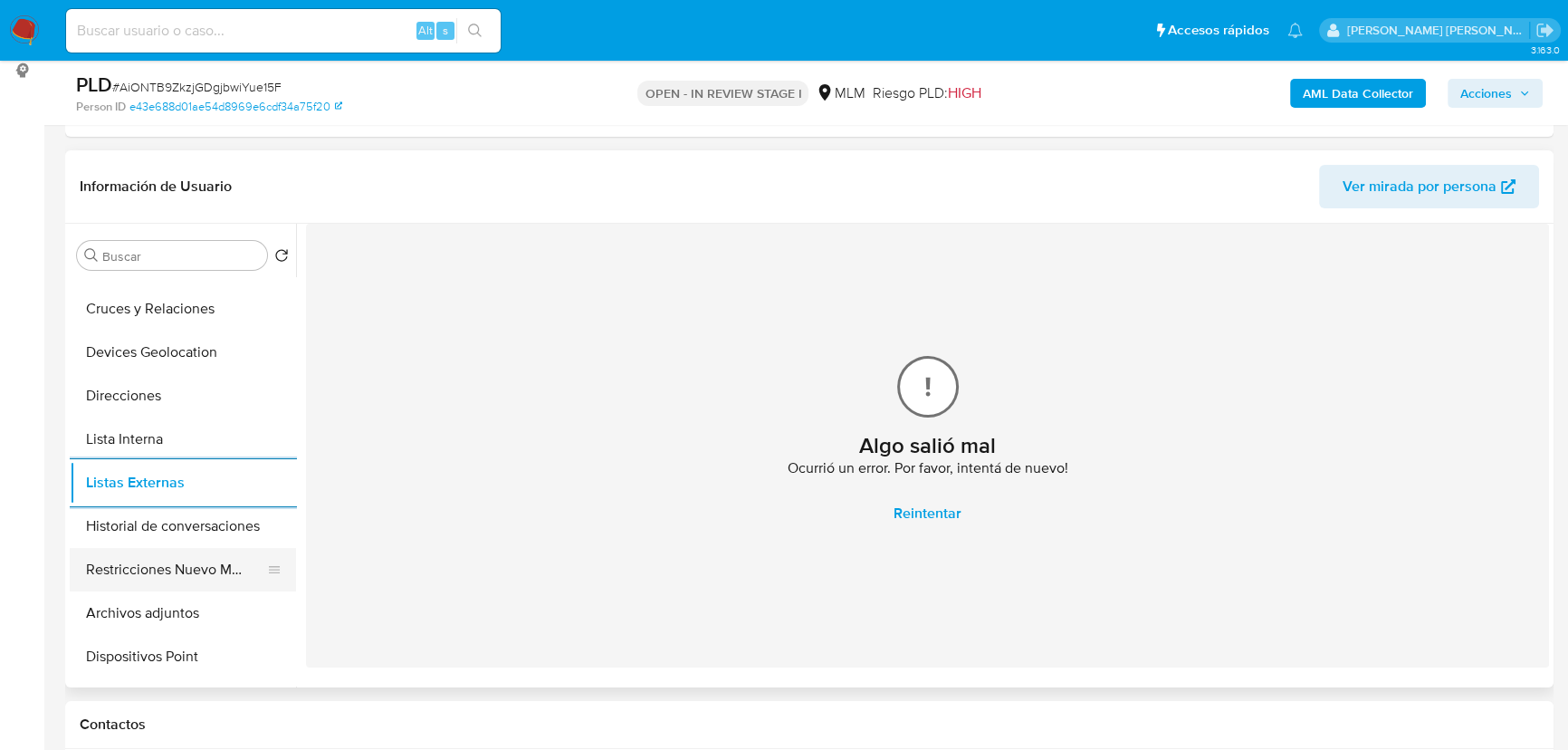
click at [245, 558] on button "Restricciones Nuevo Mundo" at bounding box center [175, 570] width 211 height 44
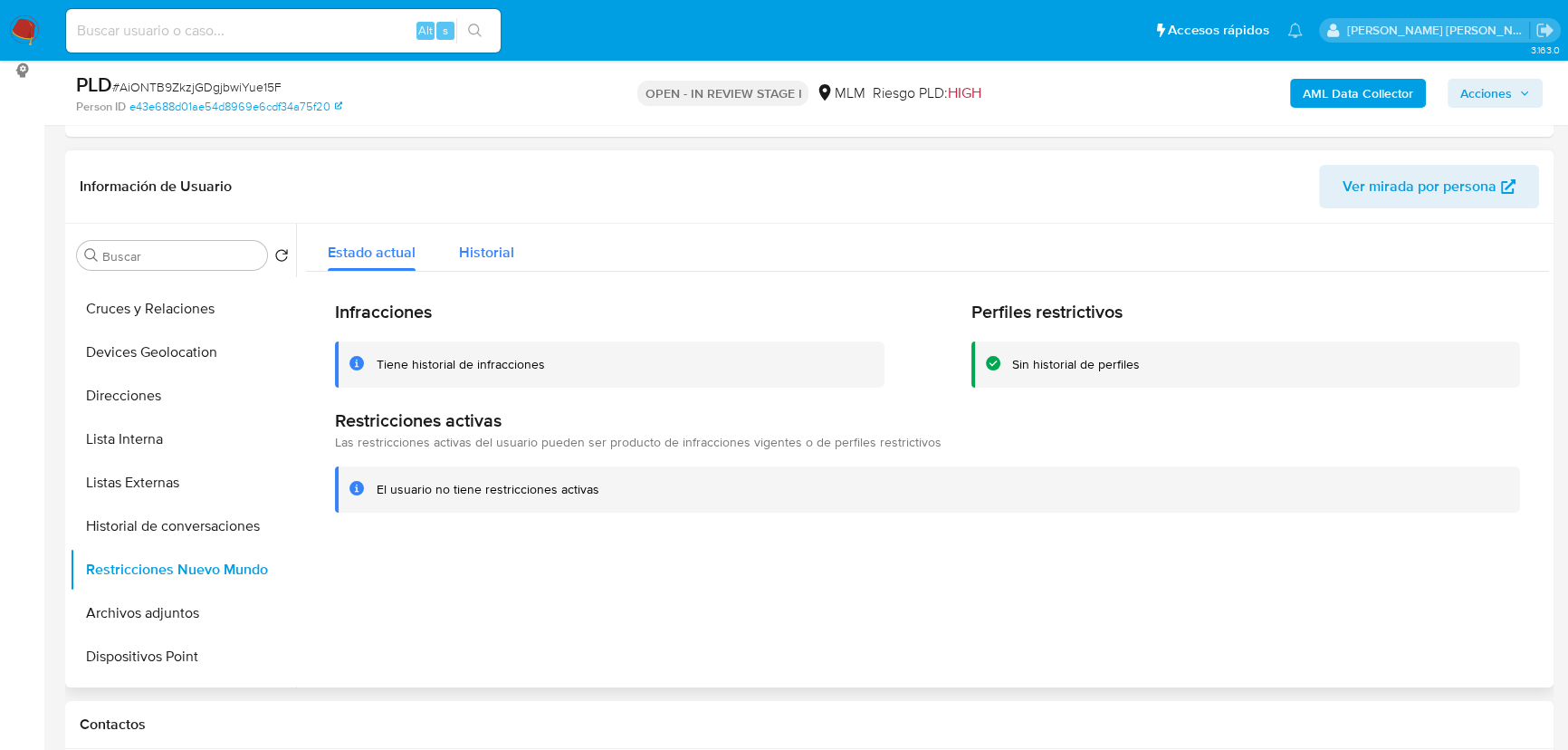
click at [512, 249] on button "Historial" at bounding box center [487, 248] width 99 height 48
type button "1"
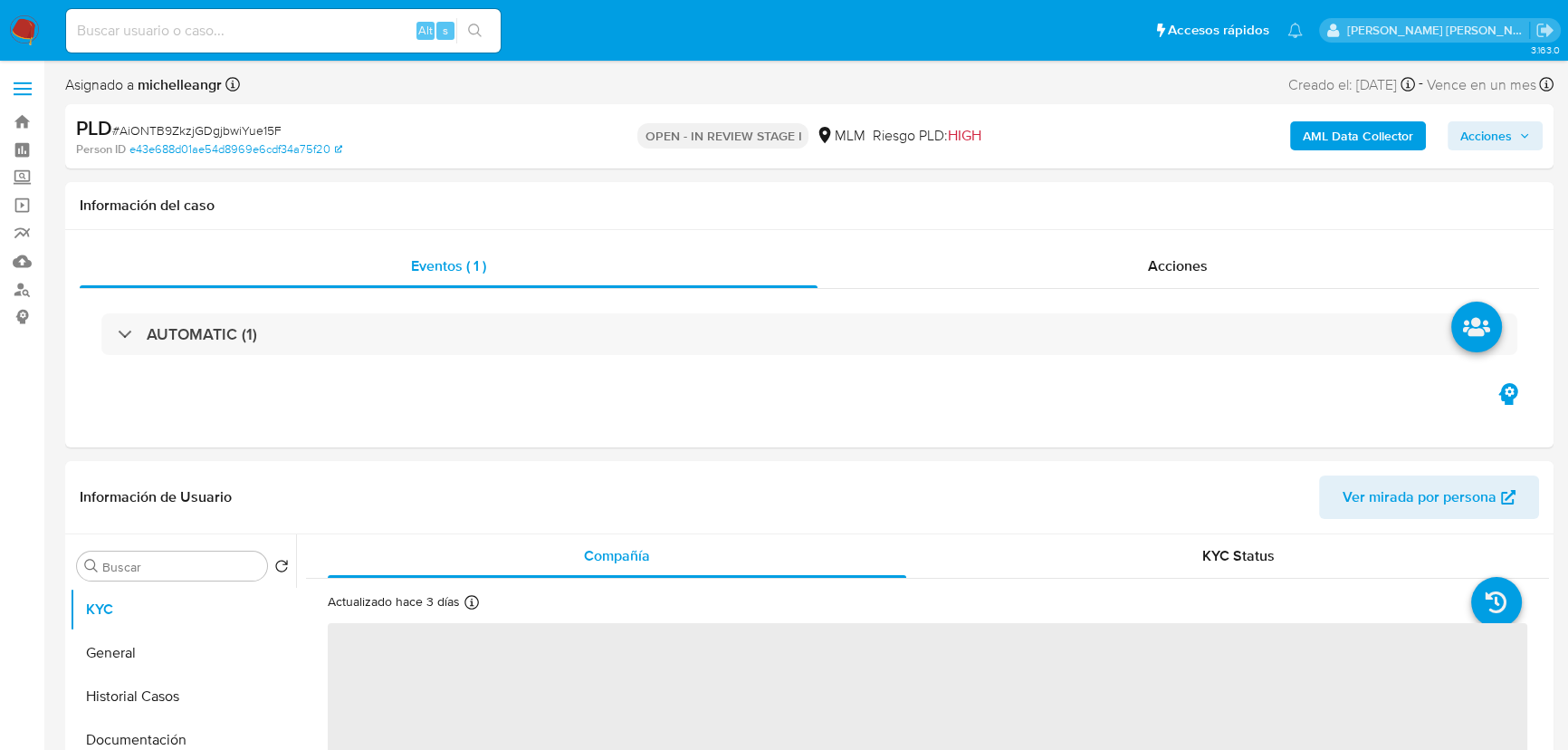
select select "10"
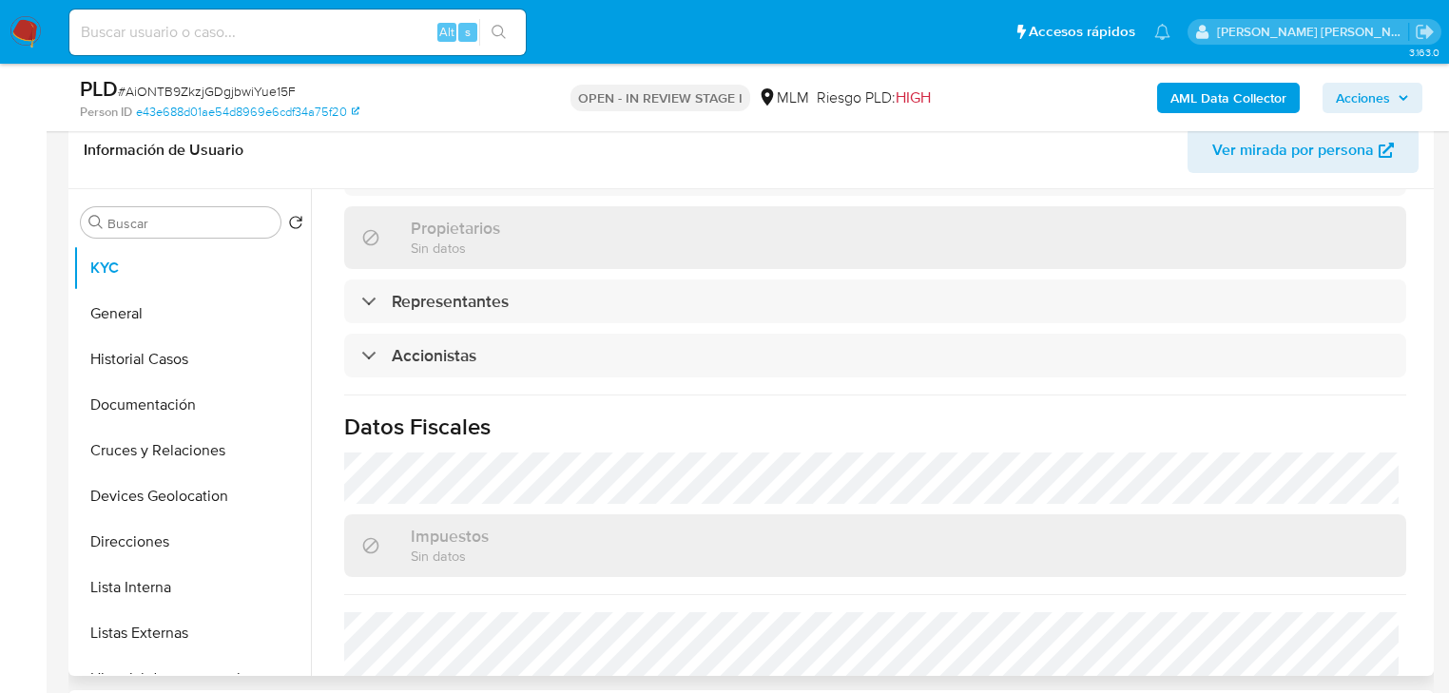
scroll to position [1397, 0]
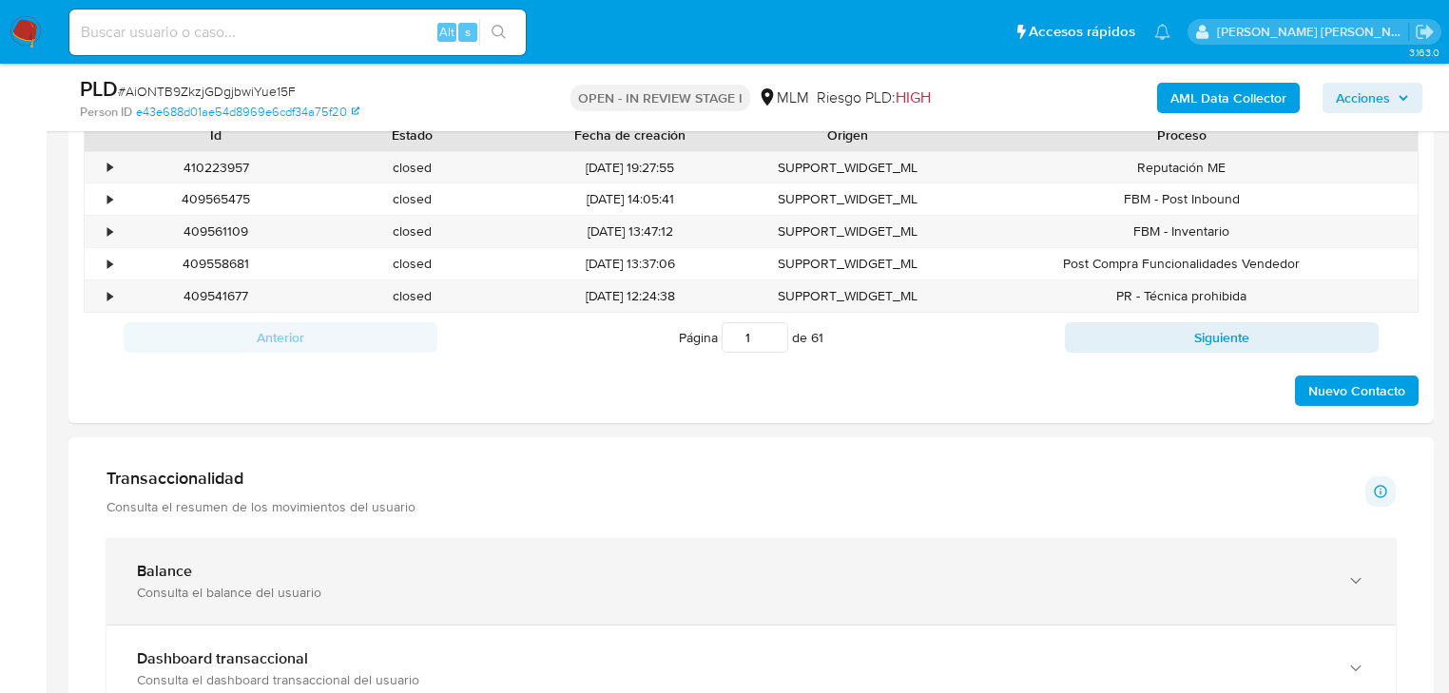
drag, startPoint x: 257, startPoint y: 584, endPoint x: 317, endPoint y: 547, distance: 69.9
click at [258, 577] on div "Balance Consulta el balance del usuario" at bounding box center [732, 581] width 1190 height 39
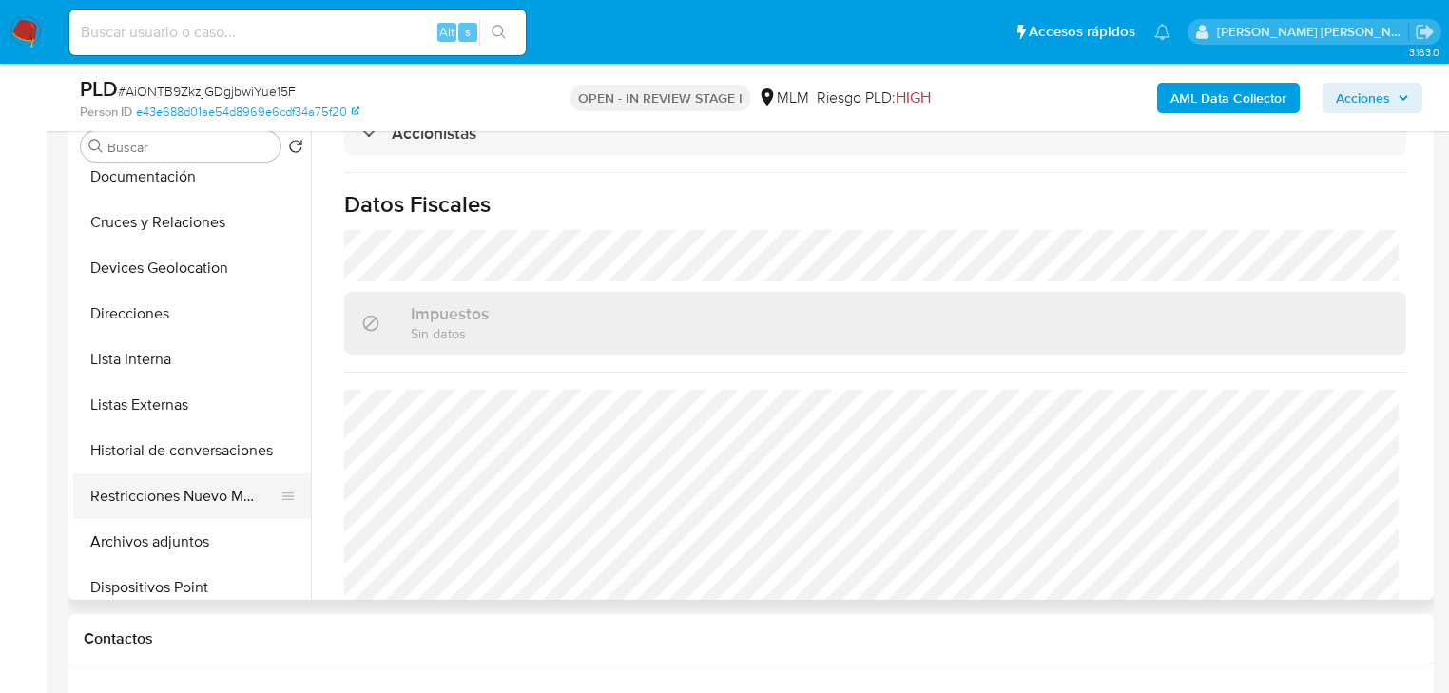
scroll to position [228, 0]
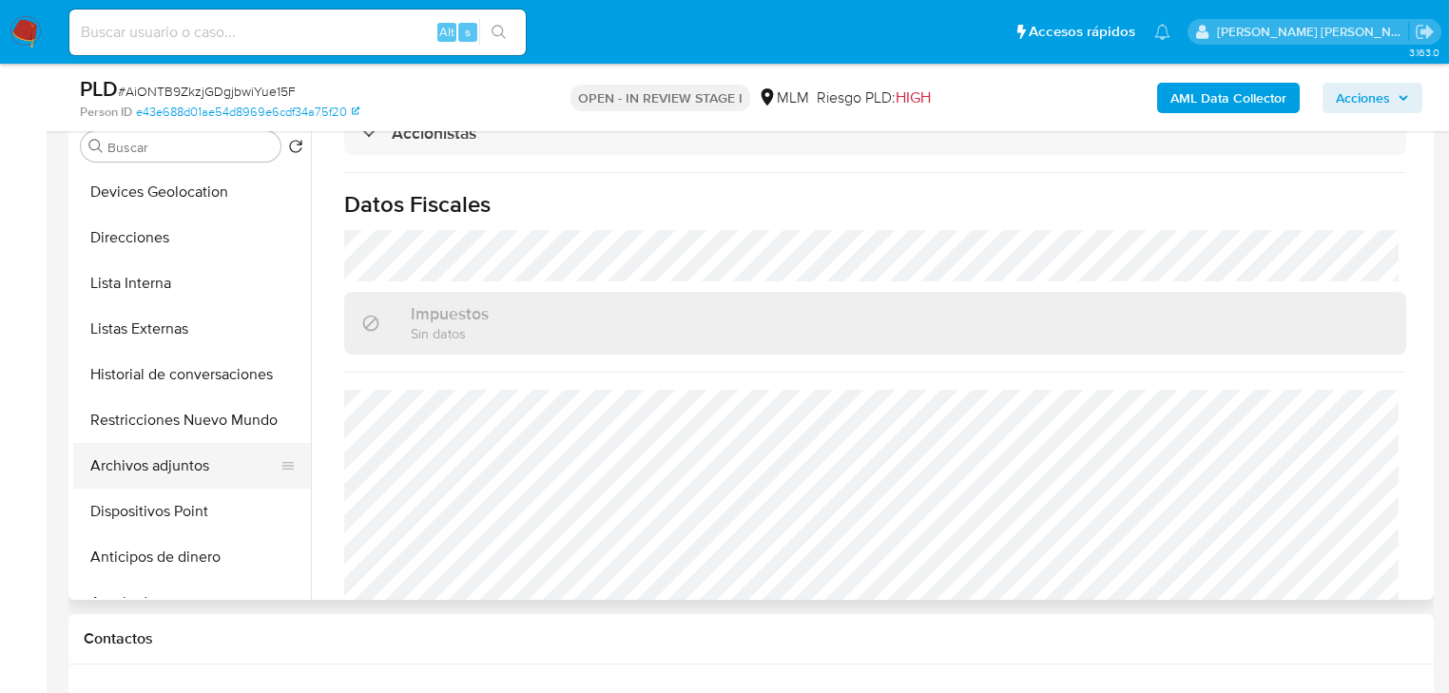
click at [198, 469] on button "Archivos adjuntos" at bounding box center [184, 466] width 222 height 46
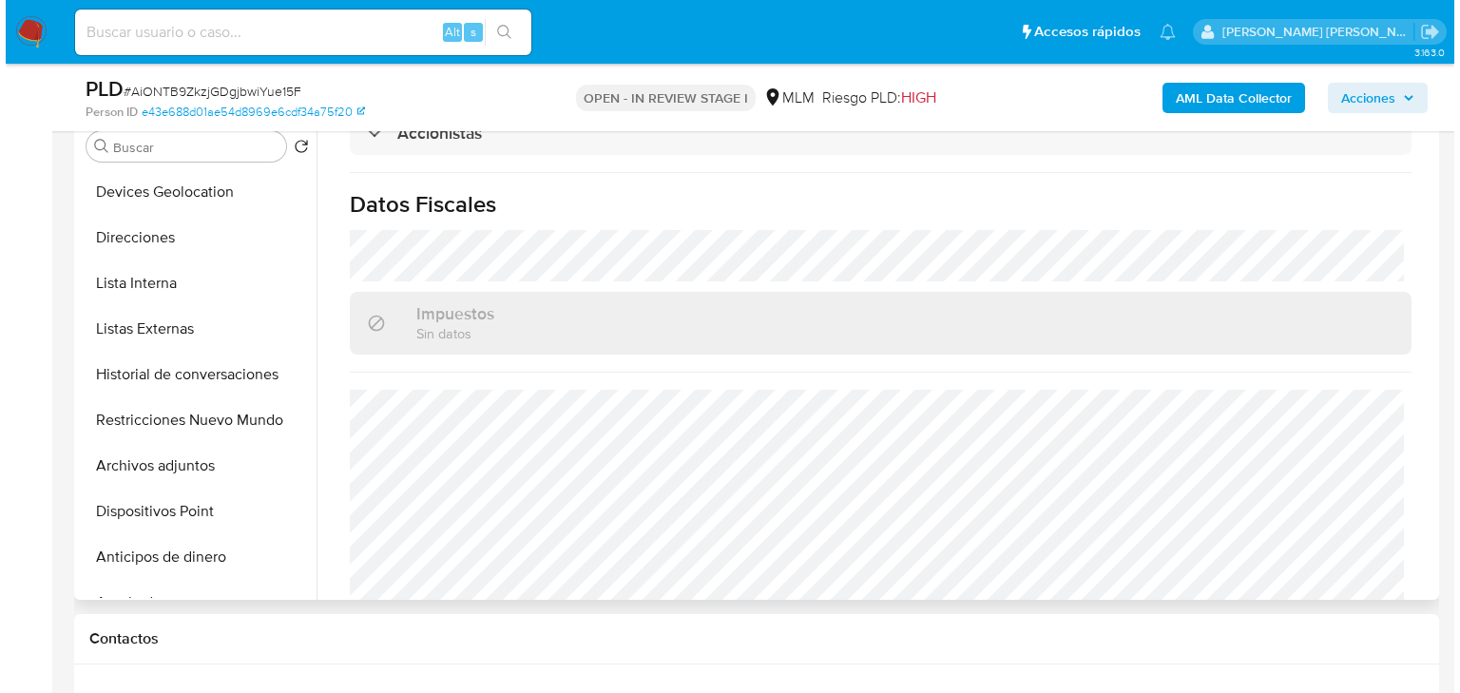
scroll to position [0, 0]
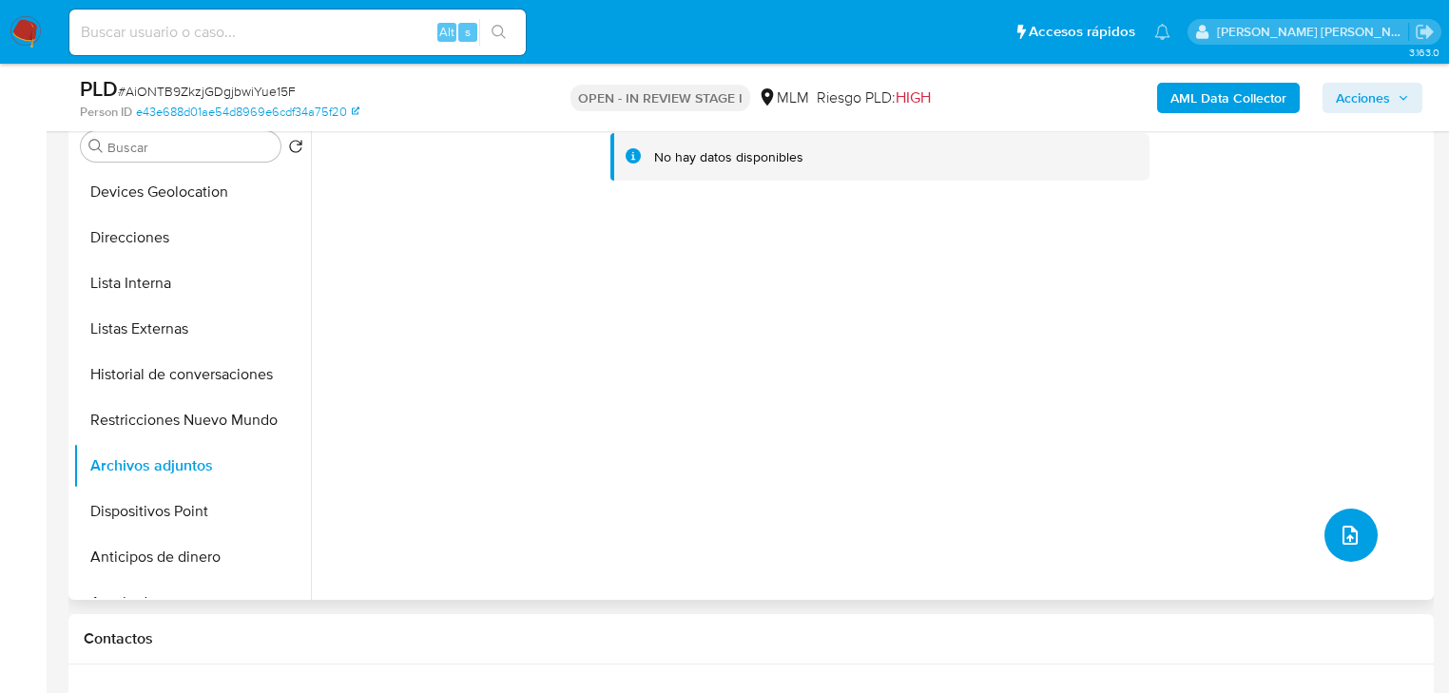
click at [1353, 544] on span "upload-file" at bounding box center [1349, 535] width 23 height 23
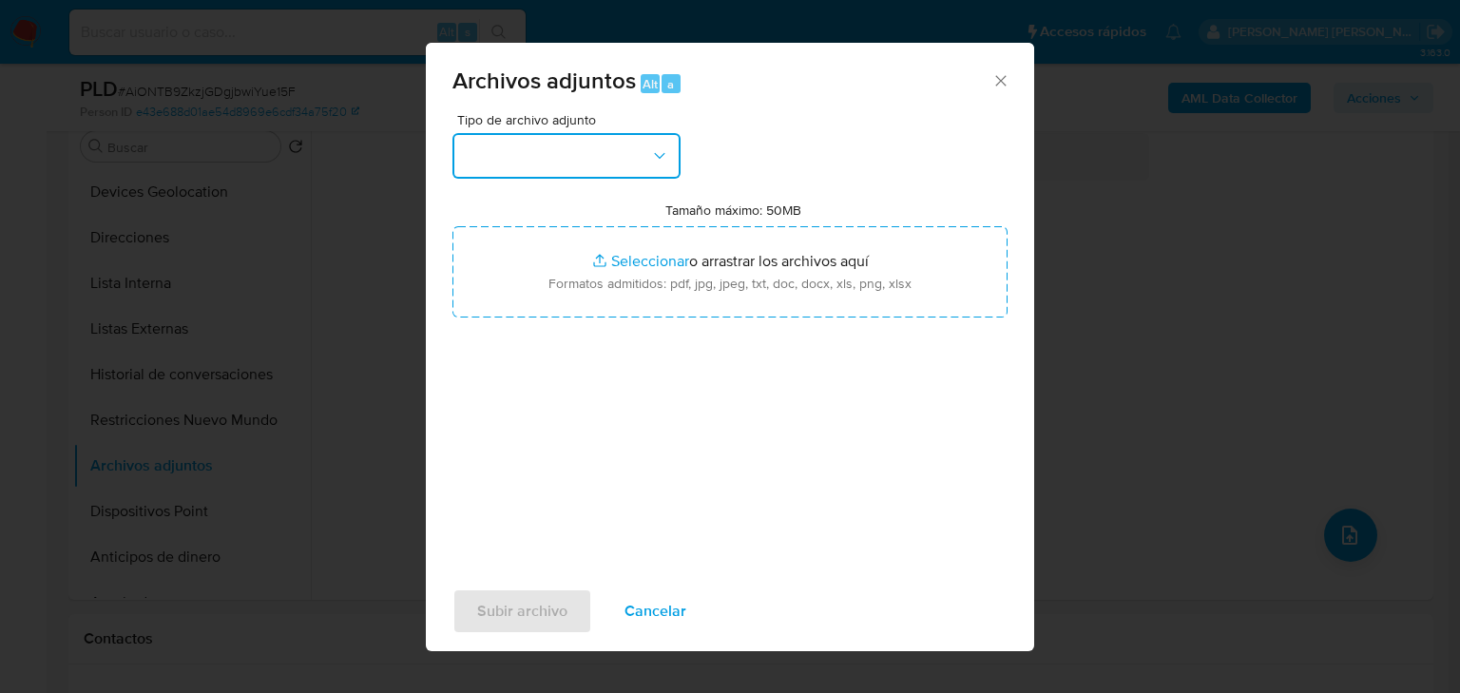
click at [590, 158] on button "button" at bounding box center [566, 156] width 228 height 46
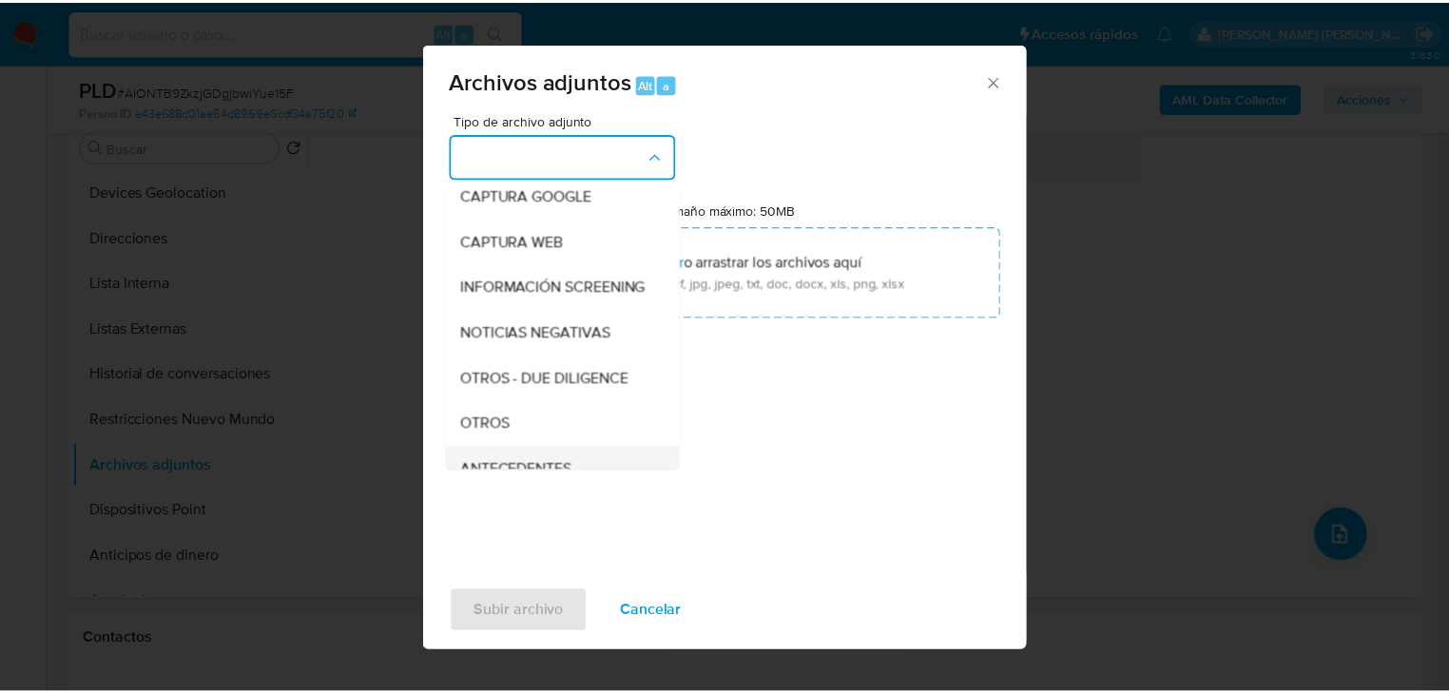
scroll to position [129, 0]
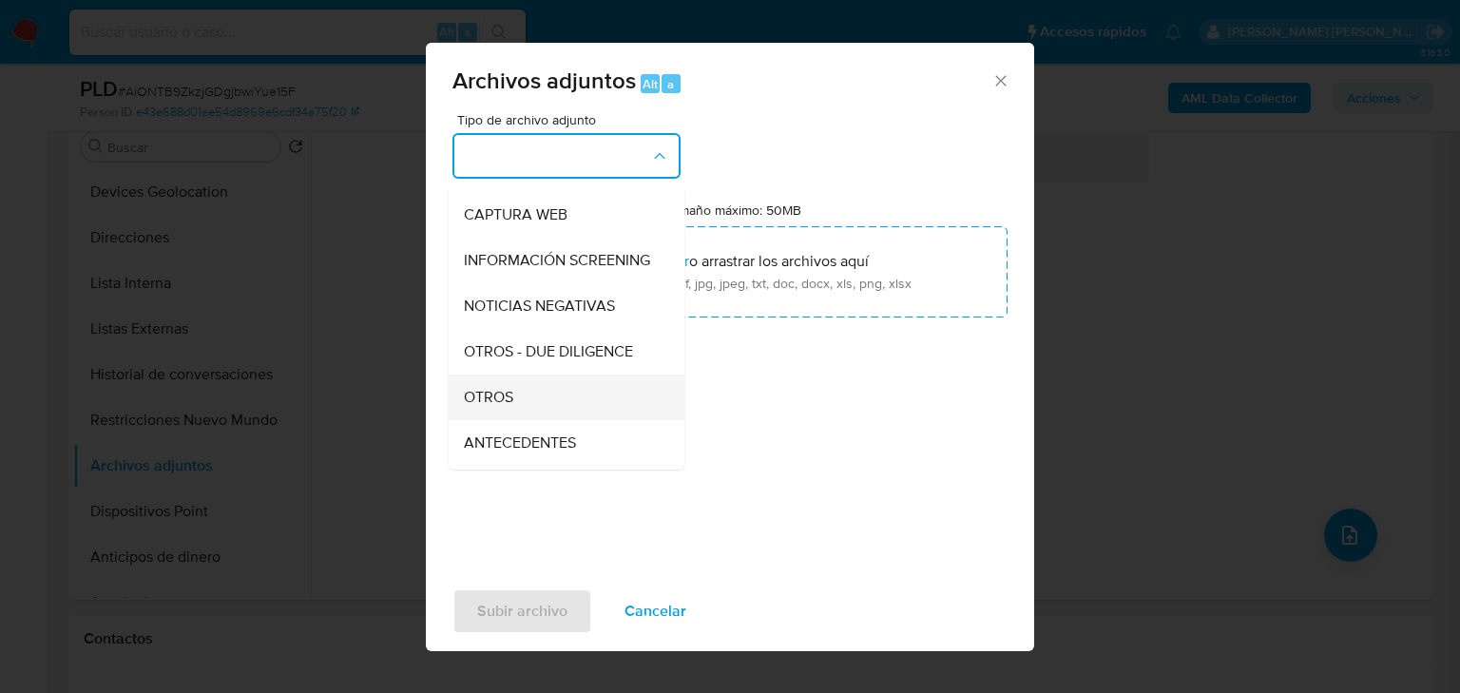
click at [528, 420] on div "OTROS" at bounding box center [561, 398] width 194 height 46
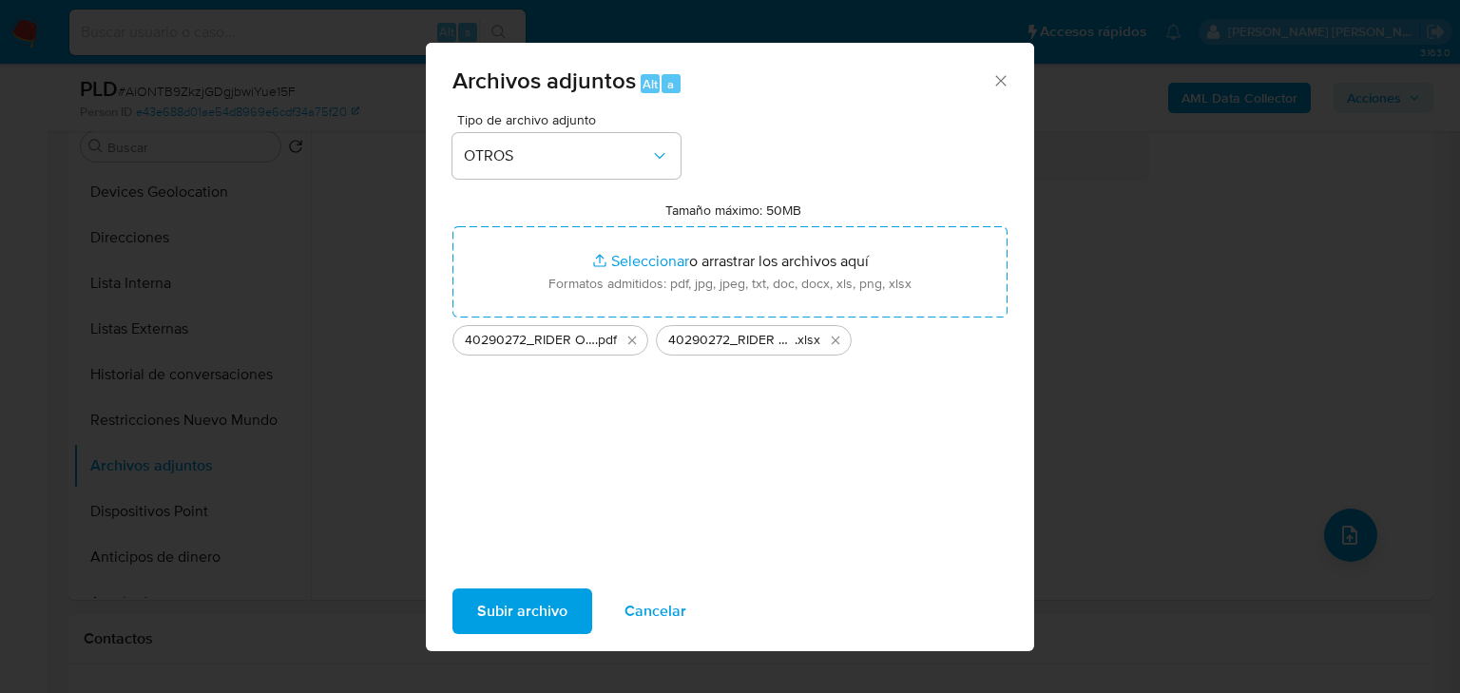
drag, startPoint x: 563, startPoint y: 304, endPoint x: 507, endPoint y: 617, distance: 317.7
click at [507, 617] on span "Subir archivo" at bounding box center [522, 611] width 90 height 42
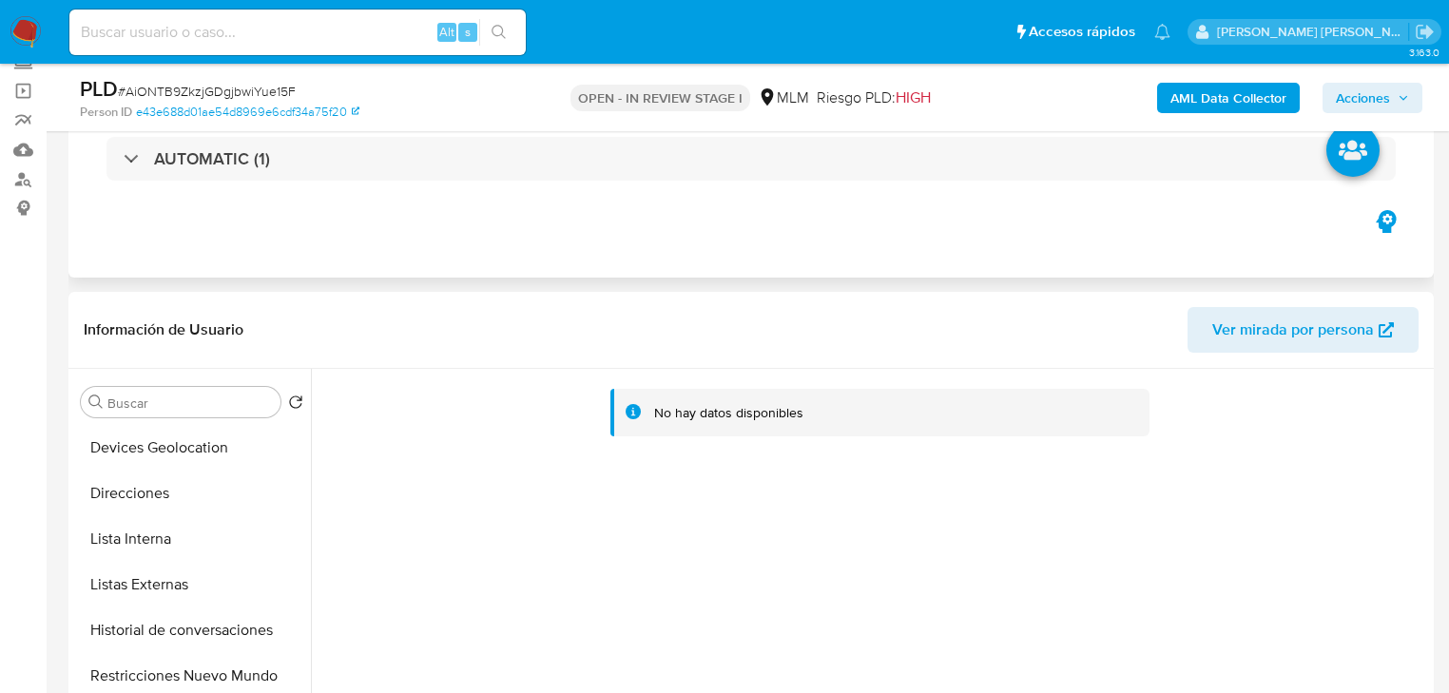
scroll to position [0, 0]
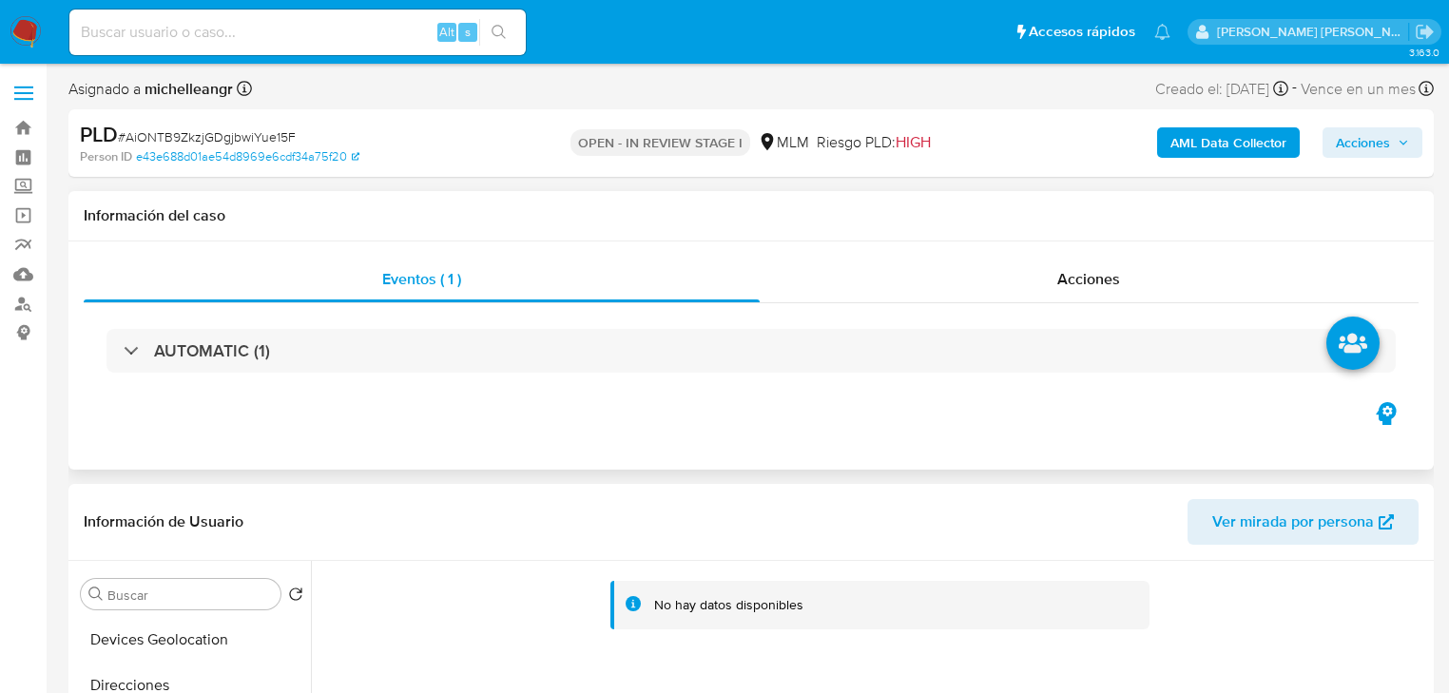
click at [1096, 304] on div "AUTOMATIC (1)" at bounding box center [751, 350] width 1335 height 95
click at [1068, 275] on span "Acciones" at bounding box center [1088, 279] width 63 height 22
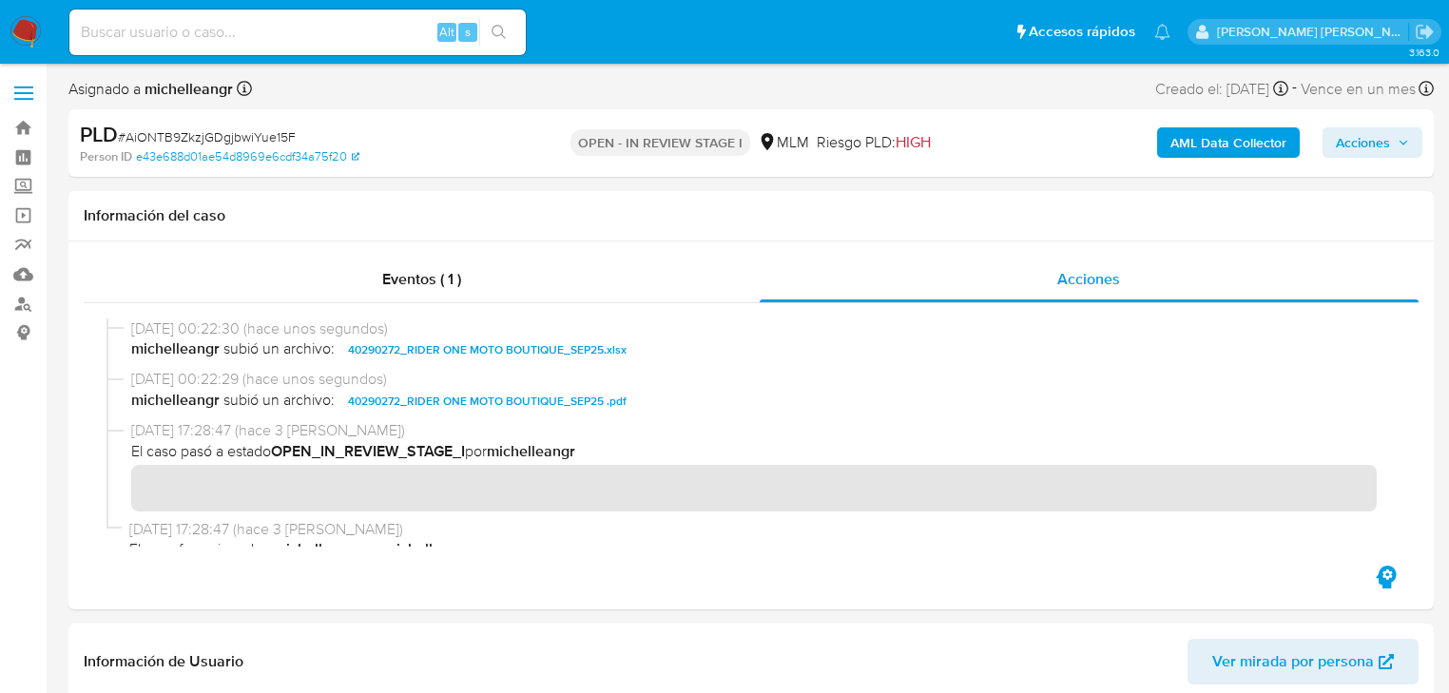
click at [1374, 144] on span "Acciones" at bounding box center [1362, 142] width 54 height 30
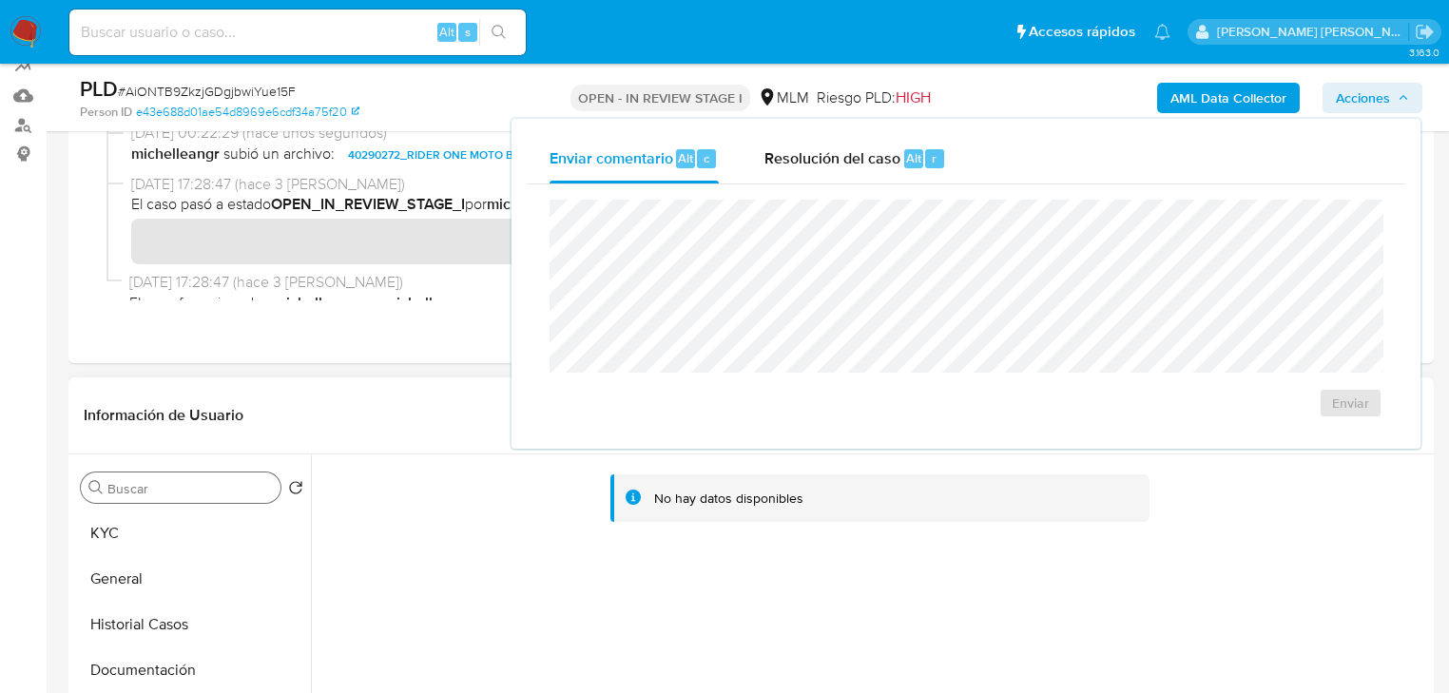
scroll to position [152, 0]
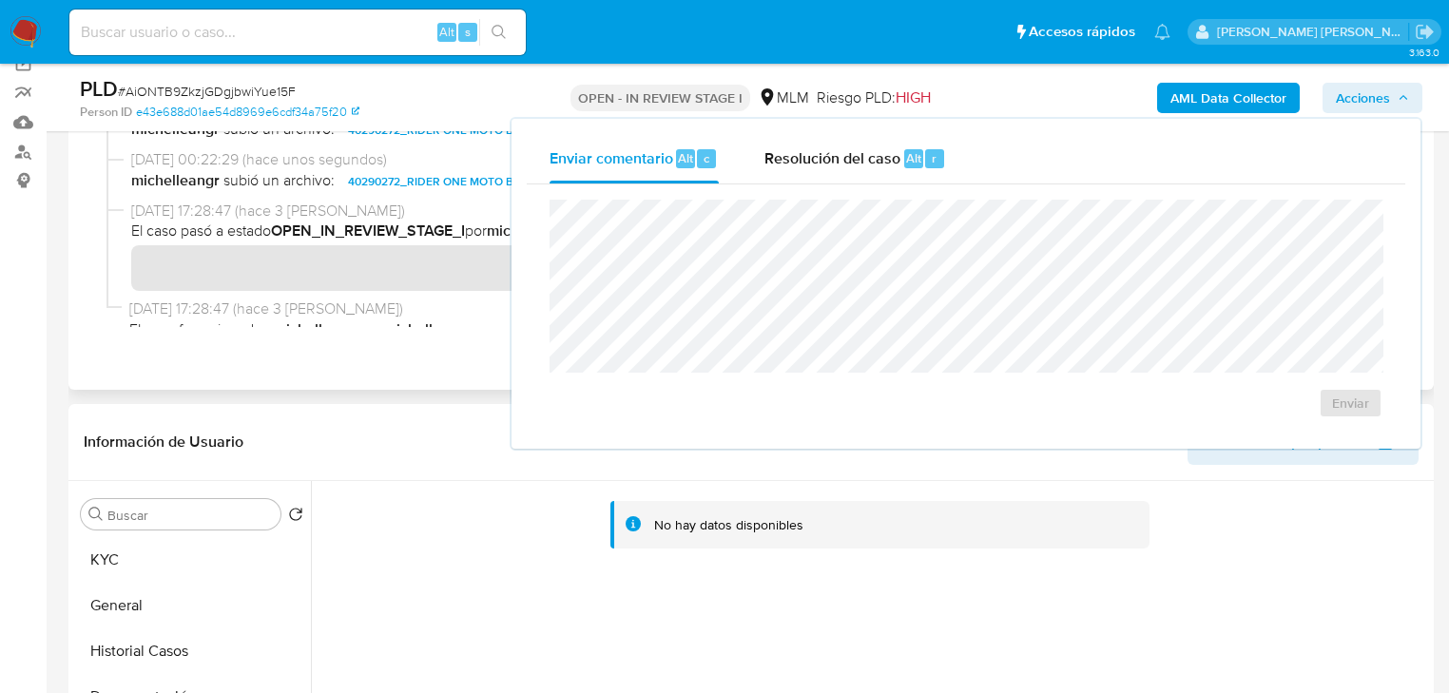
drag, startPoint x: 136, startPoint y: 495, endPoint x: 724, endPoint y: 357, distance: 604.3
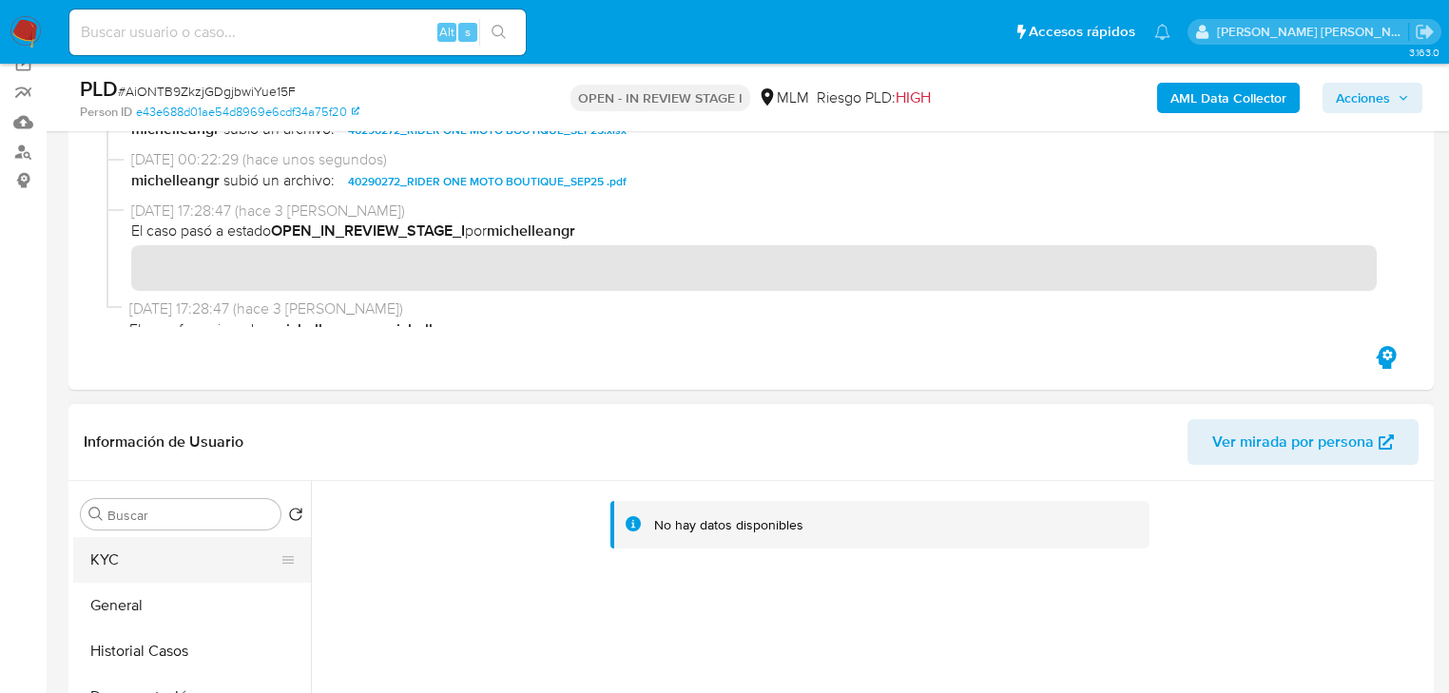
click at [199, 553] on button "KYC" at bounding box center [184, 560] width 222 height 46
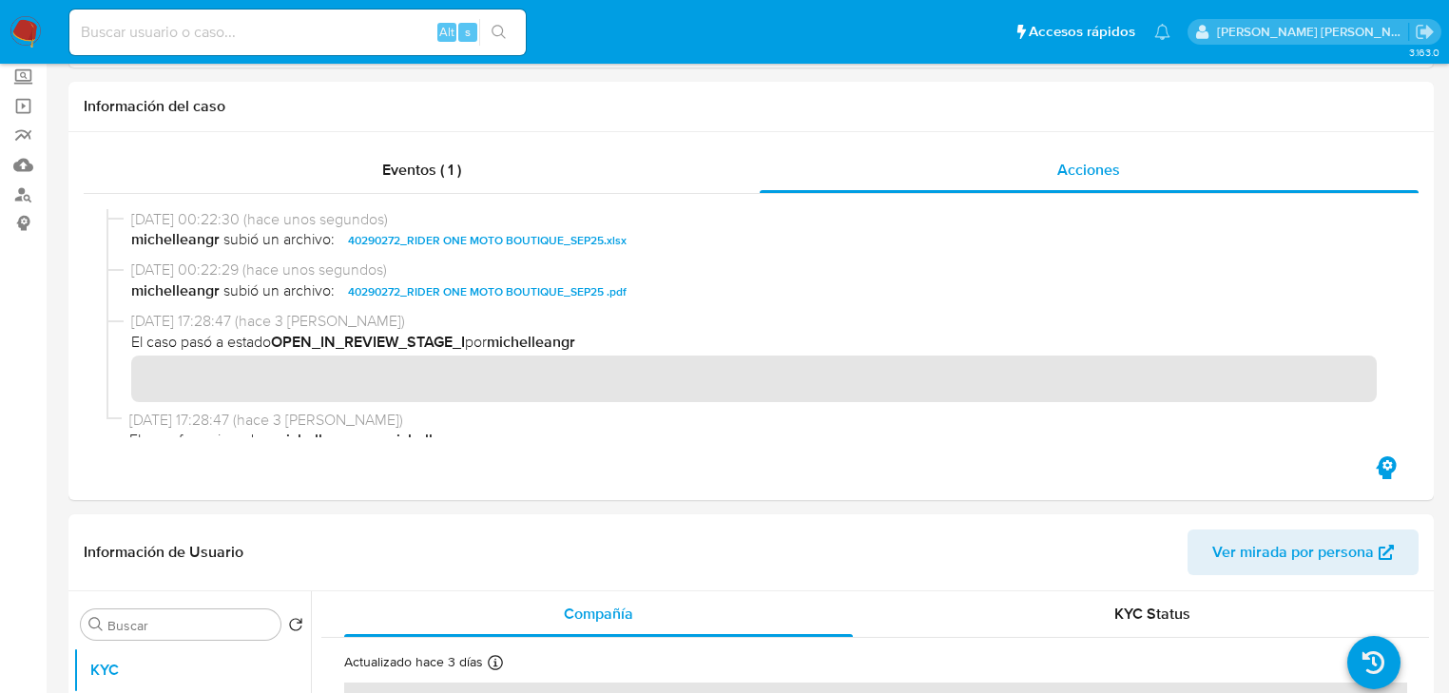
scroll to position [0, 0]
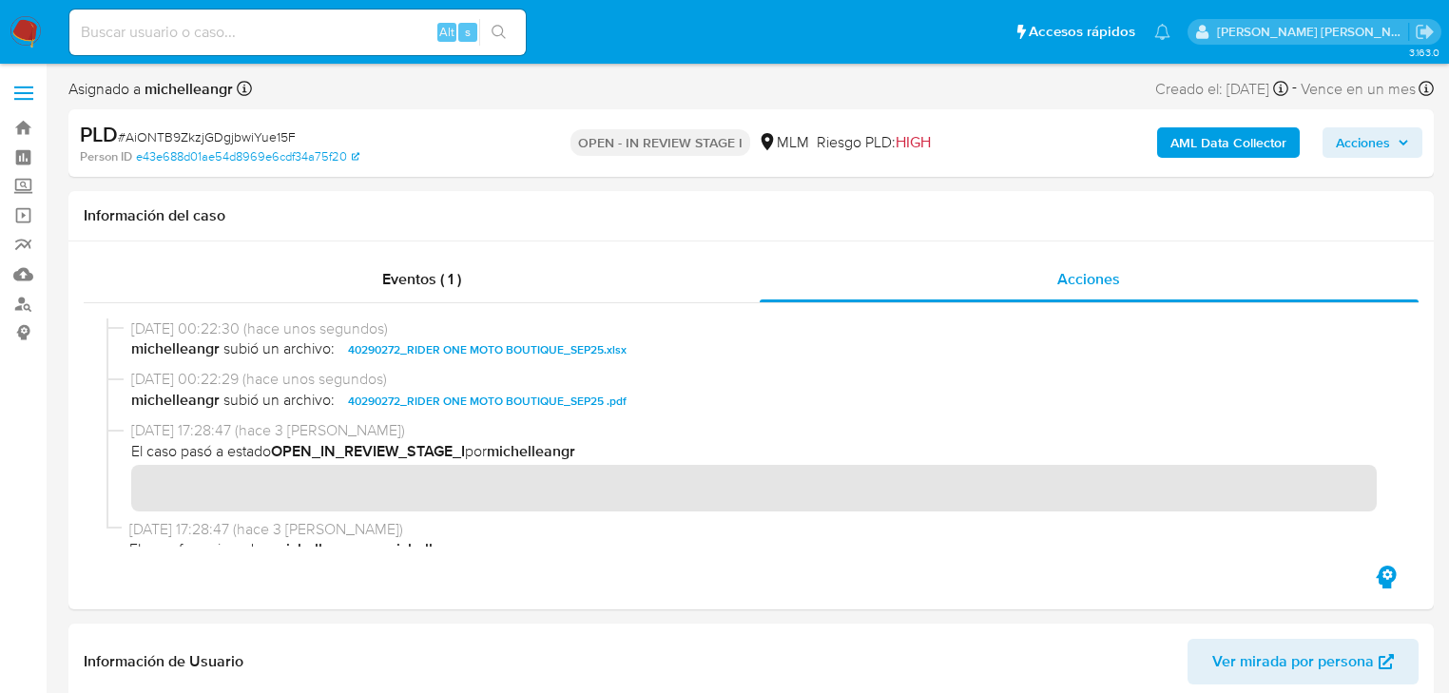
click at [1359, 150] on span "Acciones" at bounding box center [1362, 142] width 54 height 30
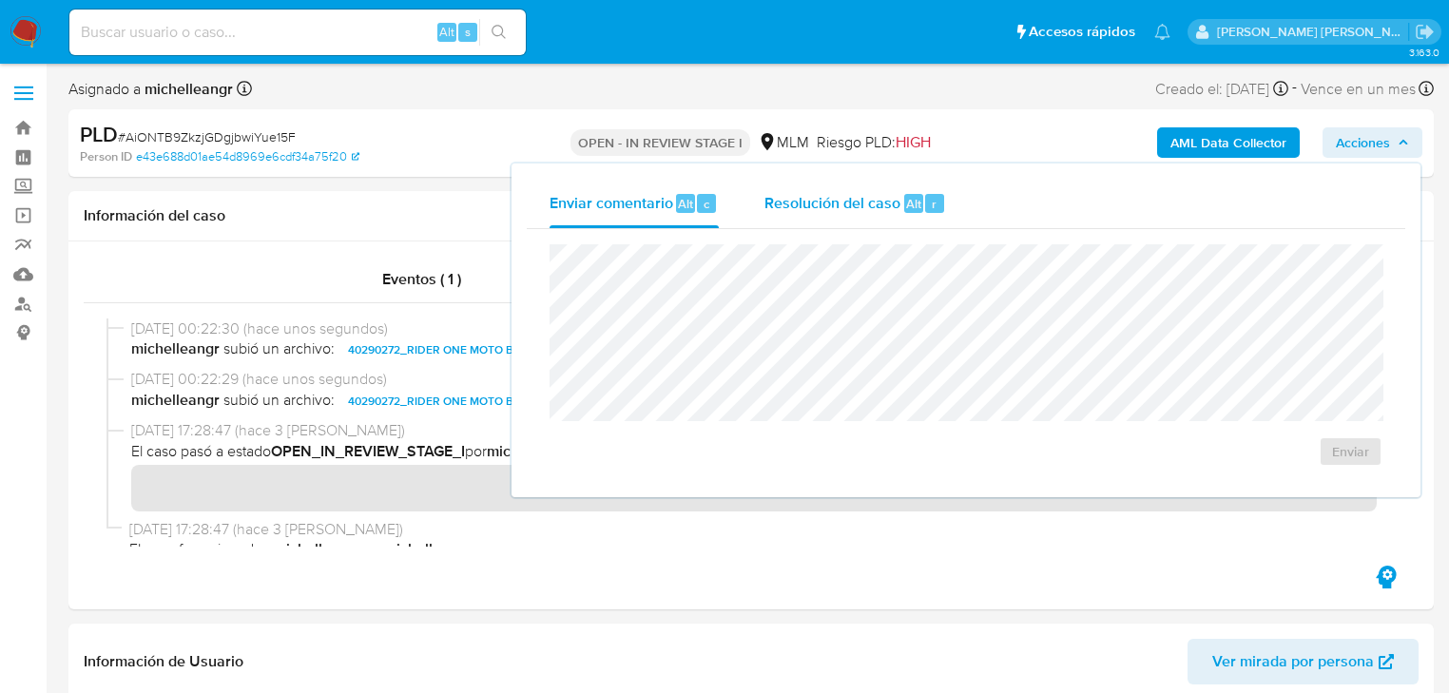
click at [824, 207] on span "Resolución del caso" at bounding box center [832, 203] width 136 height 22
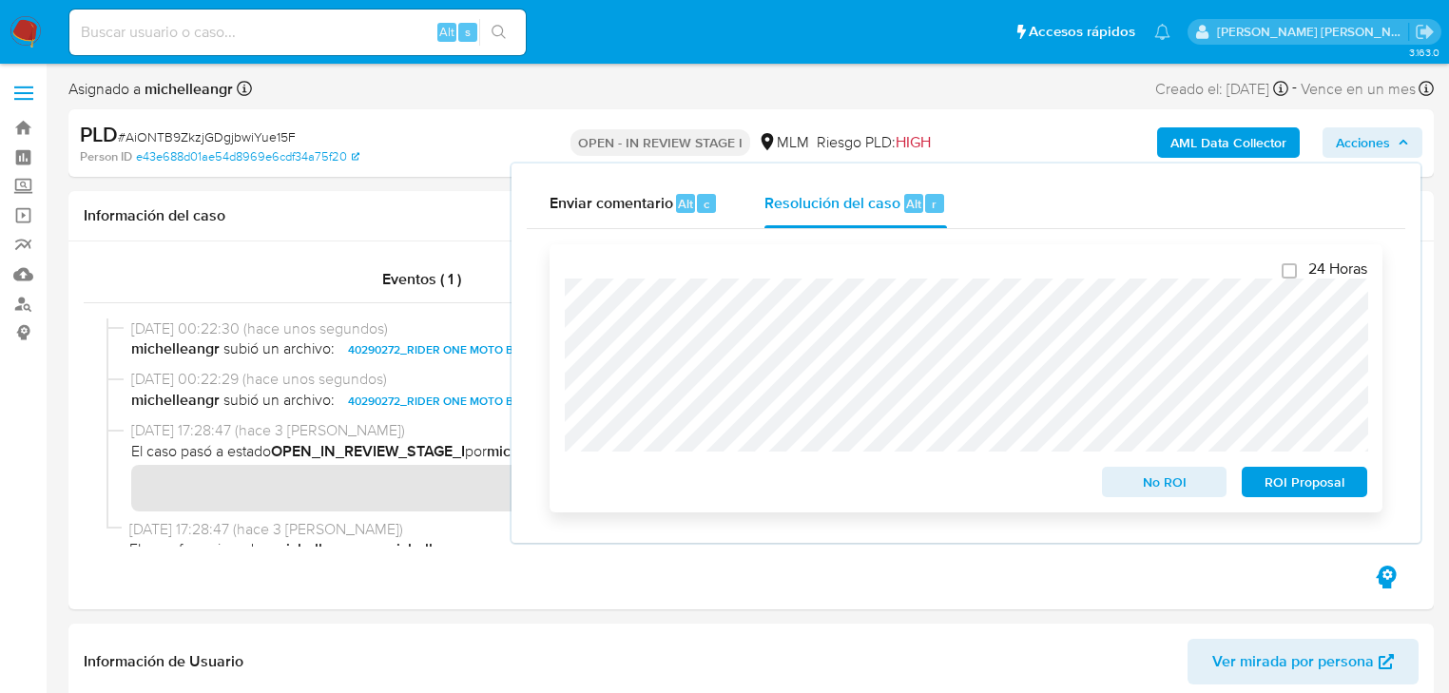
click at [1179, 487] on span "No ROI" at bounding box center [1164, 482] width 99 height 27
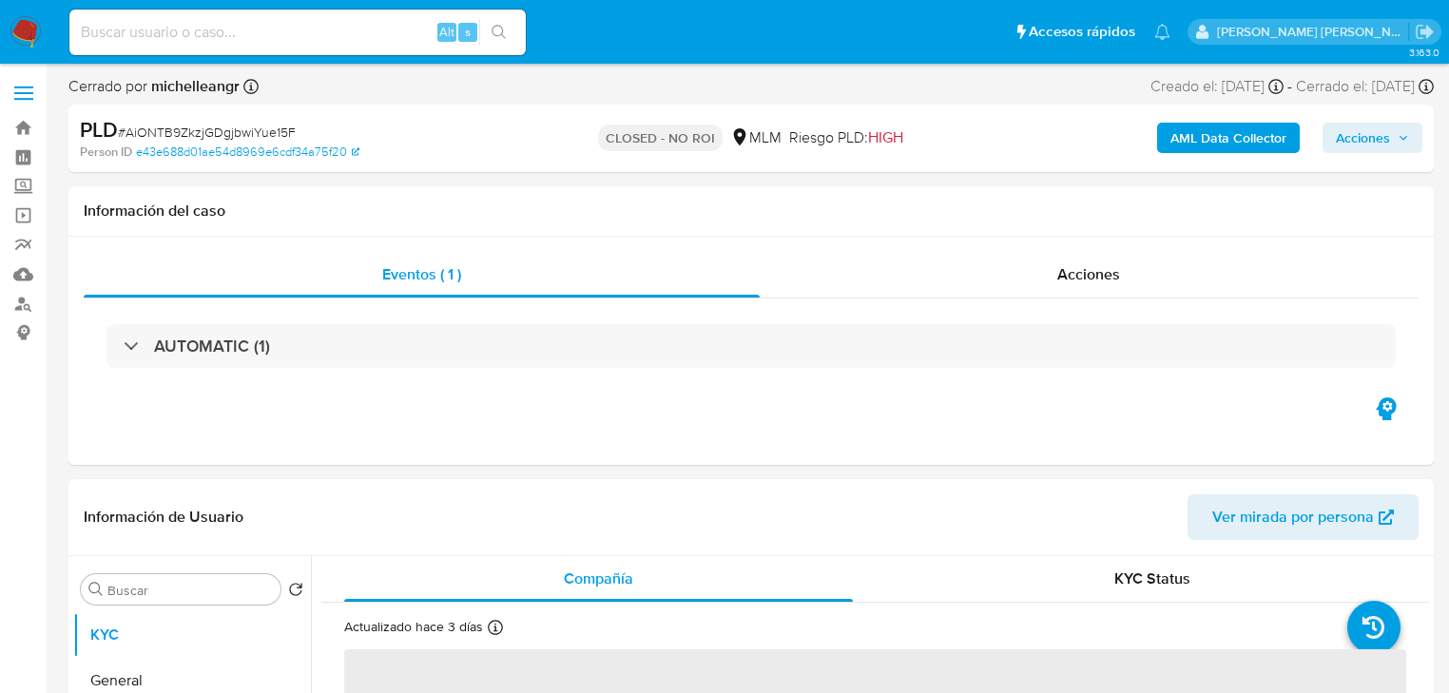
select select "10"
